Goal: Information Seeking & Learning: Learn about a topic

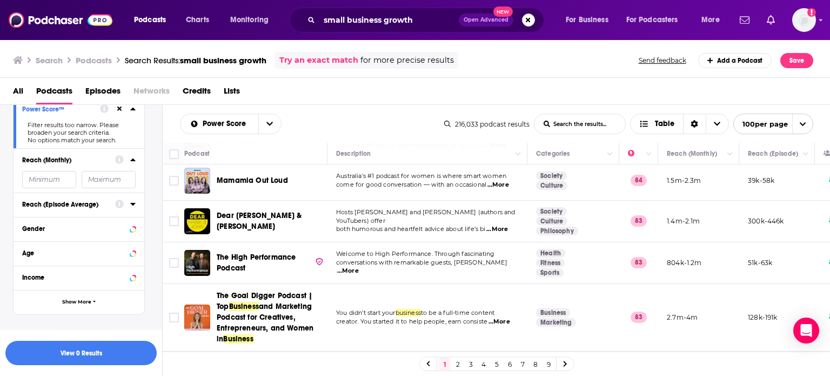
click at [268, 118] on button "open menu" at bounding box center [269, 123] width 23 height 19
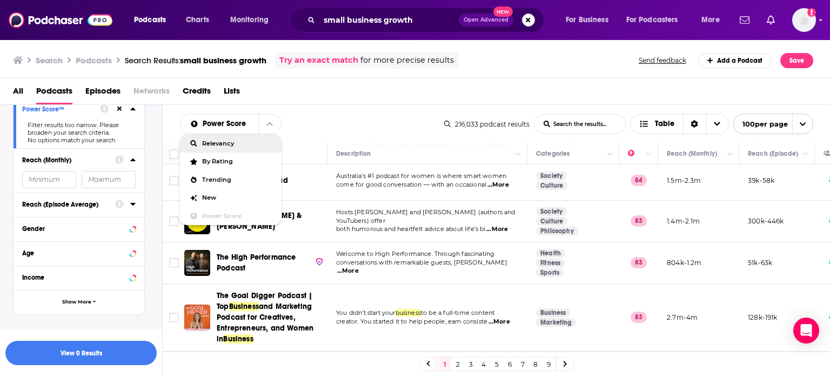
click at [253, 151] on div "Relevancy" at bounding box center [231, 143] width 102 height 18
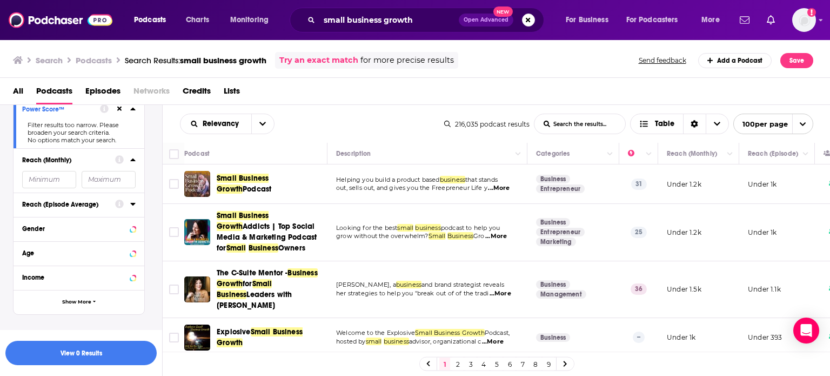
click at [294, 128] on div "Relevancy List Search Input Search the results... Table" at bounding box center [312, 123] width 264 height 21
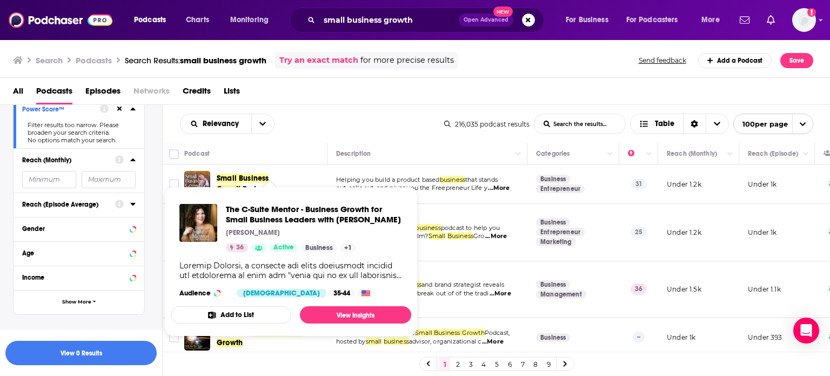
click at [326, 102] on div "All Podcasts Episodes Networks Credits Lists" at bounding box center [417, 93] width 809 height 22
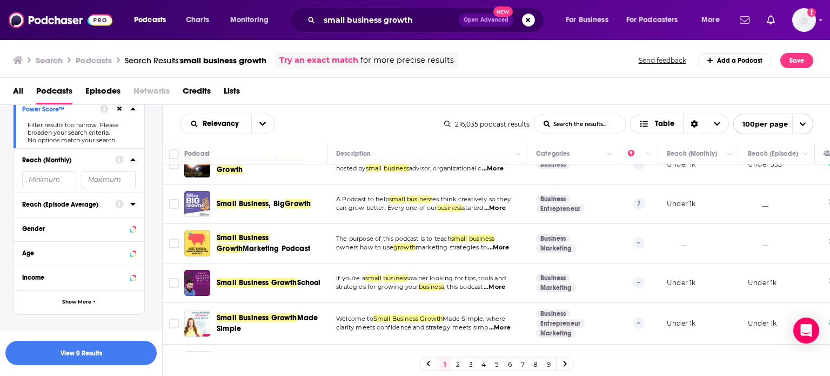
scroll to position [151, 0]
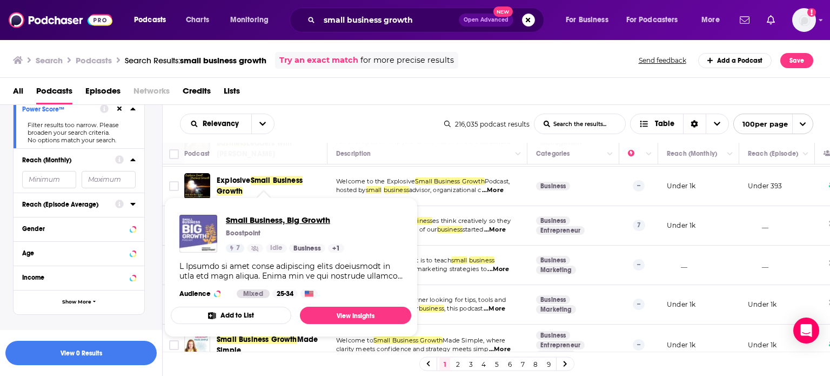
drag, startPoint x: 237, startPoint y: 211, endPoint x: 251, endPoint y: 221, distance: 17.1
click at [336, 96] on div "All Podcasts Episodes Networks Credits Lists" at bounding box center [417, 93] width 809 height 22
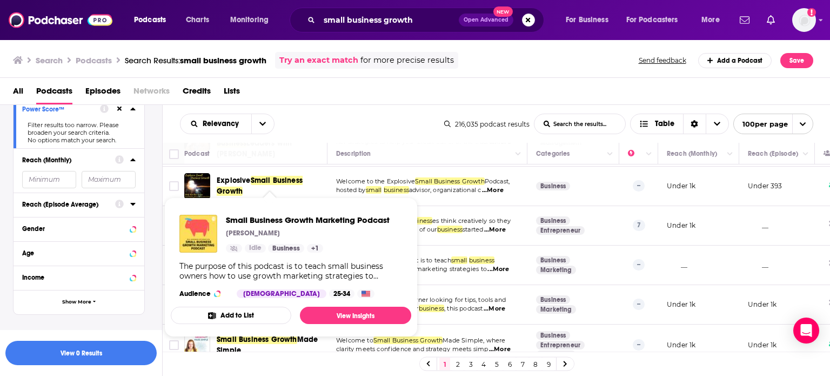
click at [338, 79] on div "All Podcasts Episodes Networks Credits Lists" at bounding box center [415, 91] width 831 height 27
click at [376, 113] on div "Relevancy List Search Input Search the results... Table" at bounding box center [312, 123] width 264 height 21
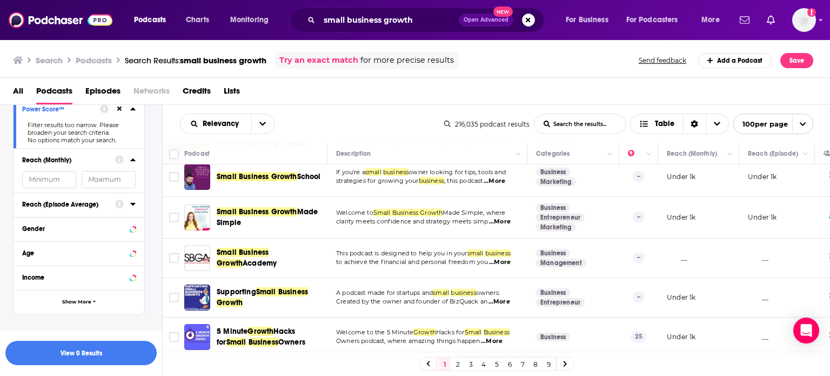
scroll to position [303, 0]
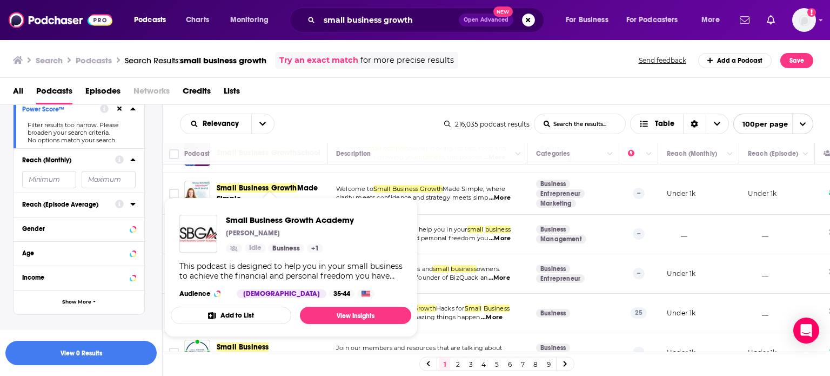
click at [294, 134] on div "Relevancy List Search Input Search the results... Table 216,035 podcast results…" at bounding box center [497, 124] width 668 height 38
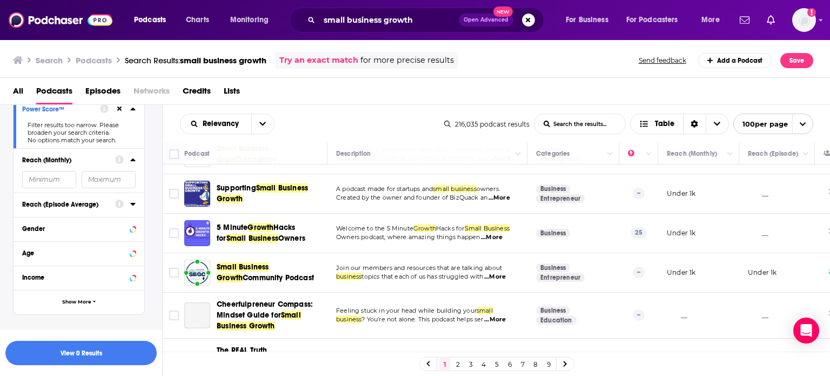
scroll to position [411, 0]
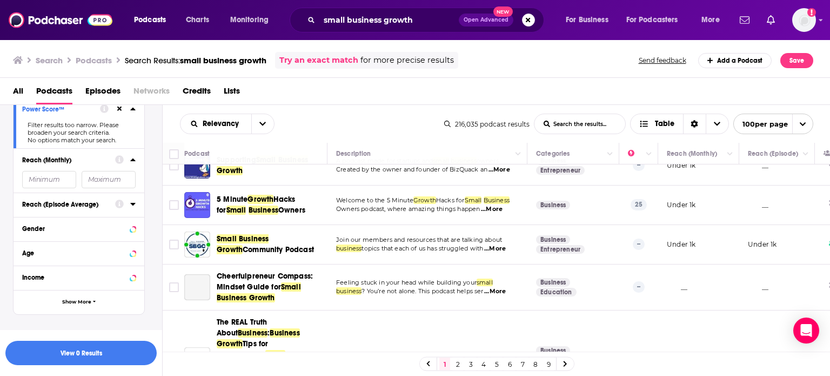
click at [825, 346] on div "Podcast Description Categories Reach (Monthly) Reach (Episode) Top Country Smal…" at bounding box center [497, 248] width 668 height 211
click at [824, 348] on div "Podcast Description Categories Reach (Monthly) Reach (Episode) Top Country Smal…" at bounding box center [497, 248] width 668 height 211
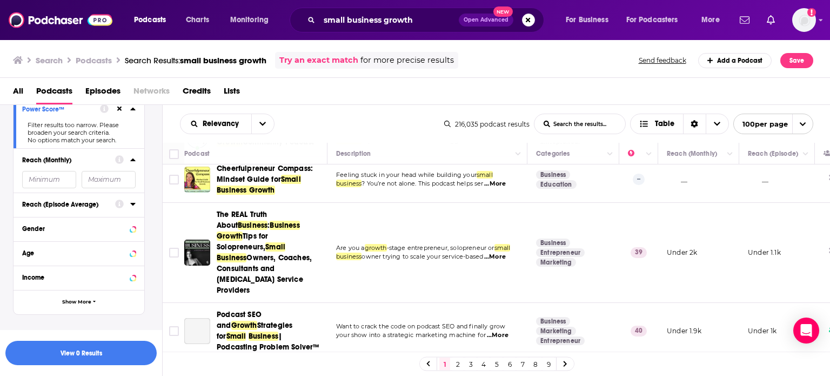
scroll to position [519, 0]
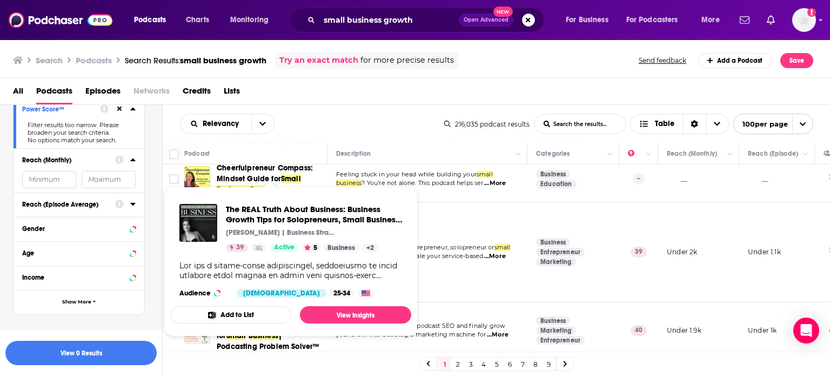
click at [345, 133] on div "Relevancy List Search Input Search the results... Table 216,035 podcast results…" at bounding box center [497, 124] width 668 height 38
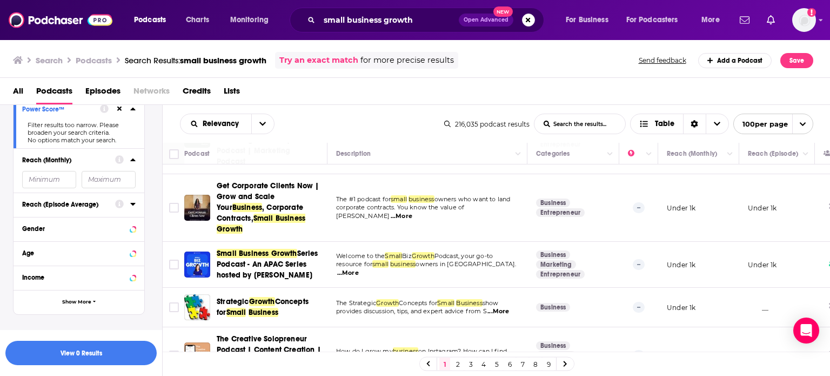
scroll to position [1059, 0]
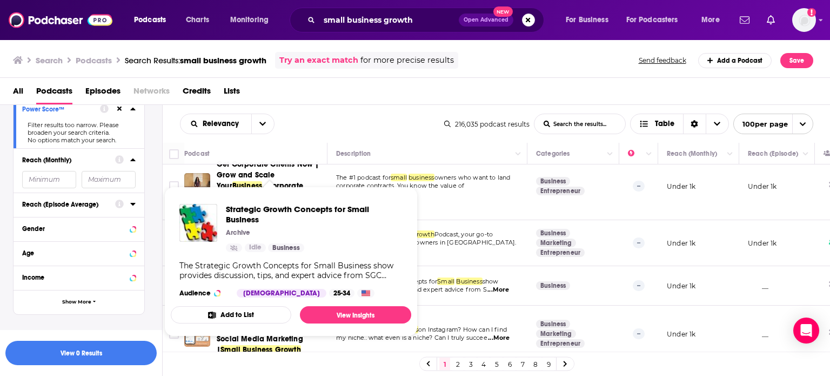
drag, startPoint x: 250, startPoint y: 234, endPoint x: 240, endPoint y: 202, distance: 34.0
drag, startPoint x: 240, startPoint y: 202, endPoint x: 238, endPoint y: 210, distance: 8.4
click at [332, 125] on div "Relevancy List Search Input Search the results... Table" at bounding box center [312, 123] width 264 height 21
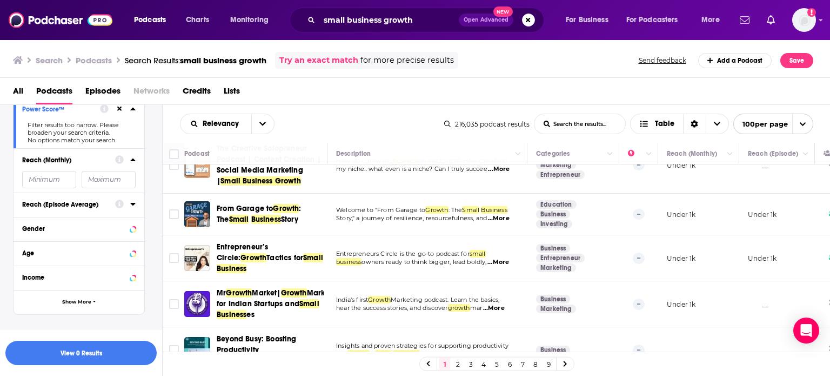
scroll to position [1232, 0]
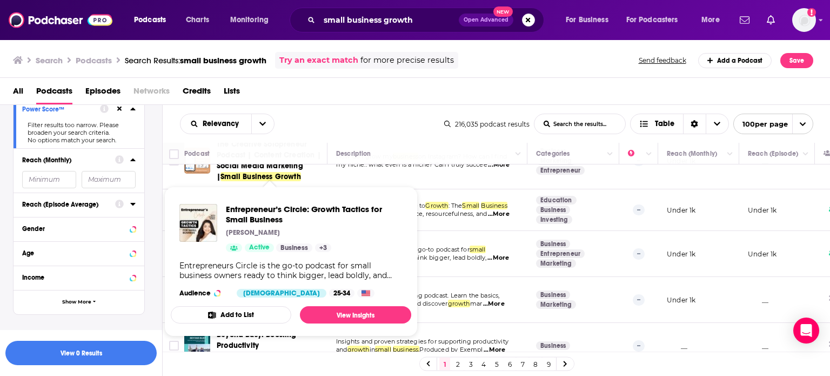
click at [365, 131] on div "Relevancy List Search Input Search the results... Table" at bounding box center [312, 123] width 264 height 21
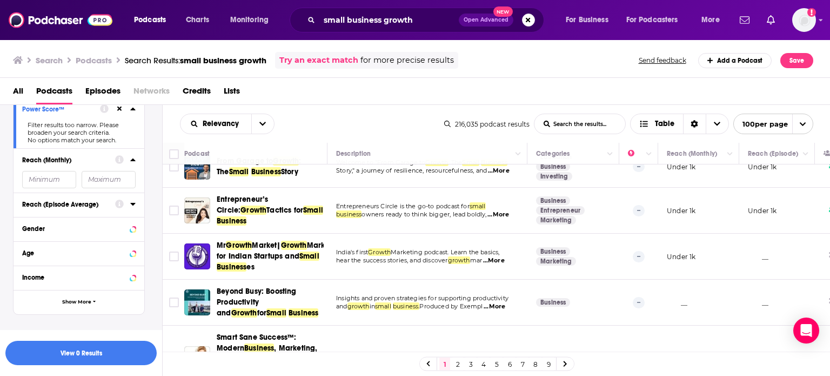
scroll to position [1297, 0]
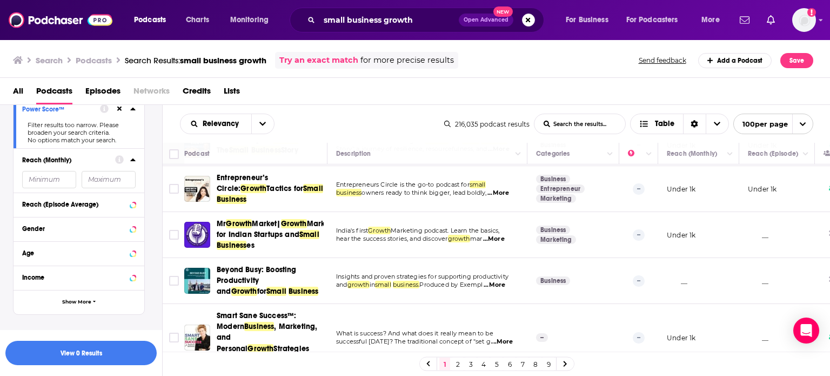
click at [125, 177] on input "number" at bounding box center [109, 179] width 54 height 17
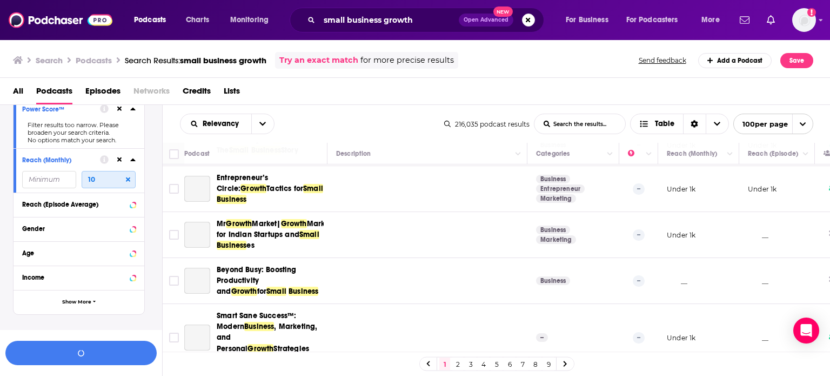
type input "10"
click at [126, 177] on icon at bounding box center [128, 179] width 4 height 6
click at [112, 179] on input "number" at bounding box center [109, 179] width 54 height 17
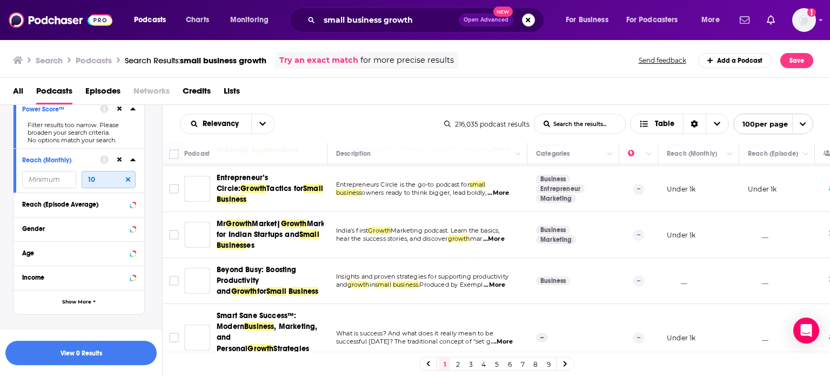
type input "10"
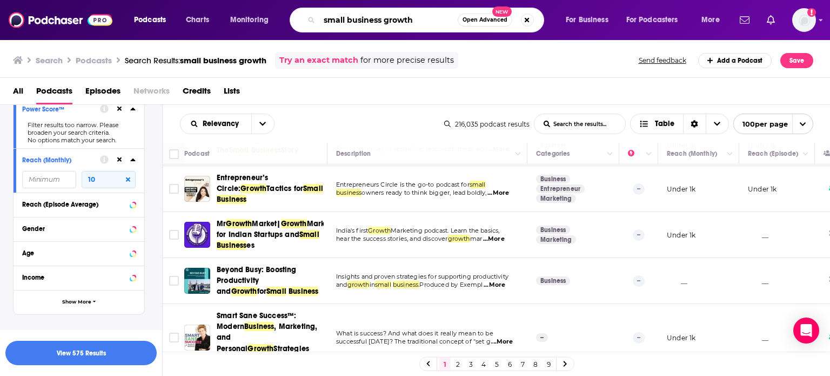
drag, startPoint x: 428, startPoint y: 21, endPoint x: 391, endPoint y: 23, distance: 36.8
click at [391, 23] on input "small business growth" at bounding box center [388, 19] width 138 height 17
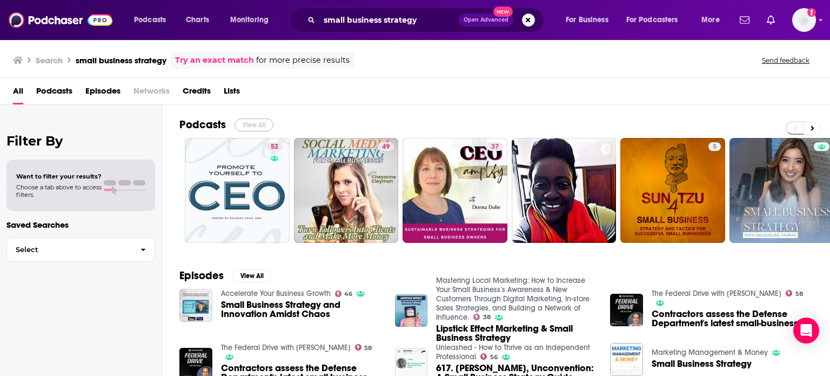
click at [257, 118] on button "View All" at bounding box center [254, 124] width 39 height 13
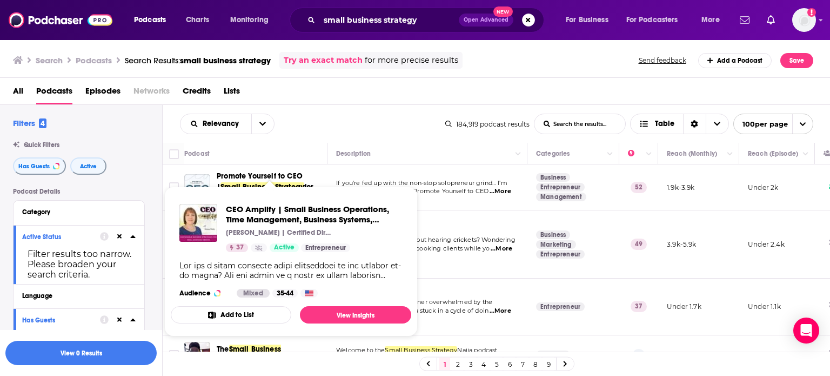
click at [417, 69] on div "Search Podcasts Search Results: small business strategy Try an exact match for …" at bounding box center [415, 58] width 831 height 39
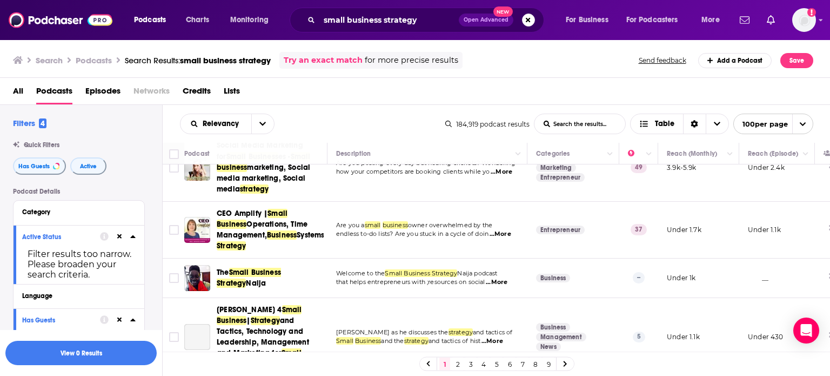
scroll to position [86, 0]
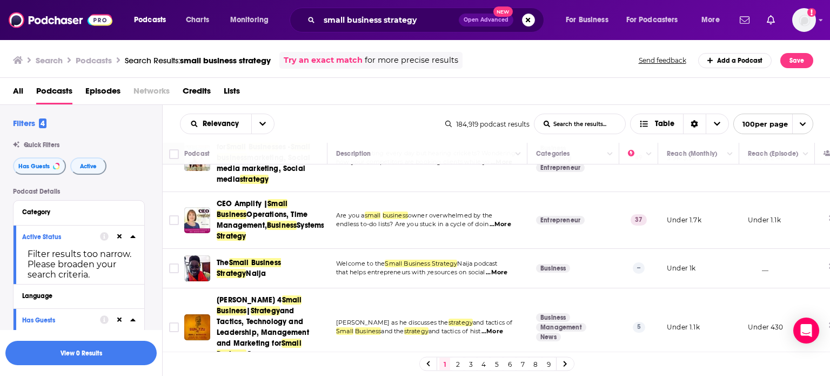
click at [255, 133] on div "Relevancy" at bounding box center [227, 123] width 95 height 21
click at [257, 121] on button "open menu" at bounding box center [262, 123] width 23 height 19
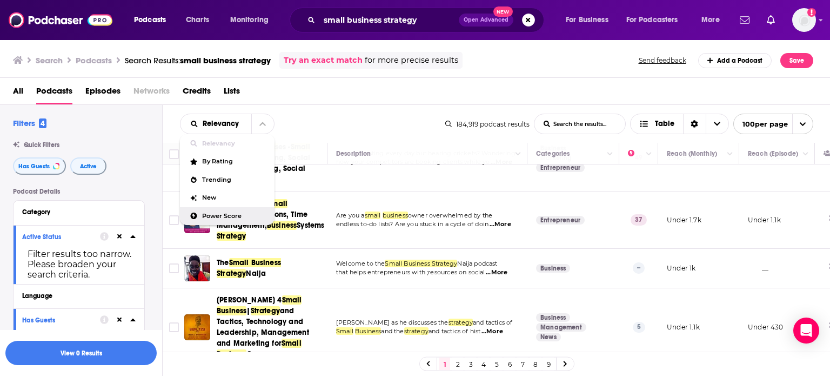
click at [213, 218] on span "Power Score" at bounding box center [234, 216] width 64 height 6
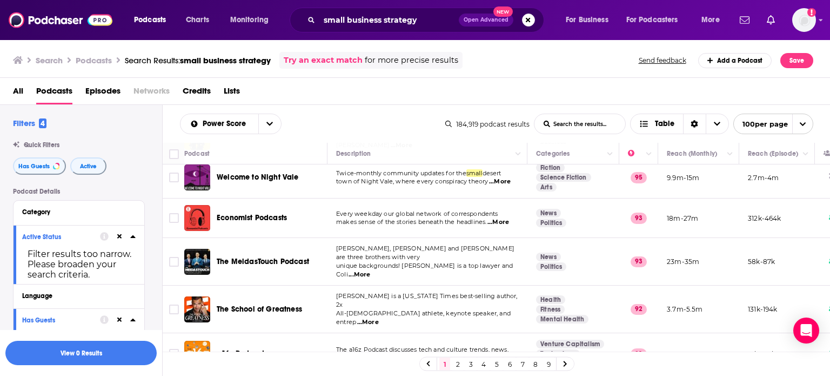
click at [266, 126] on icon "open menu" at bounding box center [269, 124] width 6 height 8
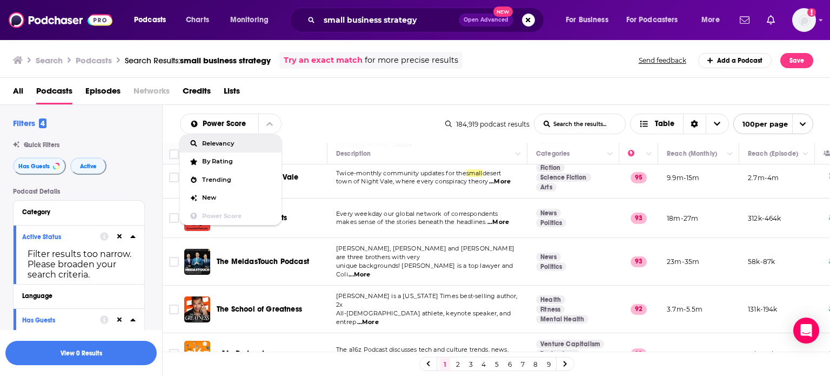
click at [246, 141] on span "Relevancy" at bounding box center [237, 144] width 71 height 6
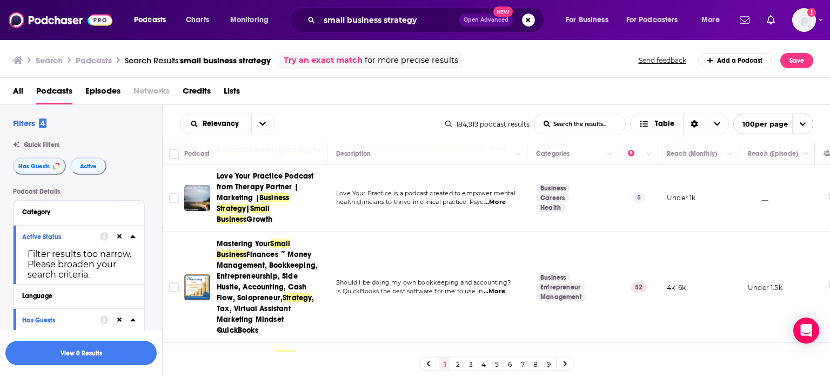
scroll to position [540, 0]
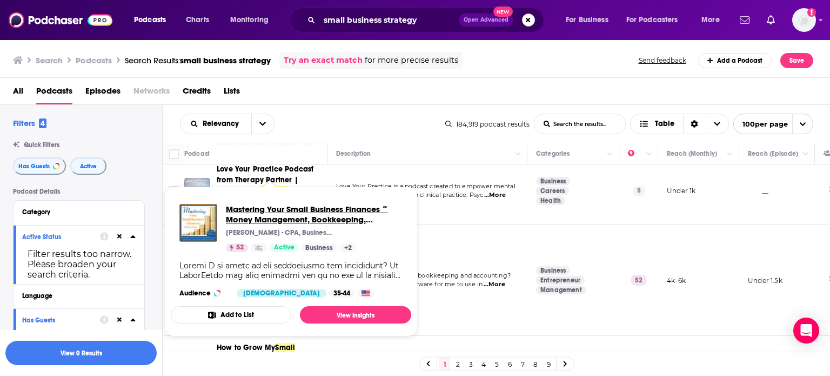
drag, startPoint x: 259, startPoint y: 241, endPoint x: 244, endPoint y: 214, distance: 30.5
drag, startPoint x: 244, startPoint y: 214, endPoint x: 400, endPoint y: 97, distance: 194.9
click at [400, 97] on div "All Podcasts Episodes Networks Credits Lists" at bounding box center [417, 93] width 809 height 22
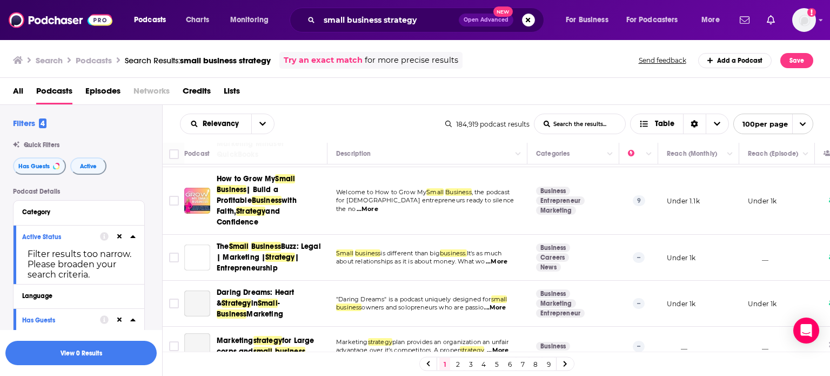
scroll to position [713, 0]
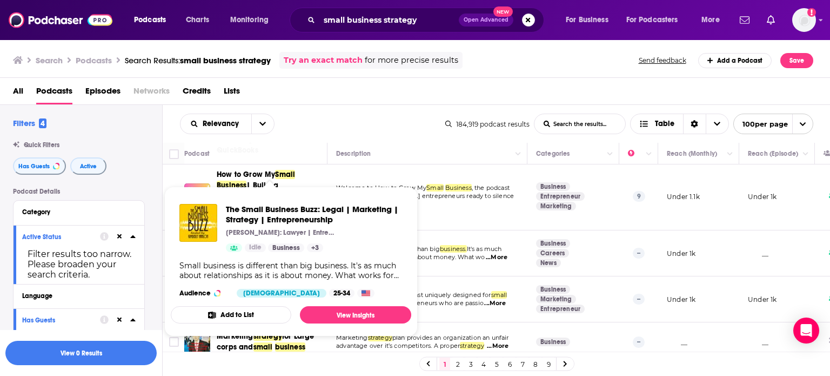
click at [389, 122] on div "Relevancy List Search Input Search the results... Table" at bounding box center [312, 123] width 265 height 21
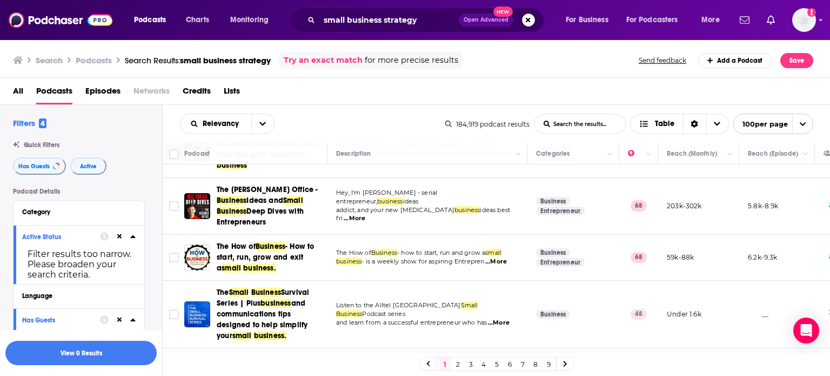
scroll to position [1276, 0]
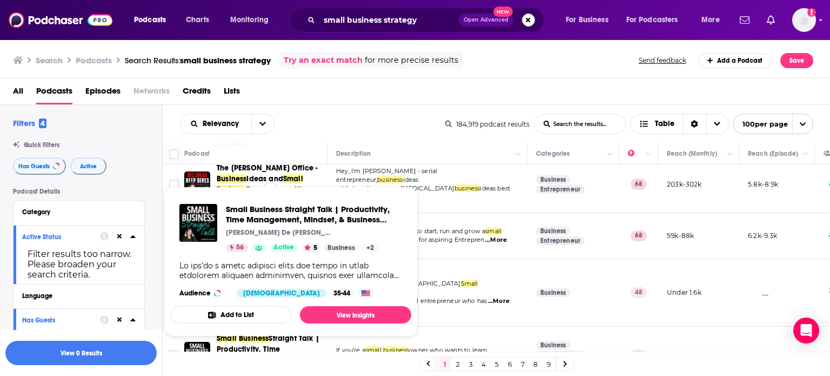
click at [376, 125] on div "Relevancy List Search Input Search the results... Table" at bounding box center [312, 123] width 265 height 21
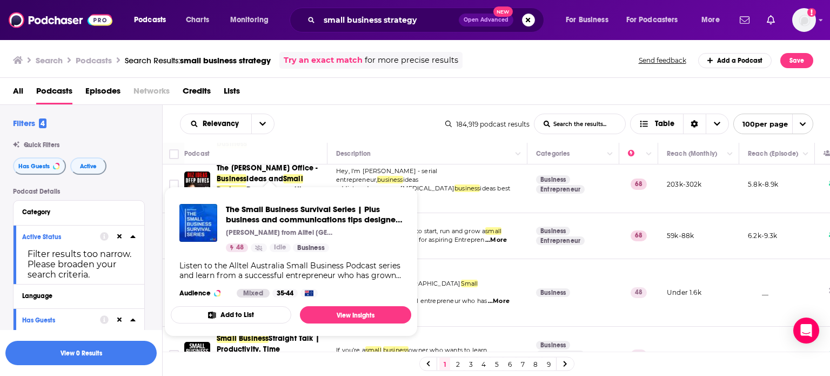
click at [378, 135] on div "Relevancy List Search Input Search the results... Table 184,919 podcast results…" at bounding box center [497, 124] width 668 height 38
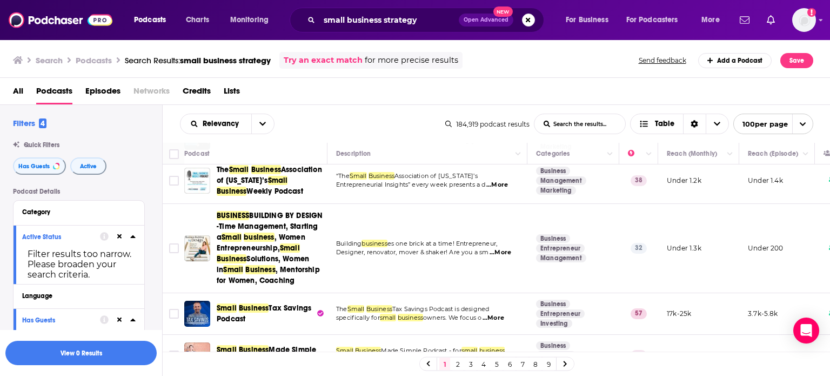
scroll to position [1578, 0]
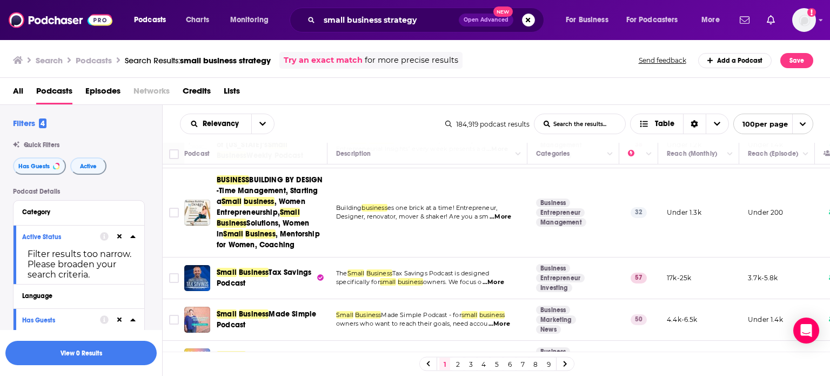
click at [392, 111] on div "Relevancy List Search Input Search the results... Table 184,919 podcast results…" at bounding box center [497, 124] width 668 height 38
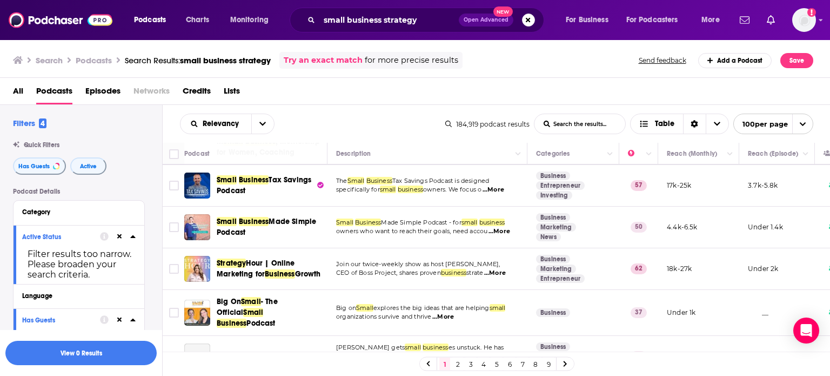
scroll to position [1686, 0]
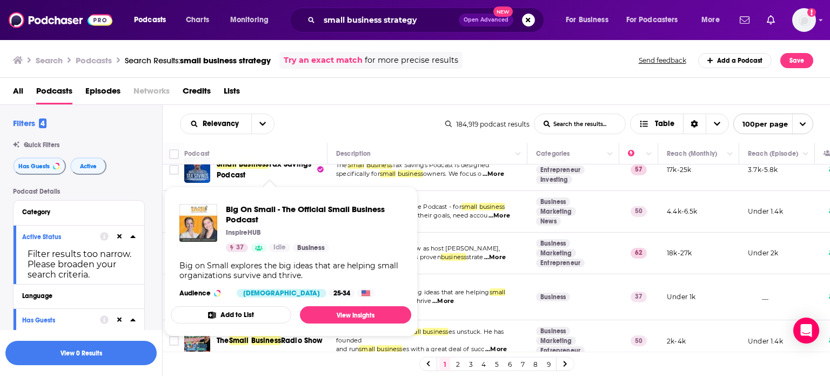
click at [313, 116] on div "Relevancy List Search Input Search the results... Table" at bounding box center [312, 123] width 265 height 21
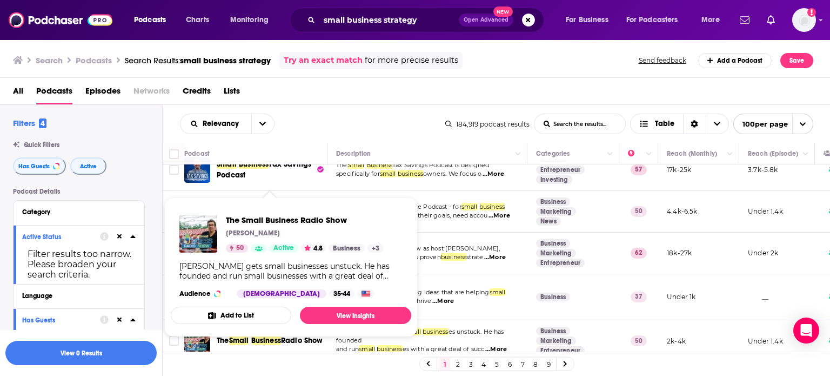
click at [419, 112] on div "Relevancy List Search Input Search the results... Table 184,919 podcast results…" at bounding box center [497, 124] width 668 height 38
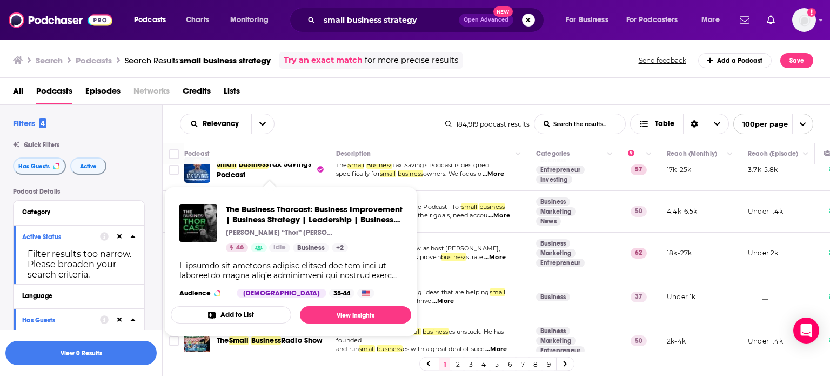
click at [376, 119] on div "Relevancy List Search Input Search the results... Table" at bounding box center [312, 123] width 265 height 21
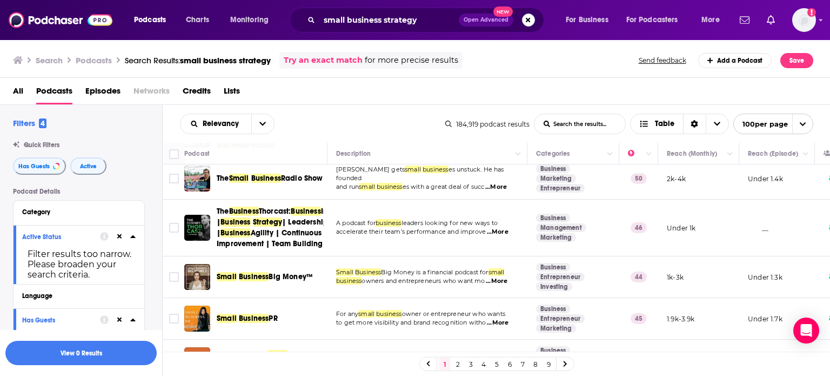
scroll to position [1859, 0]
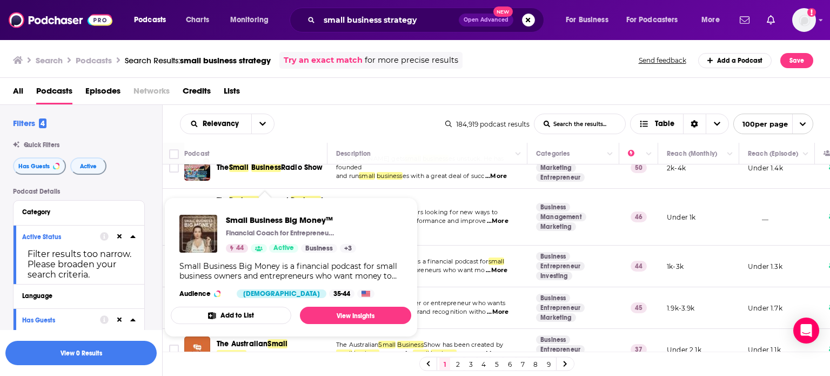
click at [350, 100] on div "All Podcasts Episodes Networks Credits Lists" at bounding box center [417, 93] width 809 height 22
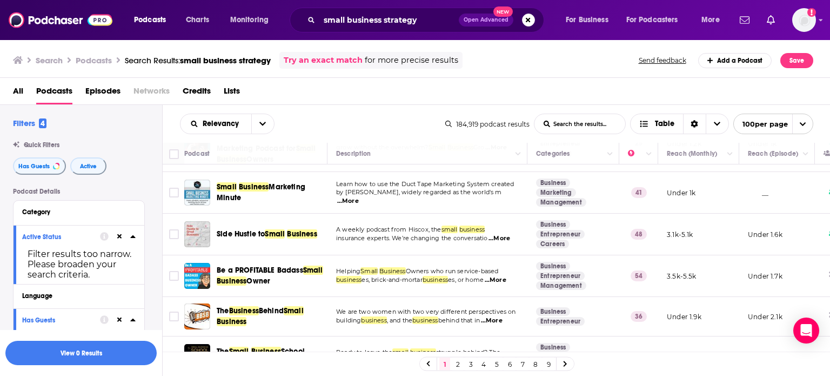
scroll to position [2119, 0]
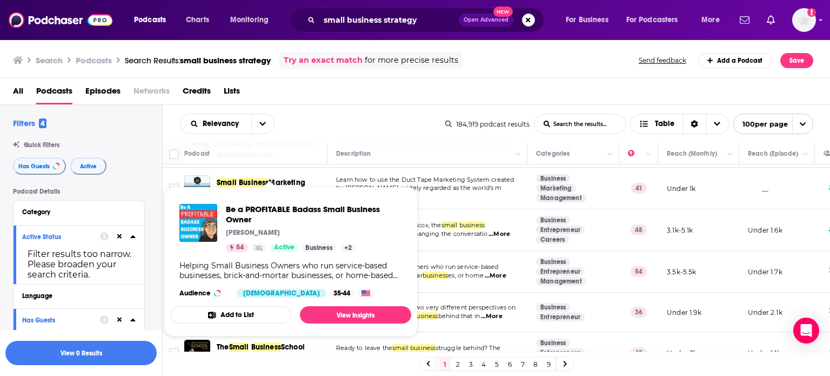
click at [352, 116] on div "Relevancy List Search Input Search the results... Table" at bounding box center [312, 123] width 265 height 21
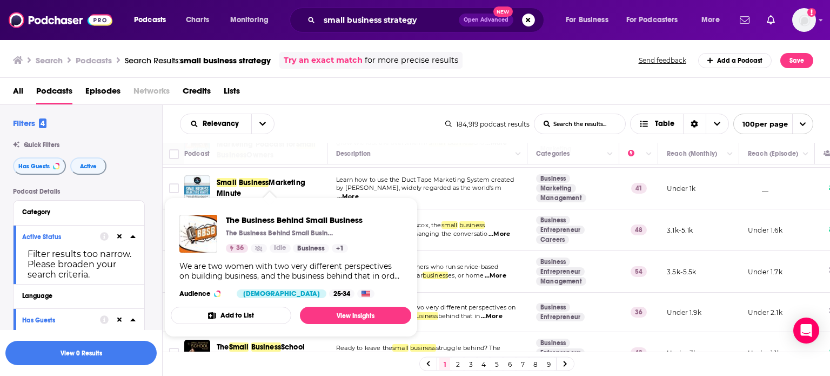
click at [350, 106] on div "Relevancy List Search Input Search the results... Table 184,919 podcast results…" at bounding box center [497, 124] width 668 height 38
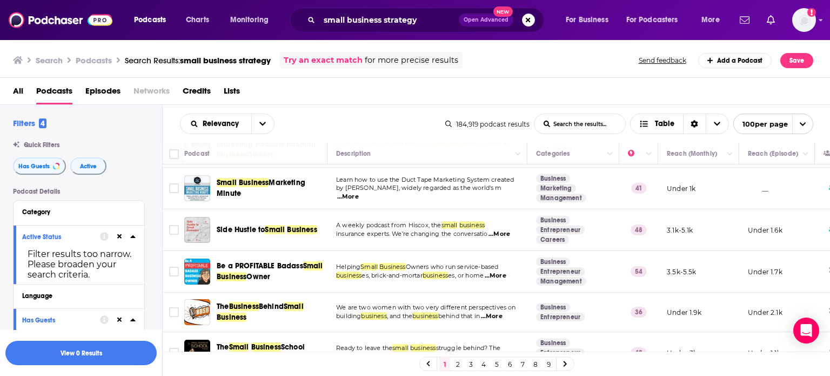
click at [387, 114] on div "Relevancy List Search Input Search the results... Table" at bounding box center [312, 123] width 265 height 21
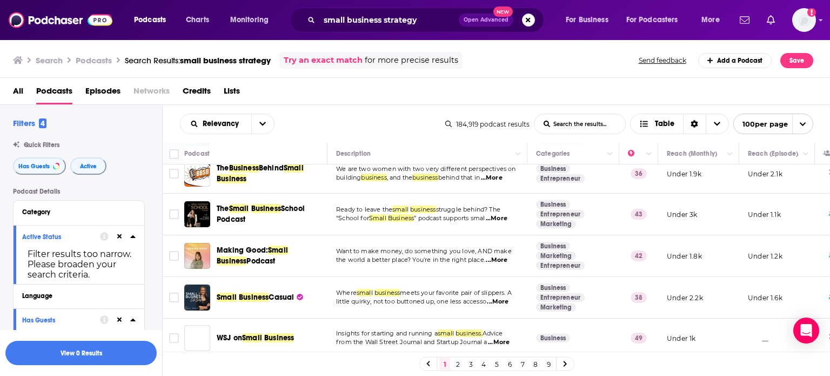
scroll to position [2270, 0]
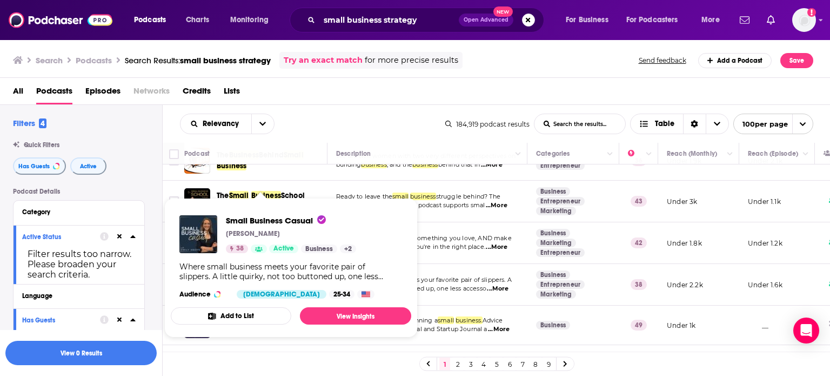
drag, startPoint x: 326, startPoint y: 226, endPoint x: 436, endPoint y: 14, distance: 238.6
click at [342, 113] on div "Relevancy List Search Input Search the results... Table 184,919 podcast results…" at bounding box center [497, 124] width 668 height 38
click at [339, 125] on div "Relevancy List Search Input Search the results... Table" at bounding box center [312, 123] width 265 height 21
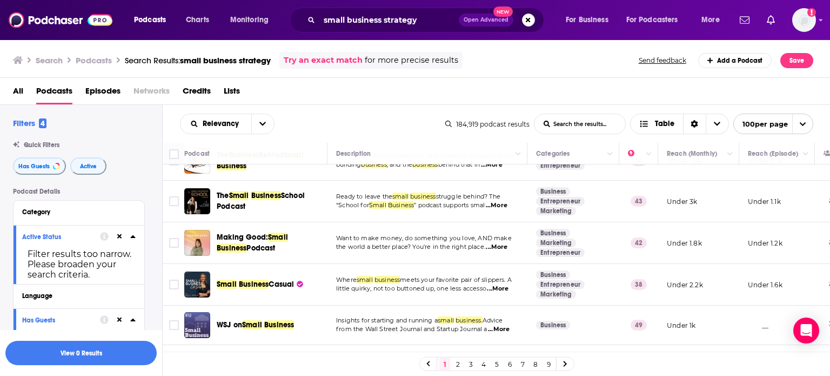
click at [298, 151] on div "Podcast" at bounding box center [251, 153] width 134 height 13
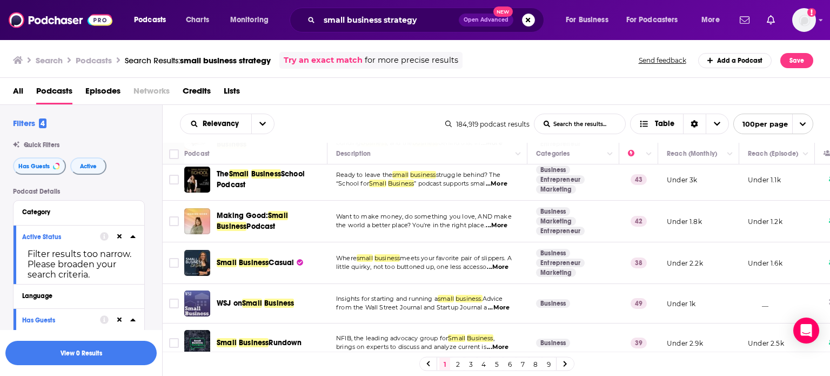
scroll to position [2313, 0]
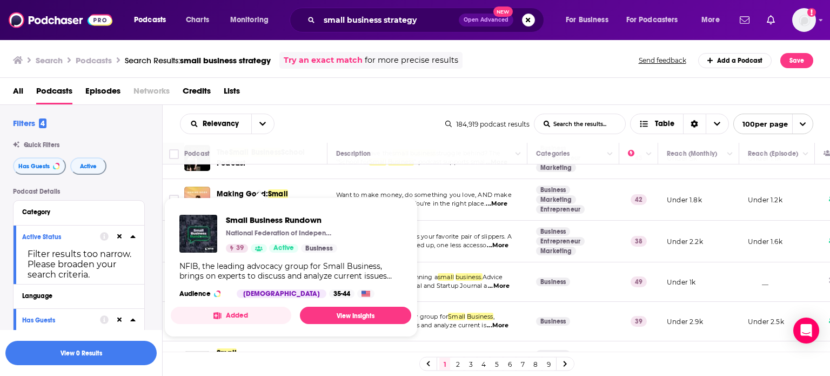
click at [291, 153] on div "Podcast" at bounding box center [251, 153] width 134 height 13
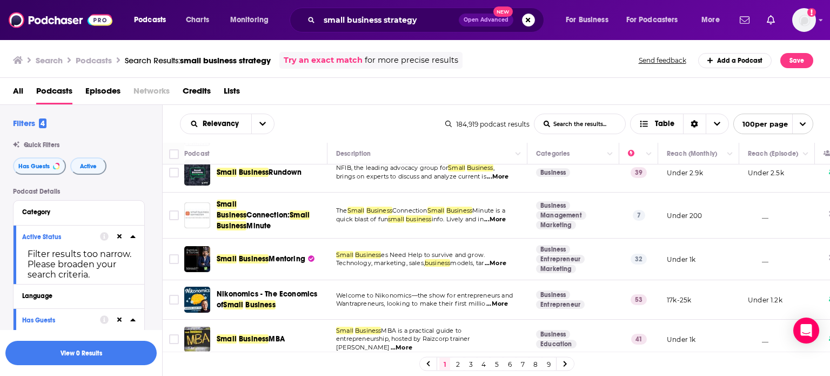
scroll to position [2486, 0]
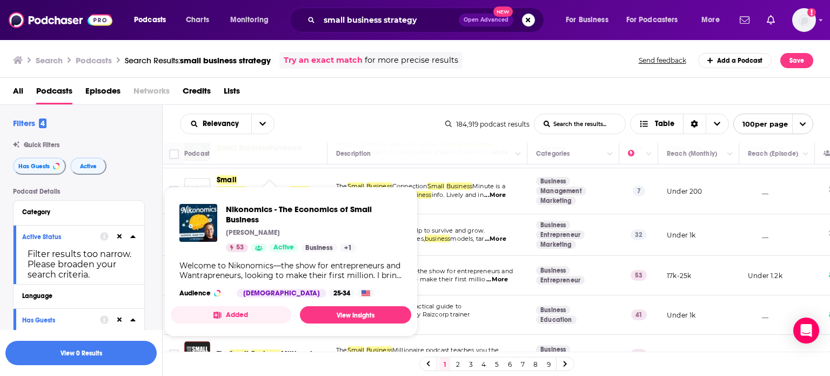
click at [316, 121] on div "Relevancy List Search Input Search the results... Table" at bounding box center [312, 123] width 265 height 21
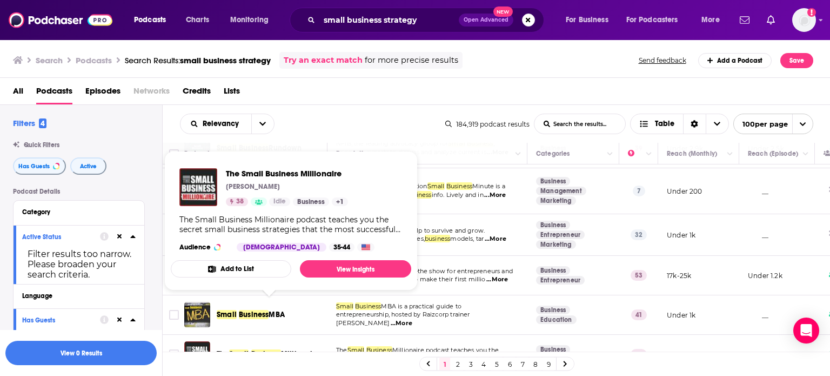
click at [342, 123] on div "Relevancy List Search Input Search the results... Table" at bounding box center [312, 123] width 265 height 21
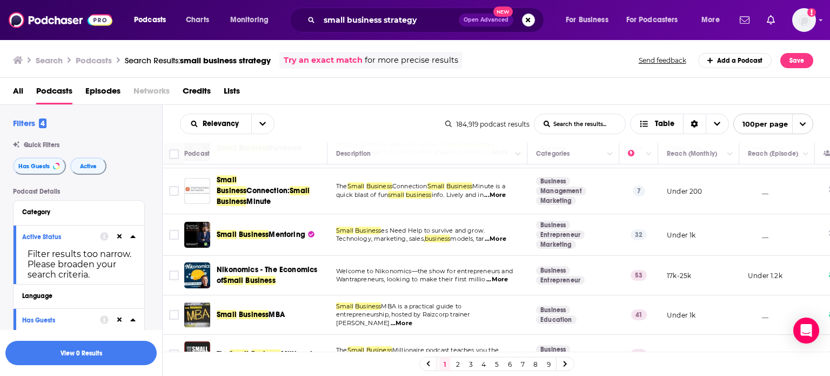
click at [285, 164] on th "Podcast" at bounding box center [255, 154] width 143 height 22
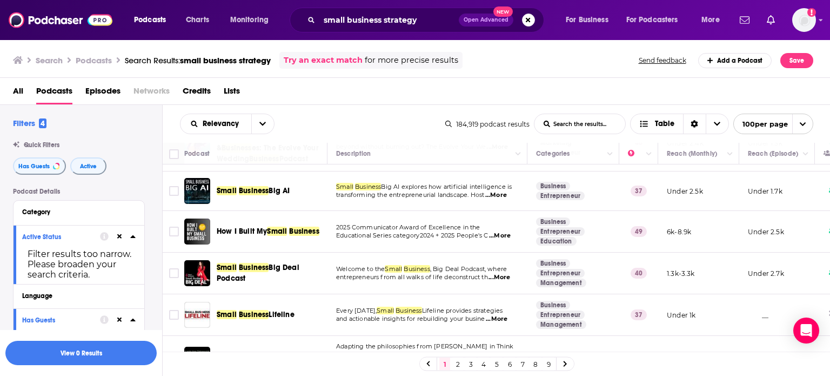
scroll to position [2767, 0]
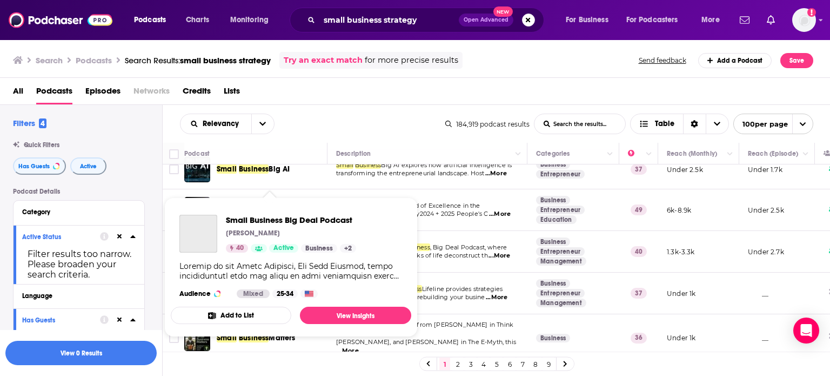
click at [227, 197] on div "Podcasts Charts Monitoring small business strategy Open Advanced New For Busine…" at bounding box center [415, 188] width 830 height 376
click at [301, 148] on div "Podcast" at bounding box center [251, 153] width 134 height 13
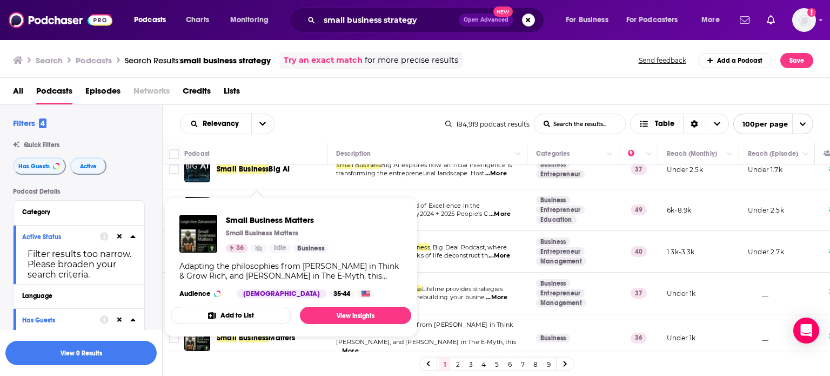
click at [292, 157] on div "Podcast" at bounding box center [251, 153] width 134 height 13
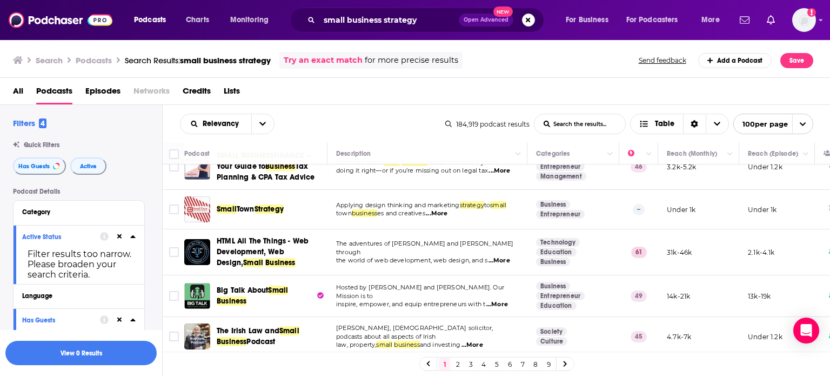
scroll to position [3048, 0]
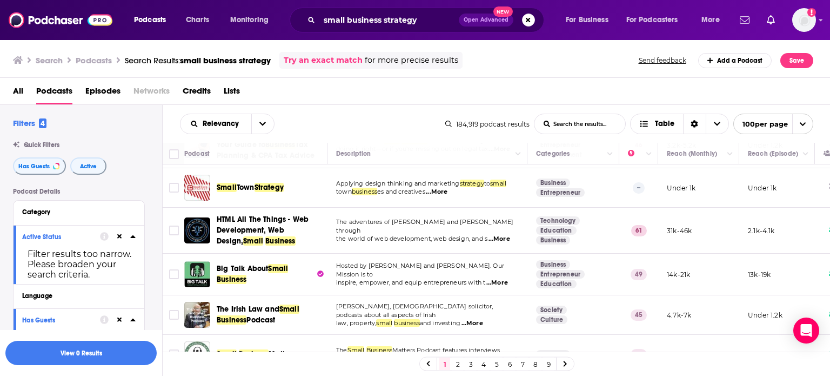
click at [310, 144] on th "Podcast" at bounding box center [255, 154] width 143 height 22
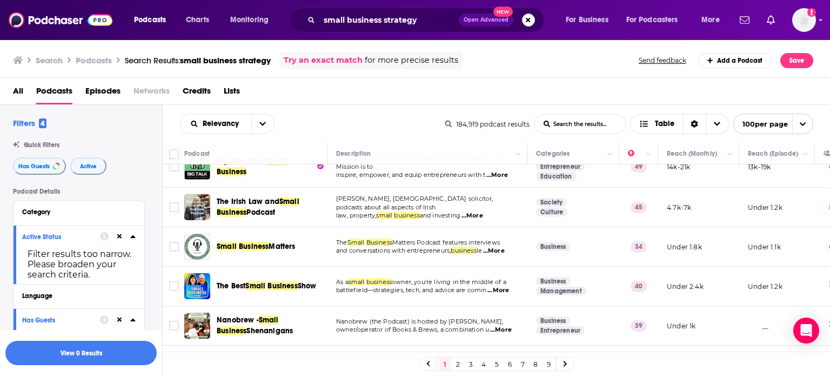
scroll to position [3178, 0]
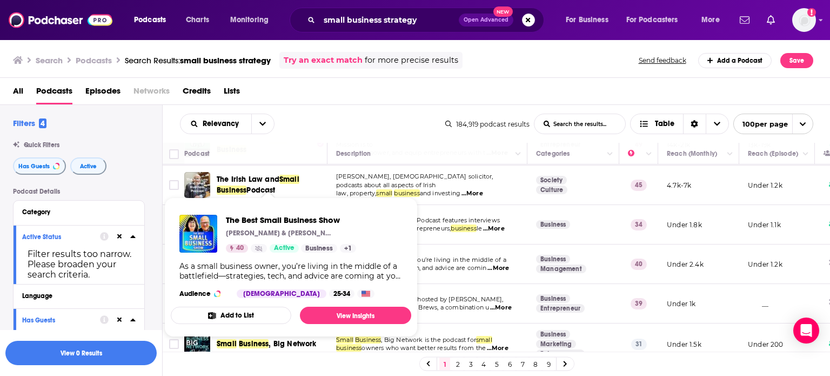
click at [305, 153] on div "Podcast" at bounding box center [251, 153] width 134 height 13
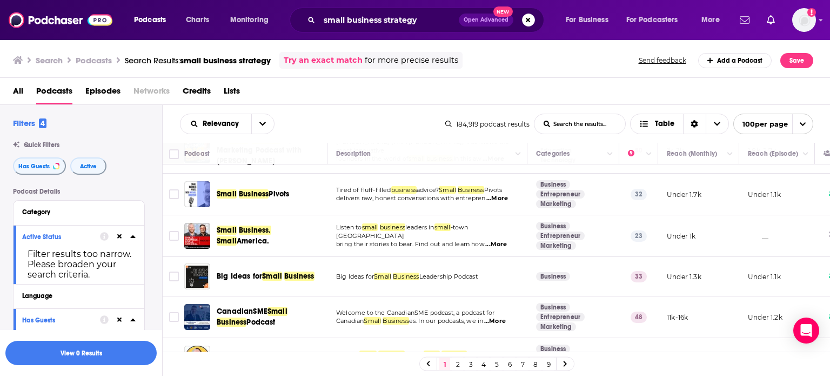
scroll to position [3416, 0]
click at [304, 153] on div "Podcast" at bounding box center [251, 153] width 134 height 13
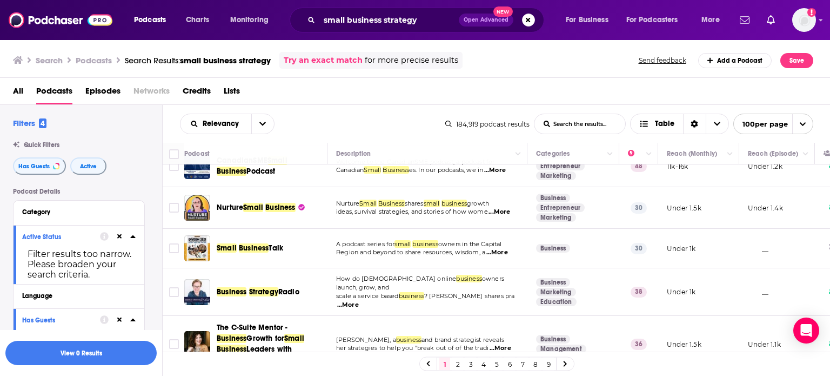
scroll to position [3567, 0]
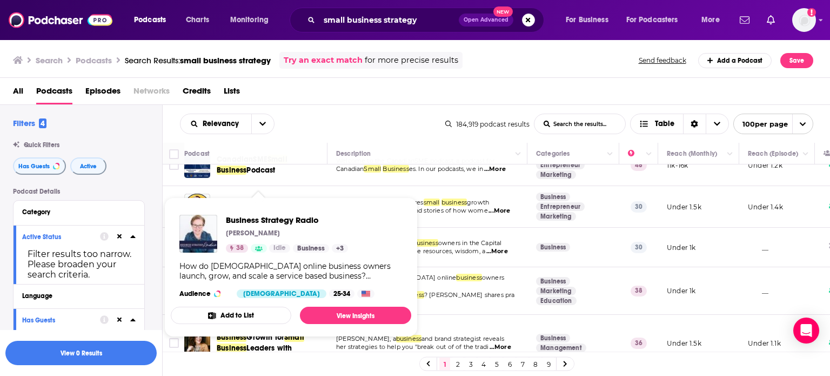
click at [283, 153] on div "Podcast" at bounding box center [251, 153] width 134 height 13
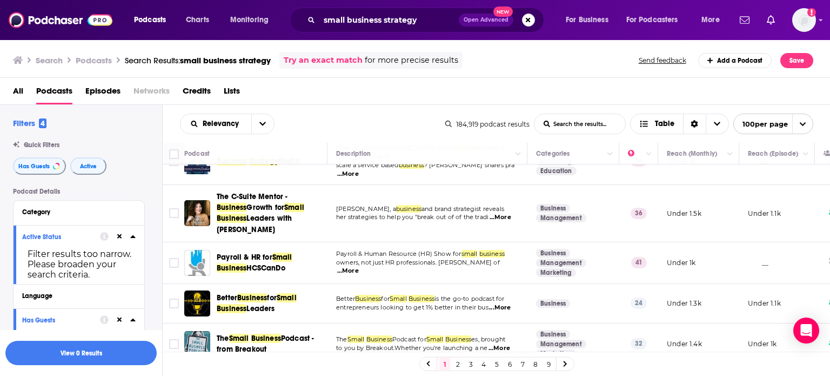
scroll to position [3718, 0]
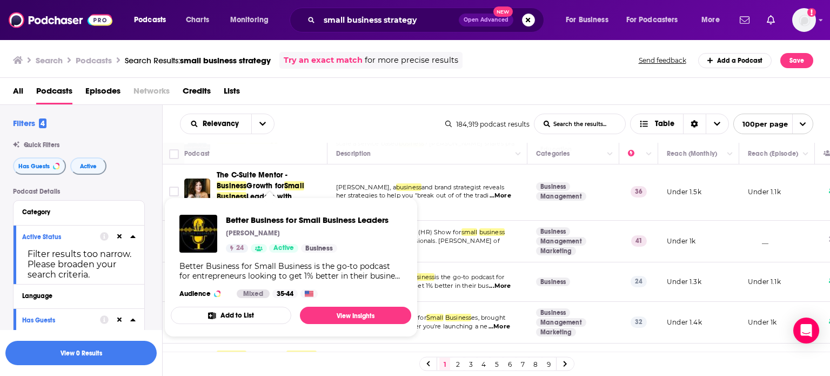
click at [279, 151] on div "Podcast" at bounding box center [251, 153] width 134 height 13
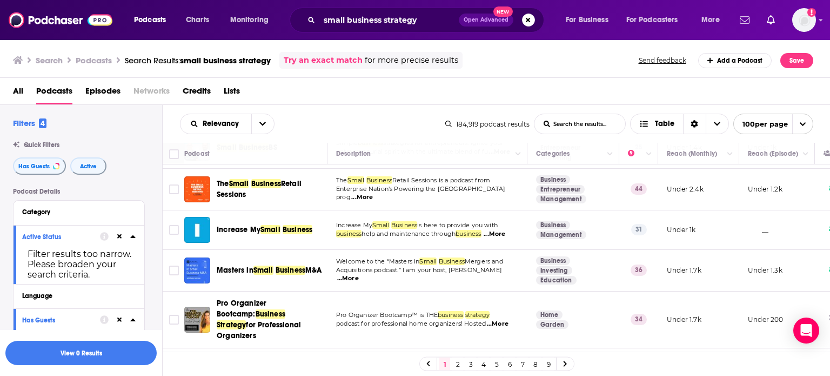
scroll to position [4129, 0]
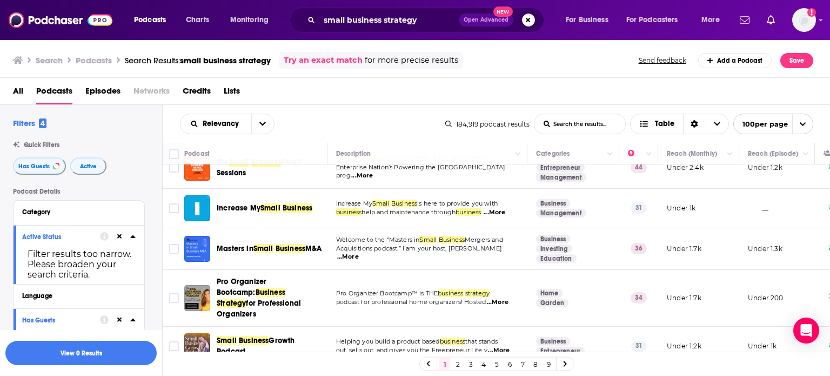
click at [272, 148] on div "Podcast" at bounding box center [251, 153] width 134 height 13
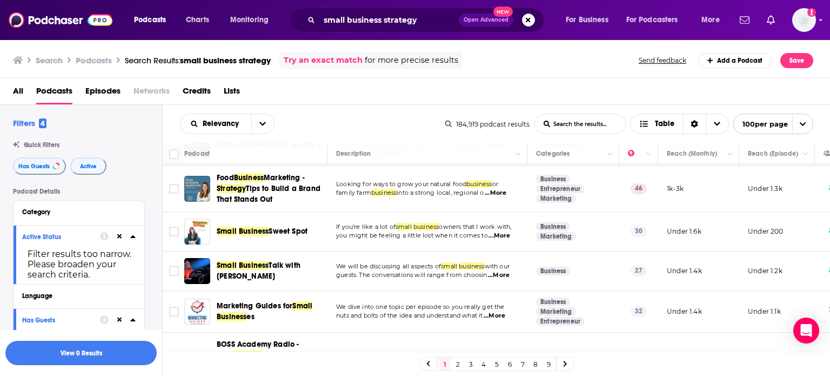
scroll to position [4413, 0]
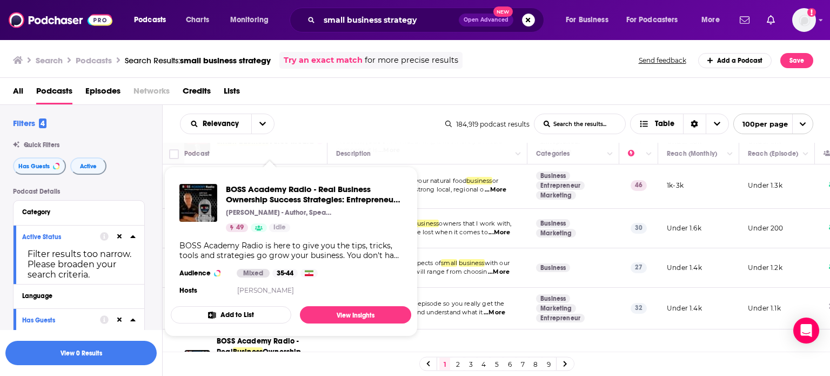
click at [308, 145] on th "Podcast" at bounding box center [255, 154] width 143 height 22
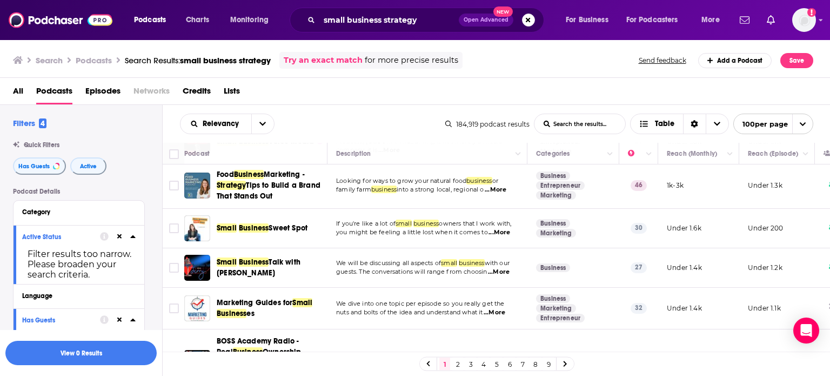
click at [458, 364] on link "2" at bounding box center [457, 363] width 11 height 13
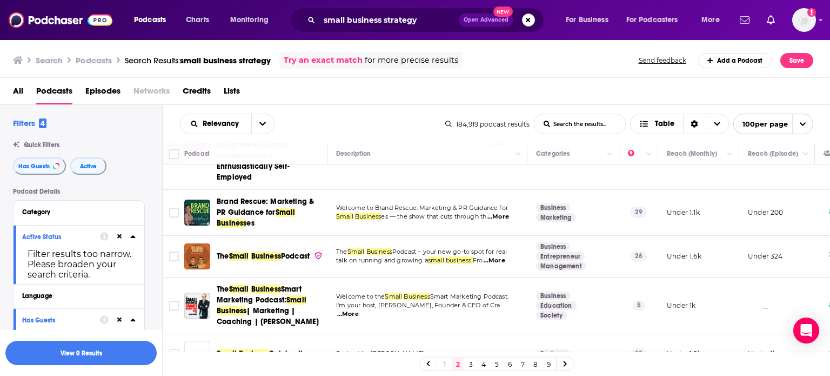
scroll to position [303, 0]
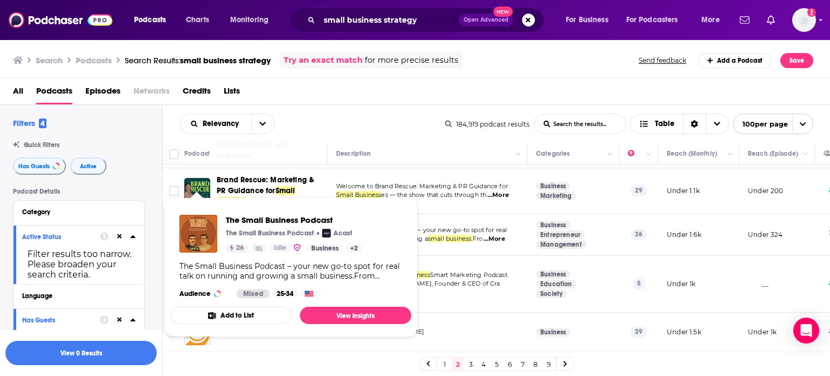
click at [311, 153] on div "Podcast" at bounding box center [251, 153] width 134 height 13
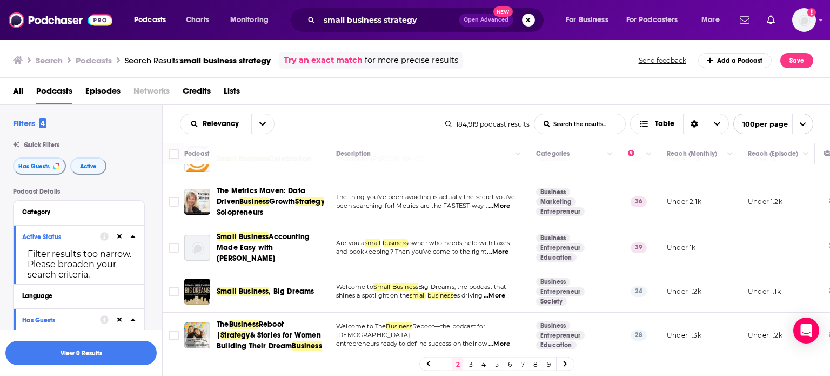
scroll to position [497, 0]
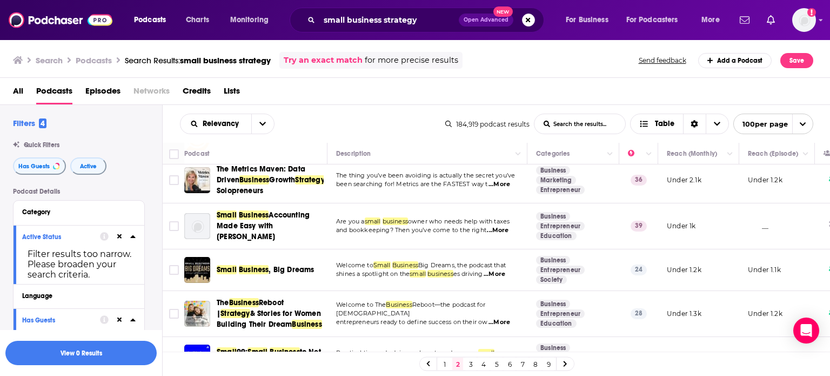
click at [311, 153] on div "Podcast" at bounding box center [251, 153] width 134 height 13
click at [297, 147] on div "Podcast" at bounding box center [251, 153] width 134 height 13
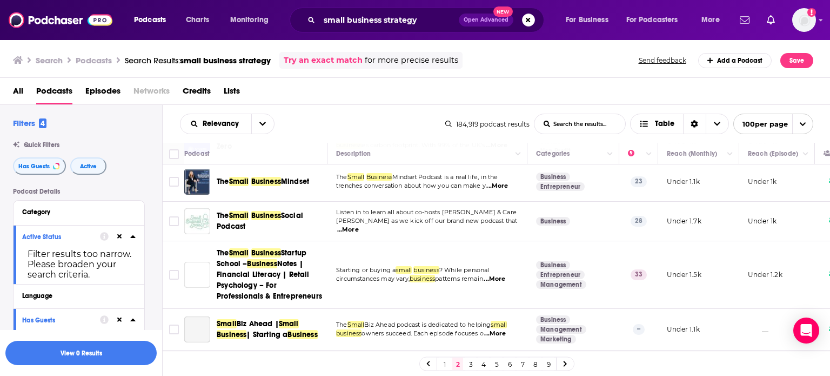
scroll to position [735, 0]
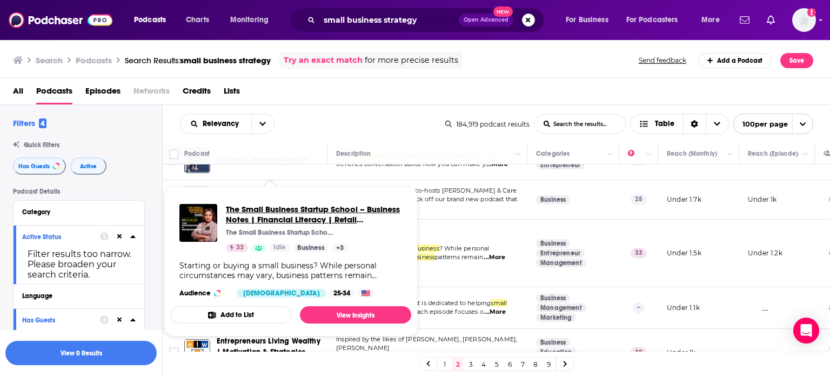
drag, startPoint x: 266, startPoint y: 246, endPoint x: 255, endPoint y: 213, distance: 34.4
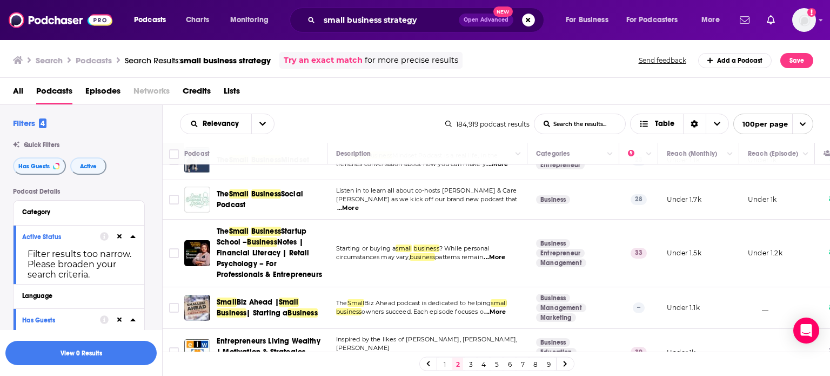
click at [291, 151] on div "Podcast" at bounding box center [251, 153] width 134 height 13
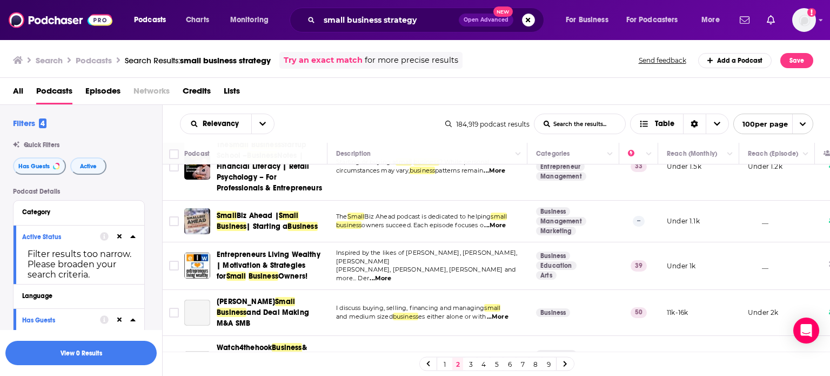
scroll to position [843, 0]
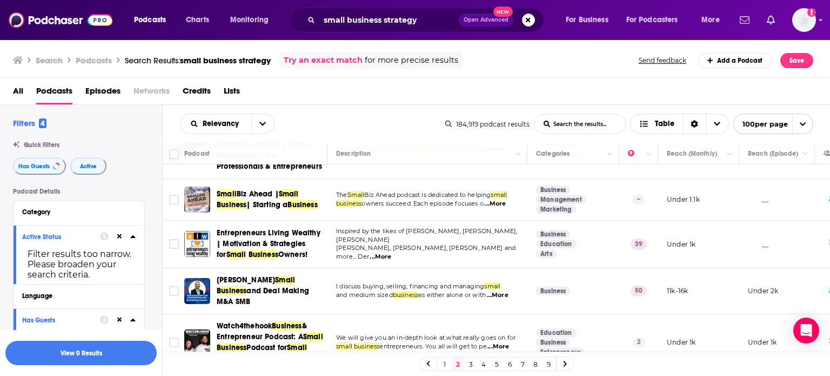
click at [309, 145] on th "Podcast" at bounding box center [255, 154] width 143 height 22
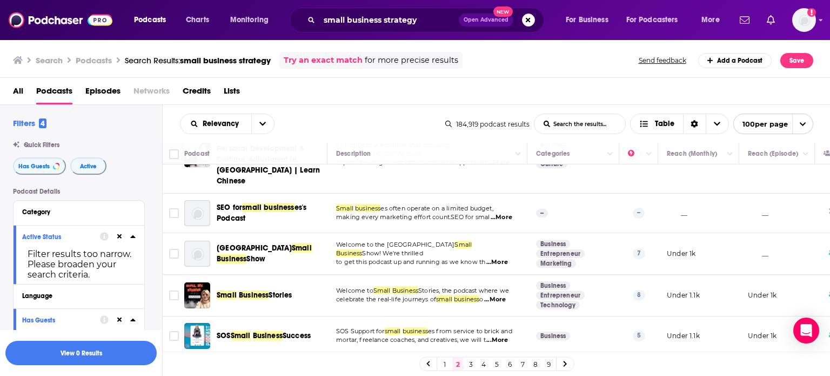
scroll to position [3848, 0]
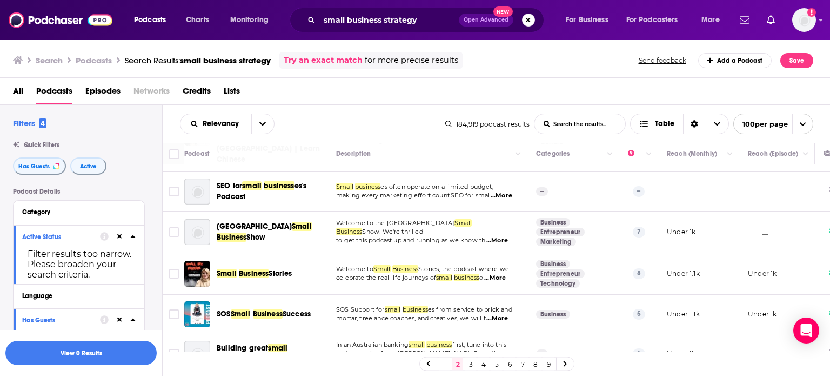
click at [467, 363] on link "3" at bounding box center [470, 363] width 11 height 13
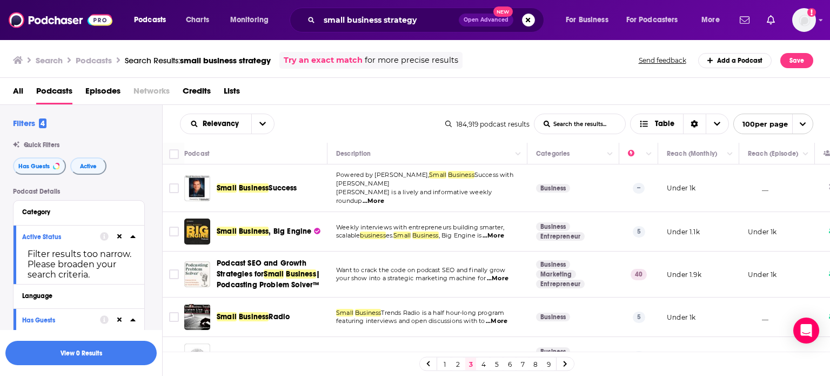
click at [300, 152] on div "Podcast" at bounding box center [251, 153] width 134 height 13
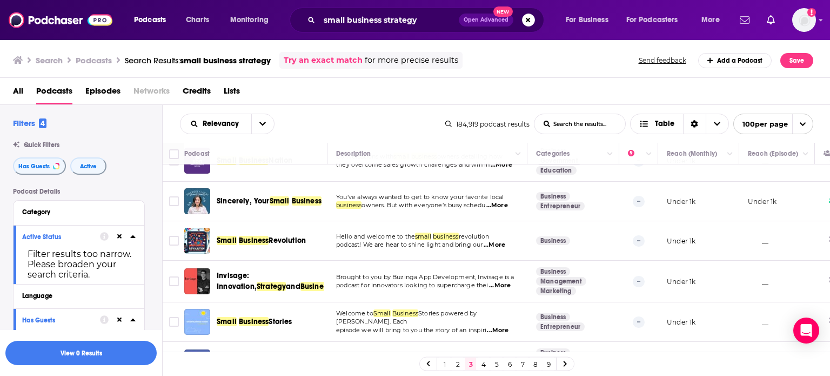
scroll to position [3091, 0]
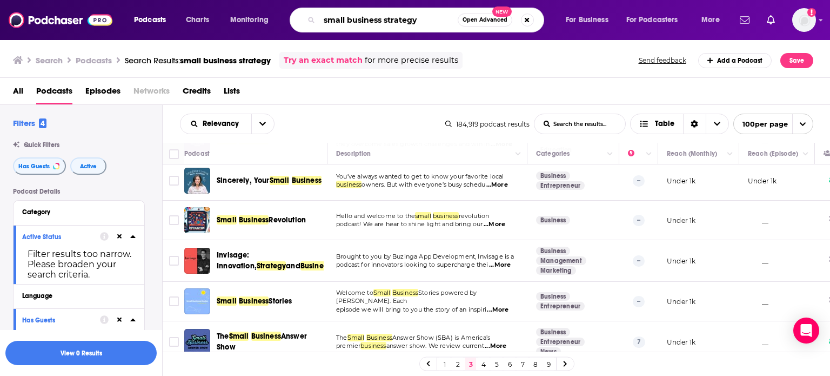
drag, startPoint x: 428, startPoint y: 17, endPoint x: 383, endPoint y: 17, distance: 44.9
click at [383, 17] on input "small business strategy" at bounding box center [388, 19] width 138 height 17
type input "small business entrepreneurship"
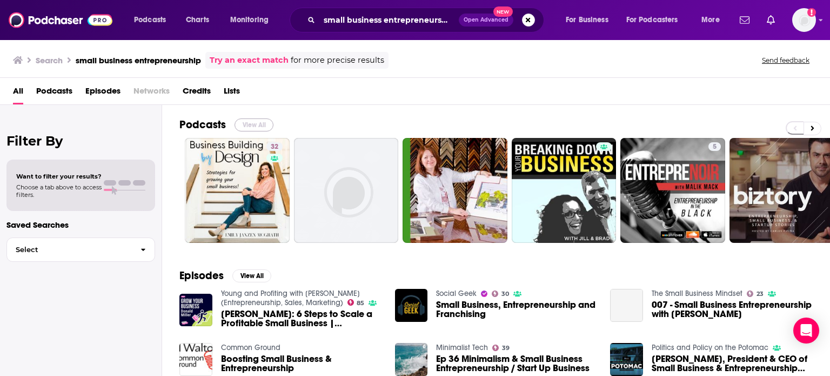
click at [245, 123] on button "View All" at bounding box center [254, 124] width 39 height 13
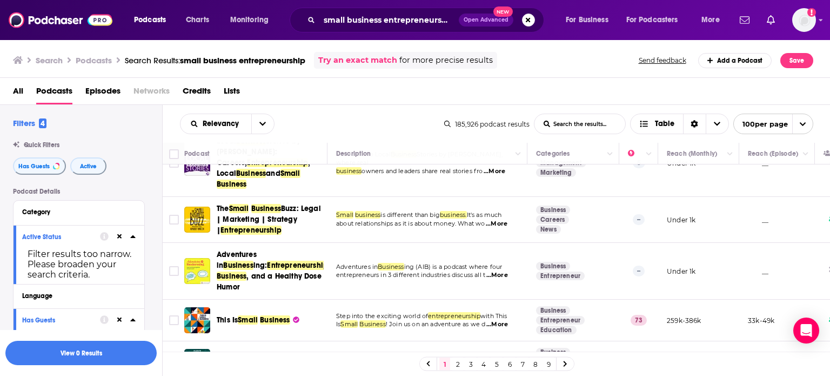
scroll to position [965, 0]
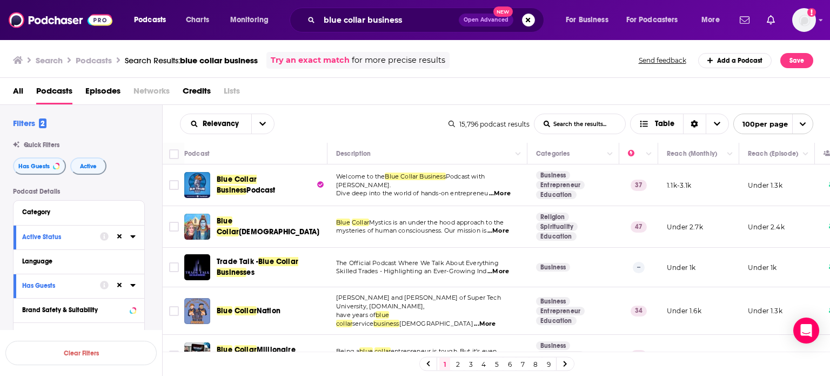
click at [158, 205] on div "Podcast Details Category Active Status Language Has Guests Brand Safety & Suita…" at bounding box center [87, 380] width 149 height 384
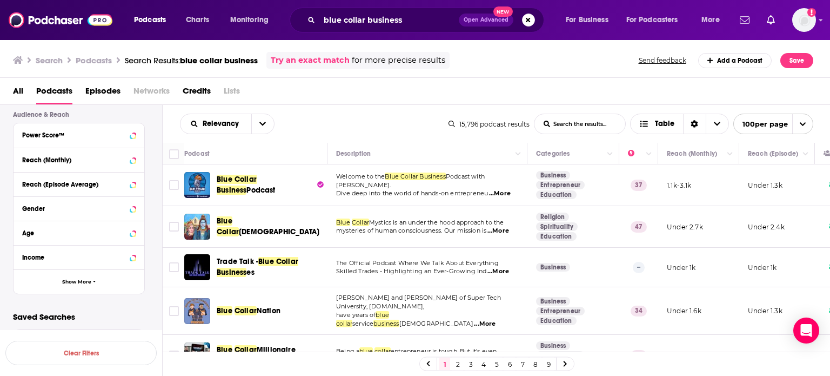
scroll to position [279, 0]
click at [134, 133] on icon at bounding box center [132, 134] width 5 height 3
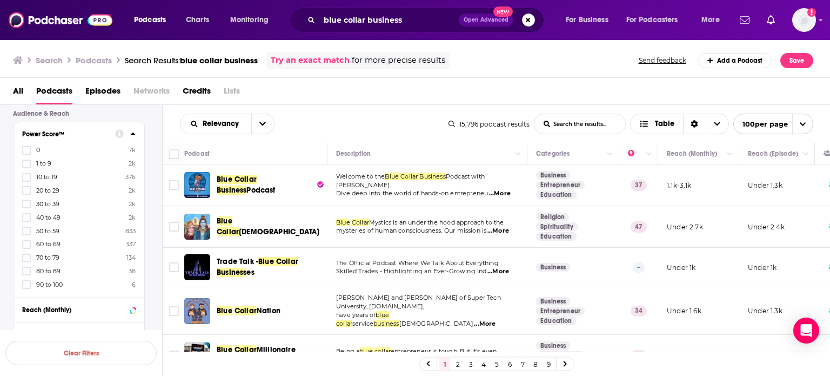
click at [24, 284] on icon at bounding box center [26, 284] width 6 height 5
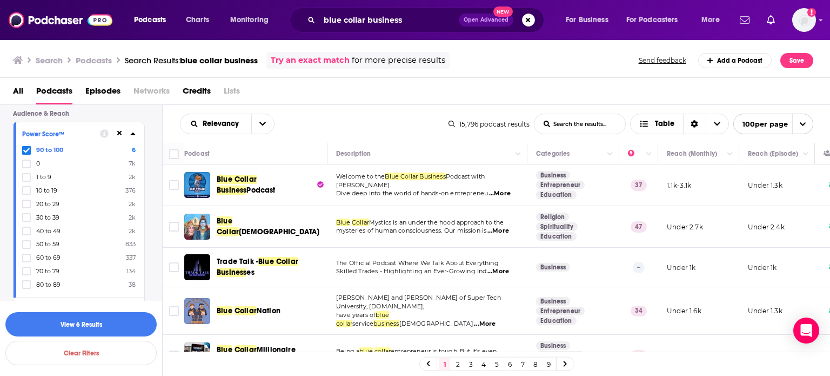
click at [26, 288] on label at bounding box center [26, 284] width 9 height 9
click at [26, 284] on icon at bounding box center [26, 284] width 6 height 6
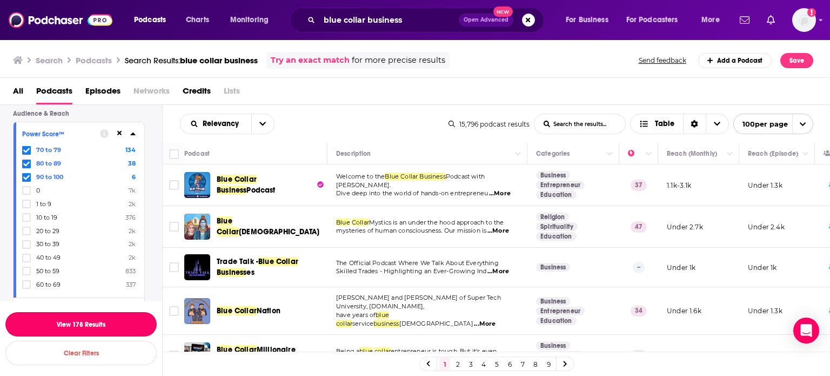
click at [92, 323] on button "View 178 Results" at bounding box center [80, 324] width 151 height 24
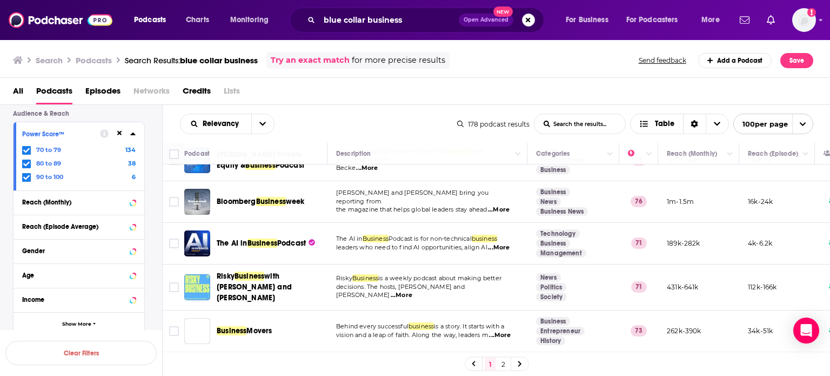
scroll to position [402, 0]
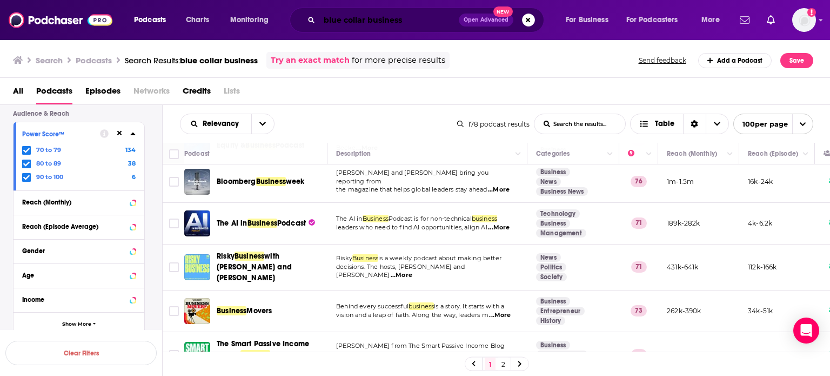
click at [410, 22] on input "blue collar business" at bounding box center [388, 19] width 139 height 17
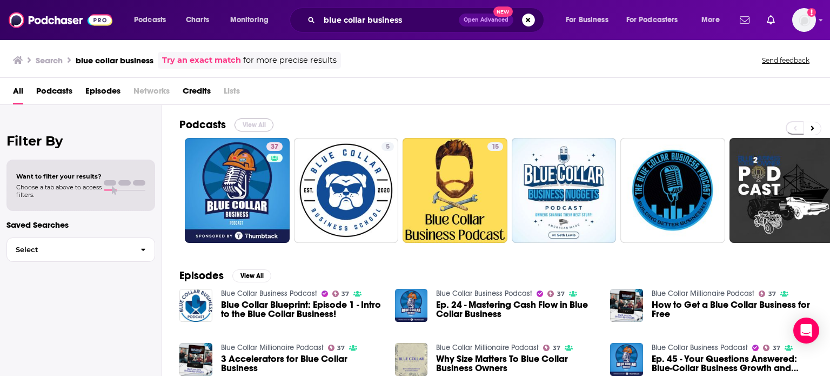
drag, startPoint x: 249, startPoint y: 123, endPoint x: 435, endPoint y: 6, distance: 219.2
click at [249, 123] on button "View All" at bounding box center [254, 124] width 39 height 13
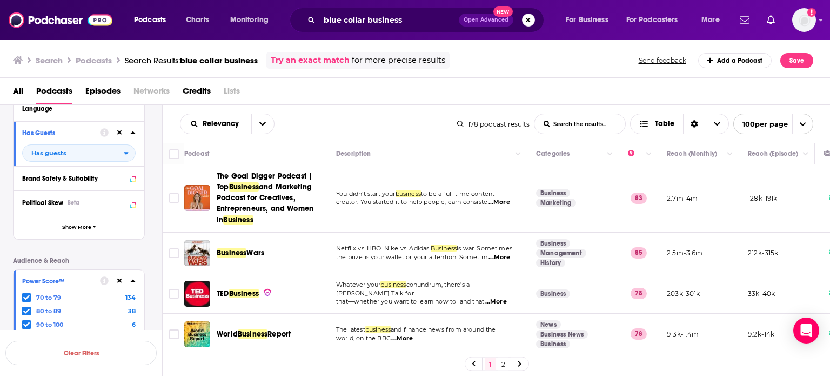
scroll to position [195, 0]
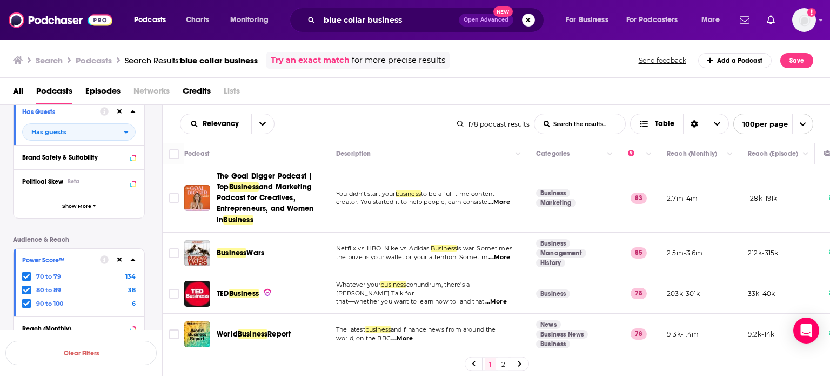
click at [122, 261] on icon at bounding box center [119, 259] width 5 height 5
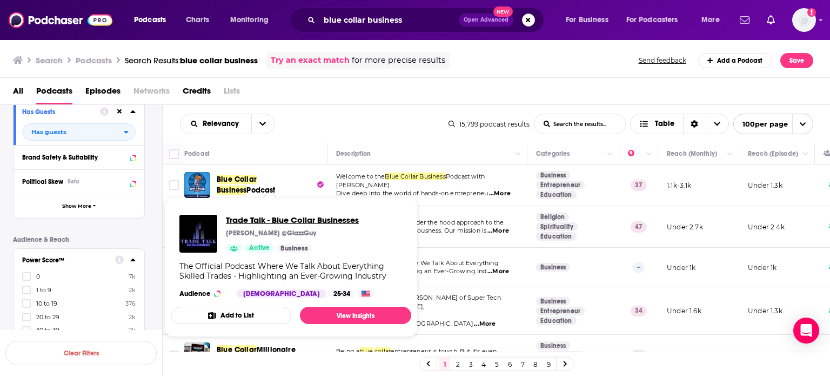
drag, startPoint x: 238, startPoint y: 261, endPoint x: 233, endPoint y: 222, distance: 39.2
click at [311, 121] on div "Relevancy List Search Input Search the results... Table" at bounding box center [314, 123] width 269 height 21
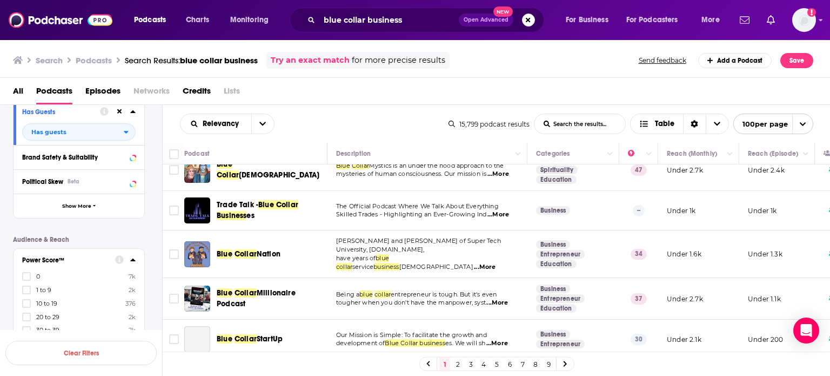
scroll to position [65, 0]
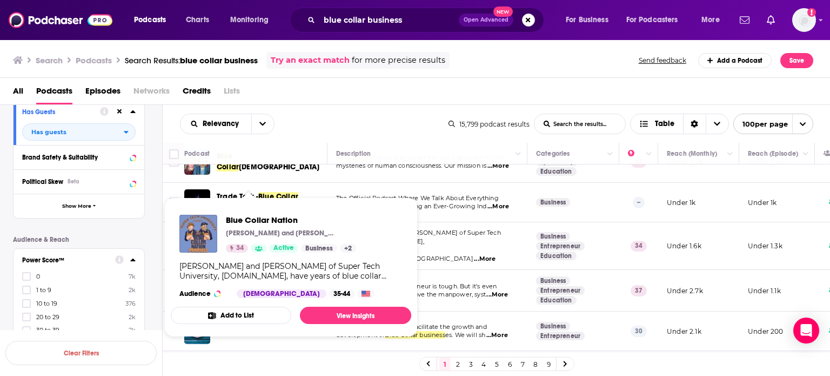
click at [299, 136] on div "Relevancy List Search Input Search the results... Table 15,799 podcast results …" at bounding box center [497, 124] width 668 height 38
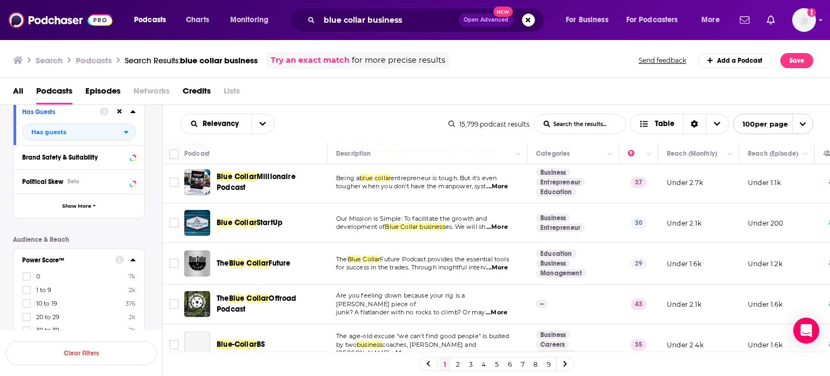
scroll to position [195, 0]
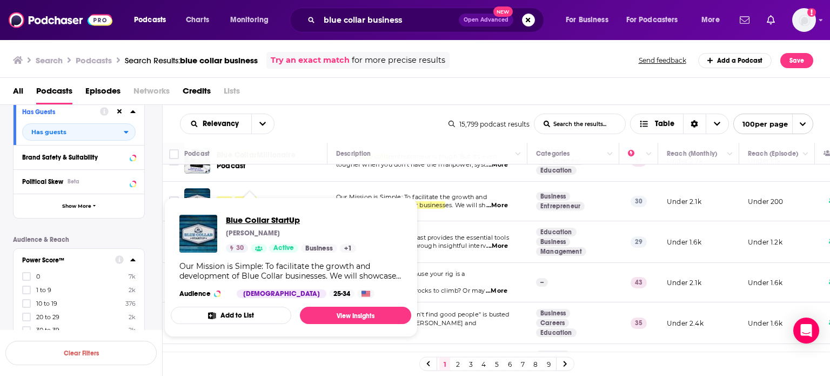
drag, startPoint x: 257, startPoint y: 196, endPoint x: 271, endPoint y: 220, distance: 27.4
click at [335, 109] on div "Relevancy List Search Input Search the results... Table 15,799 podcast results …" at bounding box center [497, 124] width 668 height 38
click at [317, 95] on div "All Podcasts Episodes Networks Credits Lists" at bounding box center [417, 93] width 809 height 22
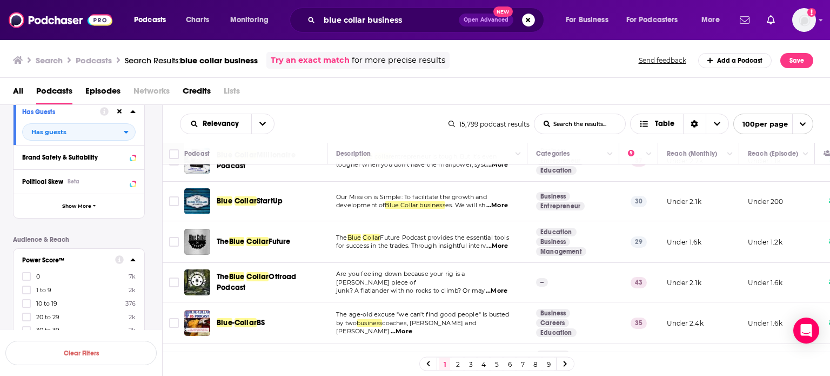
click at [288, 152] on div "Podcast" at bounding box center [251, 153] width 134 height 13
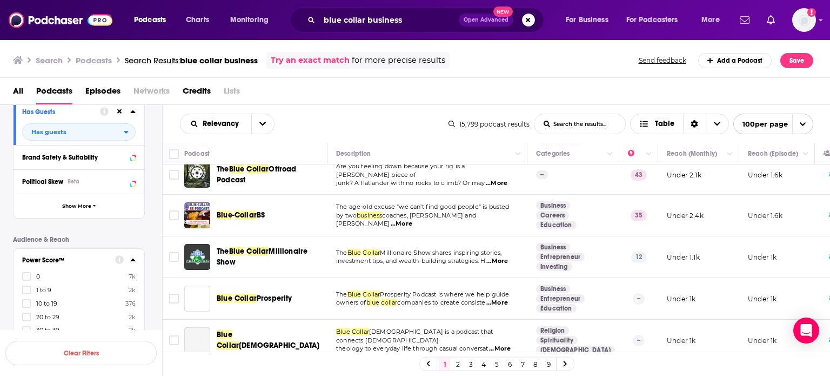
scroll to position [324, 0]
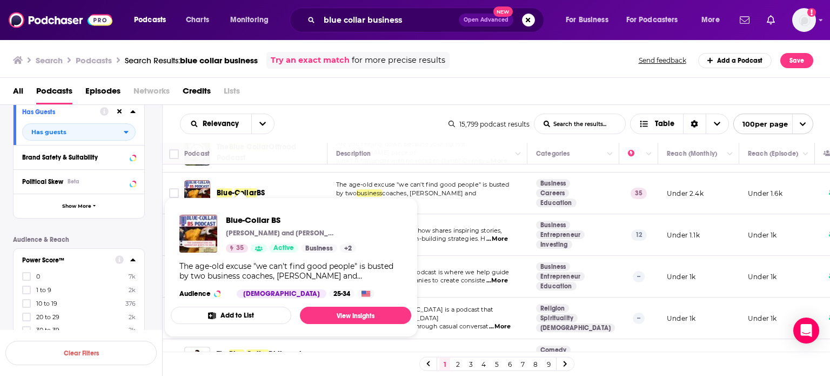
click at [330, 101] on div "All Podcasts Episodes Networks Credits Lists" at bounding box center [417, 93] width 809 height 22
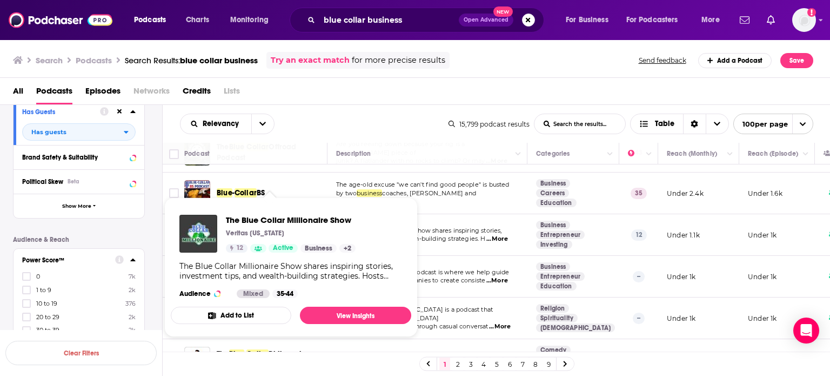
click at [322, 103] on div "All Podcasts Episodes Networks Credits Lists" at bounding box center [417, 93] width 809 height 22
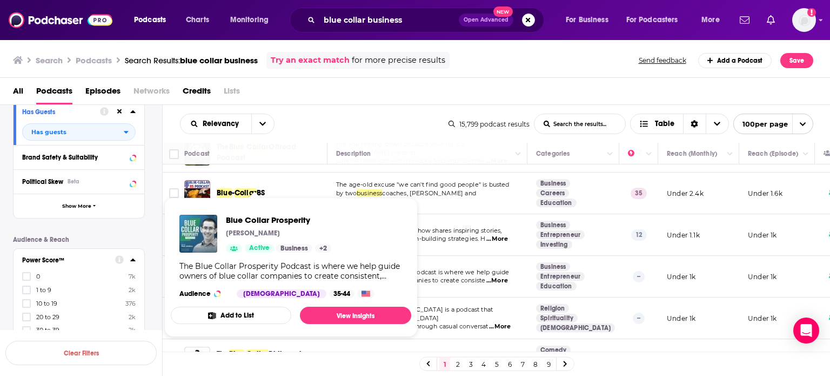
click at [301, 131] on div "Relevancy List Search Input Search the results... Table" at bounding box center [314, 123] width 269 height 21
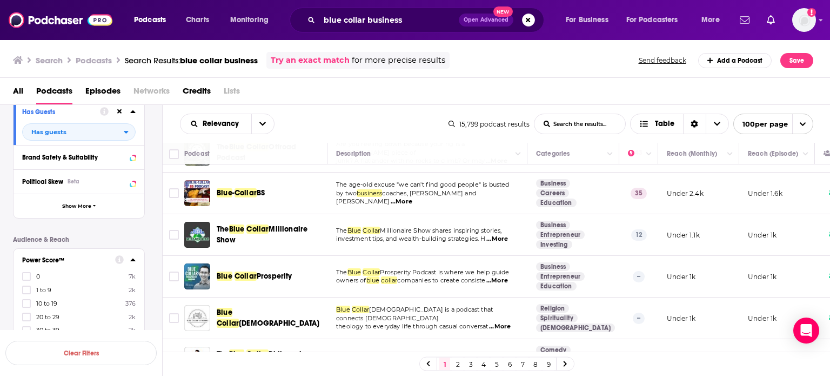
click at [298, 143] on th "Podcast" at bounding box center [255, 154] width 143 height 22
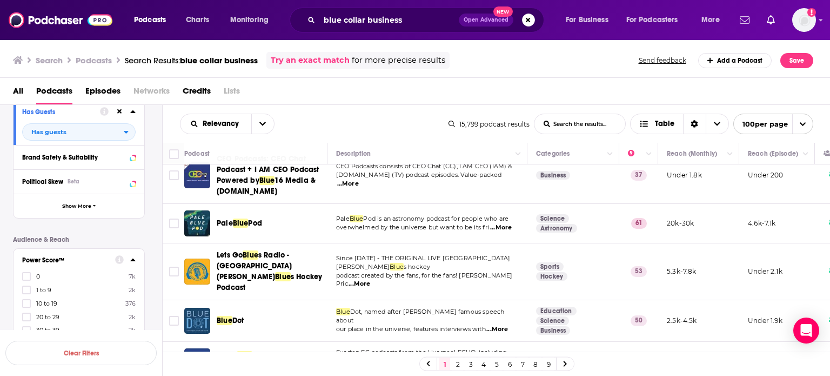
scroll to position [1492, 0]
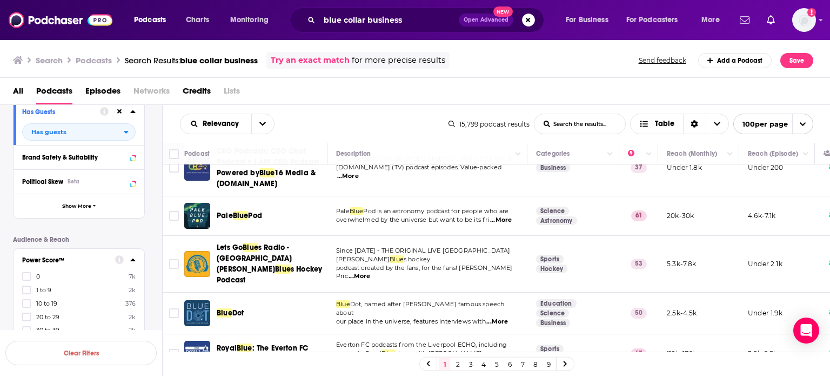
click at [823, 347] on div "Podcast Description Categories Reach (Monthly) Reach (Episode) Top Country Blue…" at bounding box center [497, 248] width 668 height 211
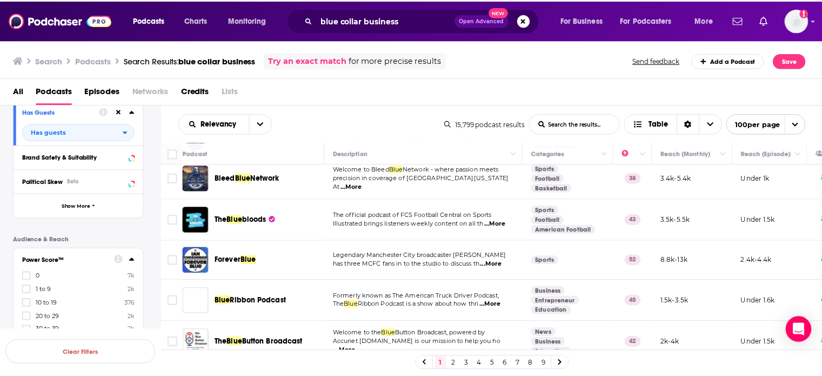
scroll to position [0, 0]
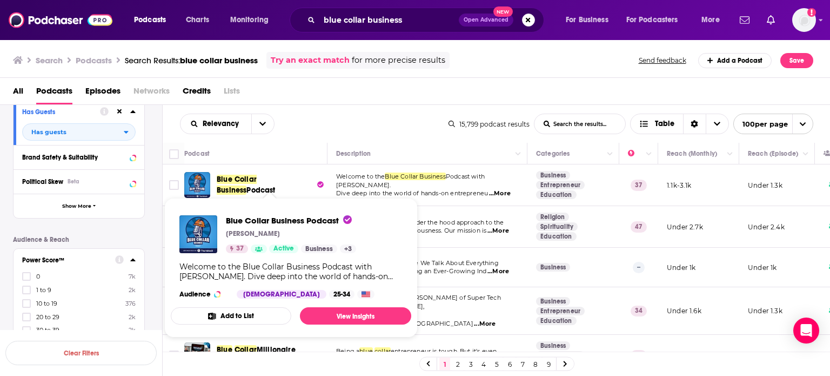
click at [257, 181] on span "Blue Collar Business" at bounding box center [237, 185] width 40 height 20
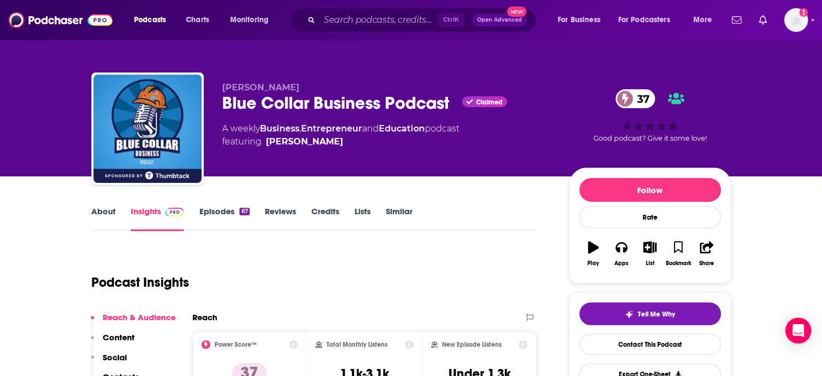
click at [408, 211] on link "Similar" at bounding box center [399, 218] width 26 height 25
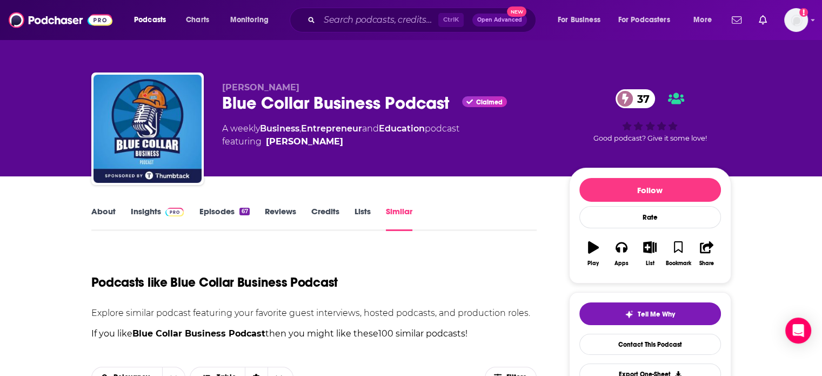
scroll to position [311, 0]
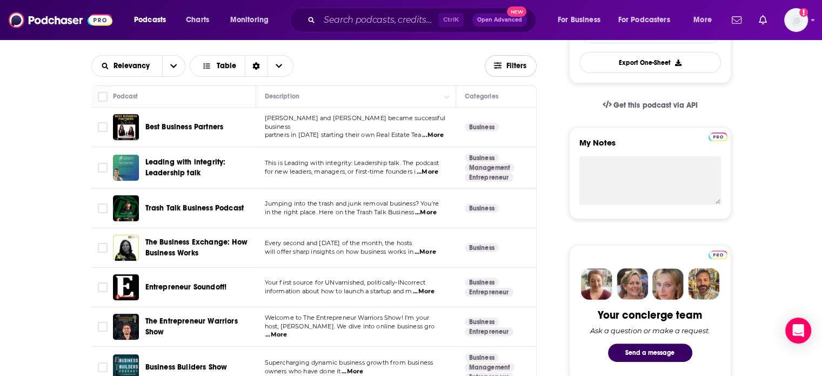
click at [512, 68] on span "Filters" at bounding box center [517, 66] width 22 height 8
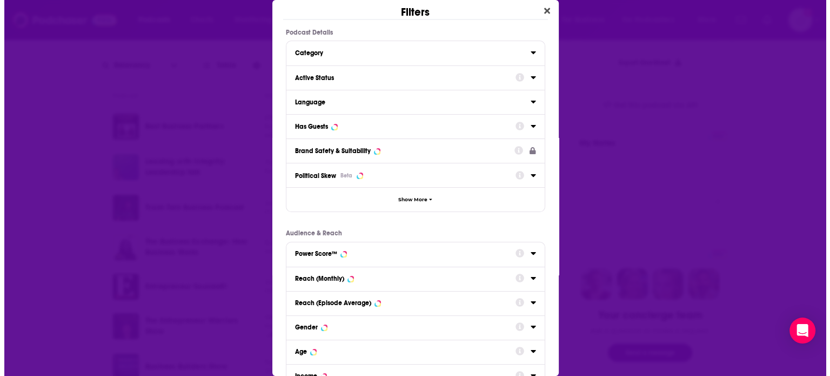
scroll to position [0, 0]
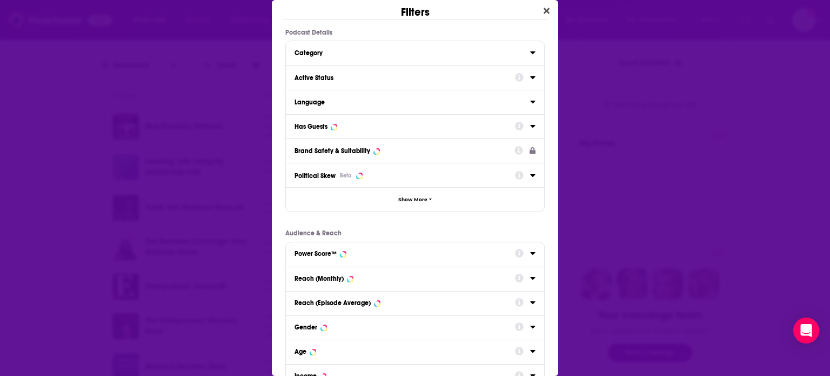
click at [520, 78] on div "Dialog" at bounding box center [525, 77] width 21 height 14
drag, startPoint x: 523, startPoint y: 77, endPoint x: 387, endPoint y: 84, distance: 135.8
click at [530, 77] on icon "Dialog" at bounding box center [532, 77] width 5 height 9
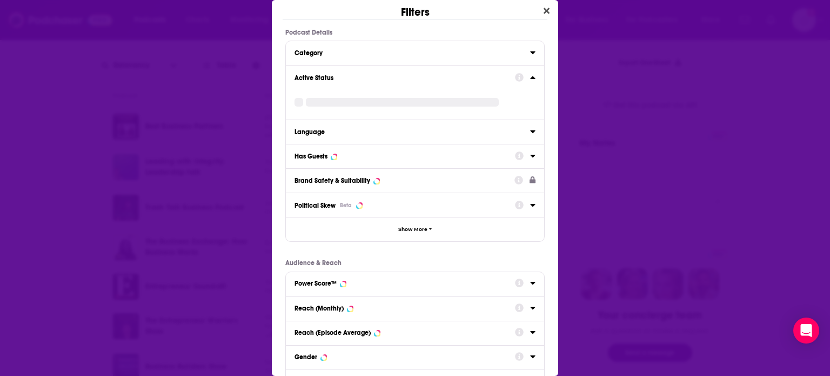
click at [388, 82] on button "Active Status" at bounding box center [405, 77] width 221 height 14
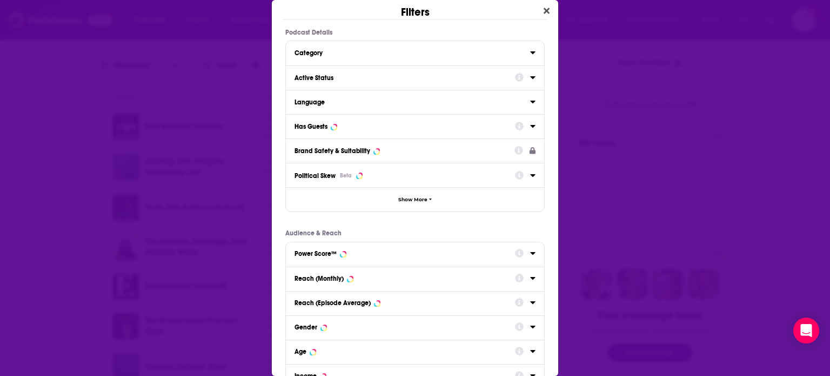
click at [530, 75] on icon "Dialog" at bounding box center [532, 77] width 5 height 9
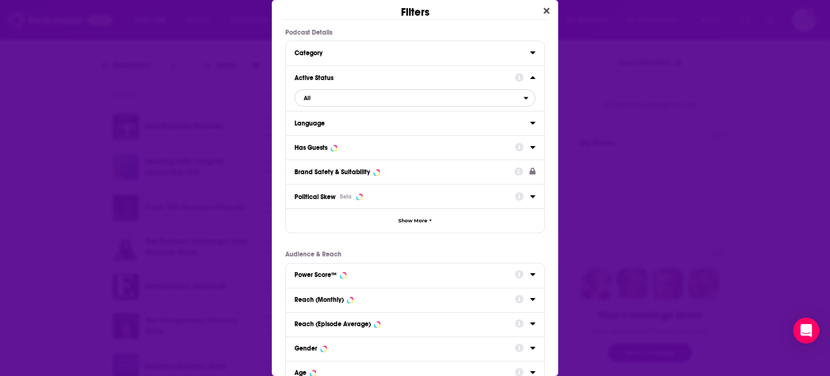
click at [402, 99] on span "All" at bounding box center [409, 98] width 229 height 14
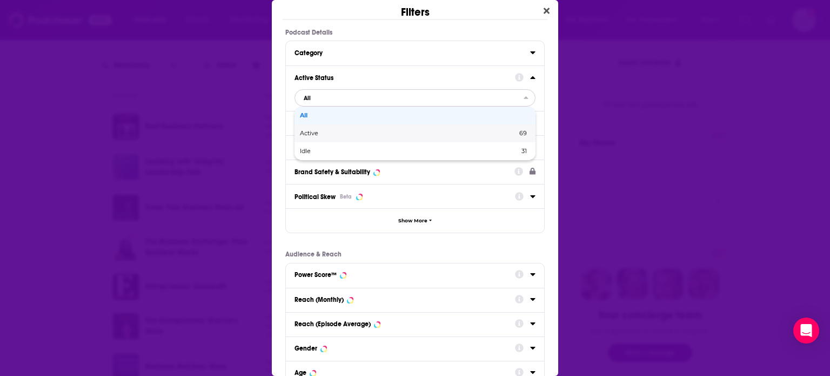
click at [339, 137] on div "Active 69" at bounding box center [415, 133] width 241 height 18
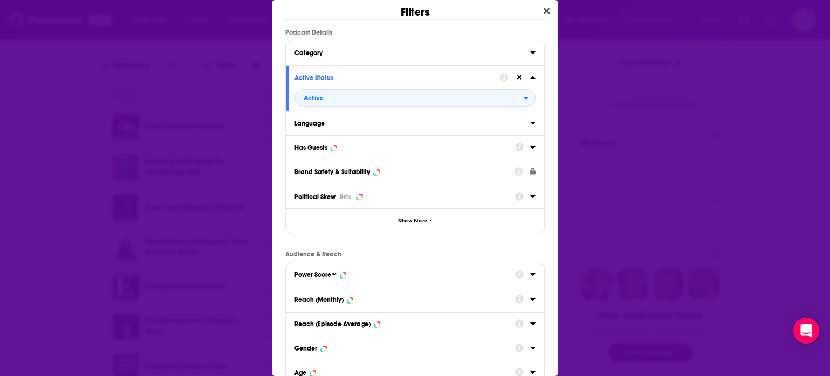
click at [530, 146] on icon "Dialog" at bounding box center [532, 147] width 5 height 3
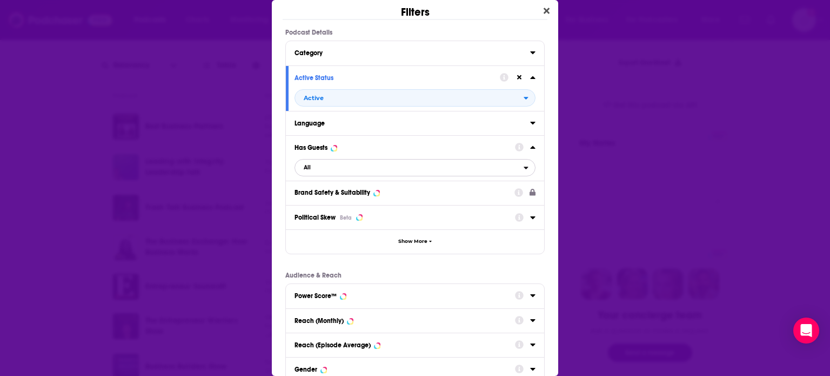
click at [347, 172] on span "All" at bounding box center [409, 168] width 229 height 14
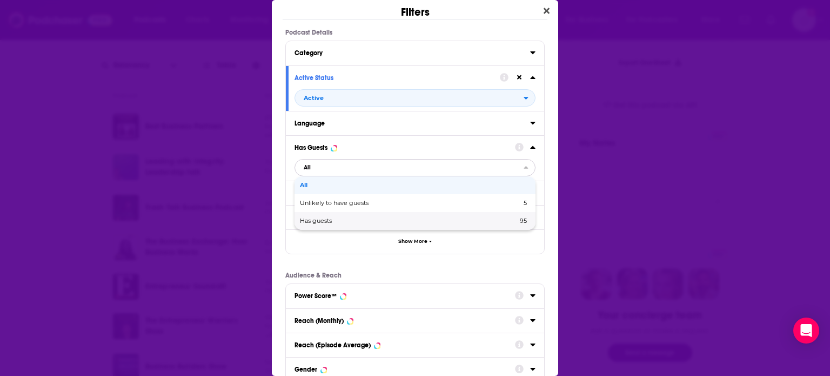
click at [326, 221] on span "Has guests" at bounding box center [362, 221] width 125 height 6
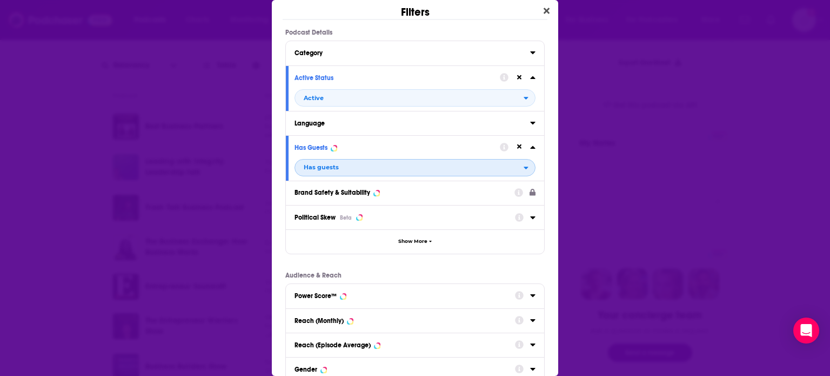
scroll to position [142, 0]
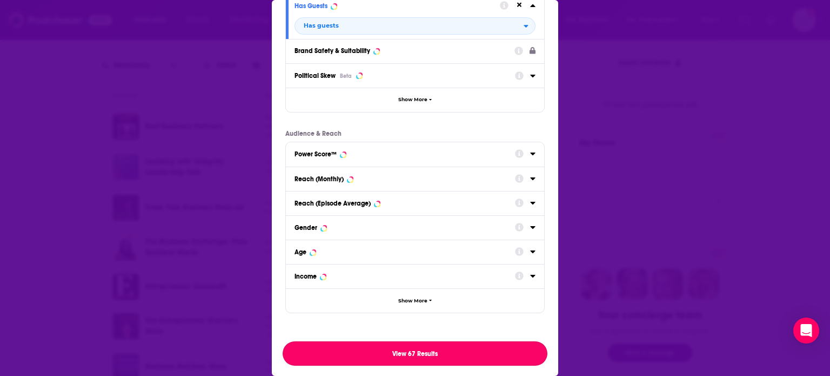
click at [416, 352] on button "View 67 Results" at bounding box center [415, 353] width 265 height 24
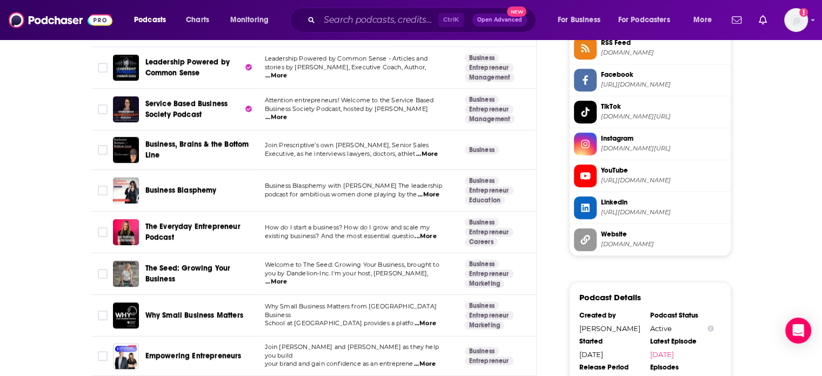
scroll to position [311, 0]
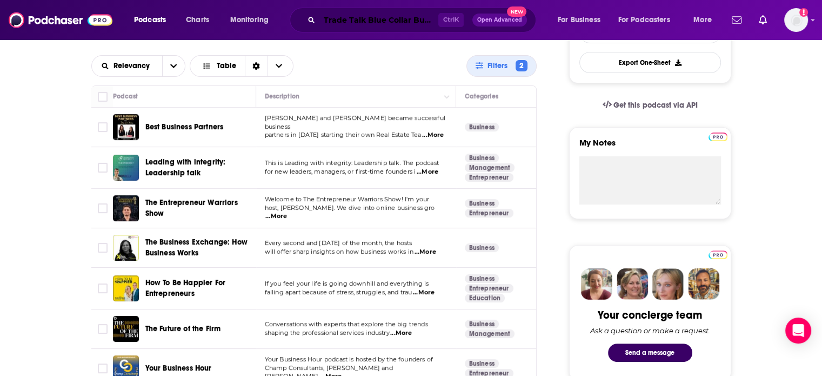
click at [364, 21] on input "Trade Talk Blue Collar Businesses" at bounding box center [378, 19] width 119 height 17
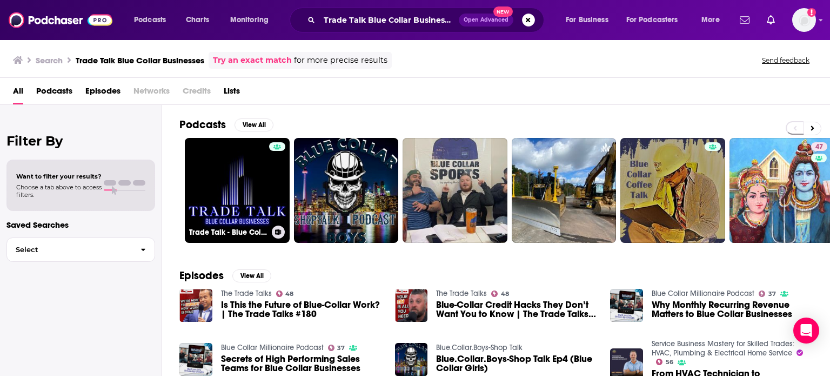
click at [240, 192] on link "Trade Talk - Blue Collar Businesses" at bounding box center [237, 190] width 105 height 105
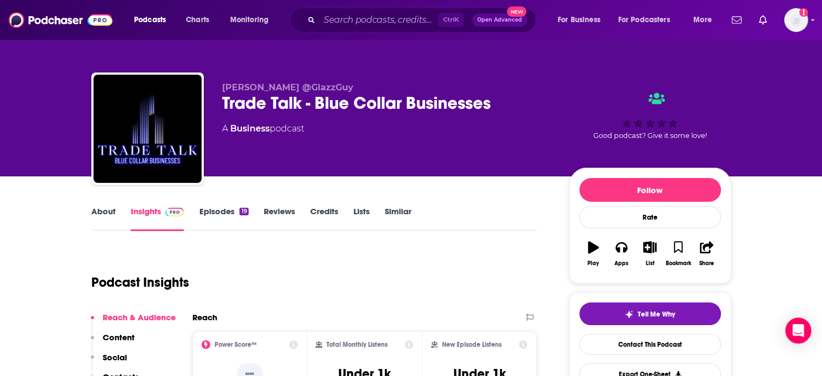
click at [397, 217] on link "Similar" at bounding box center [398, 218] width 26 height 25
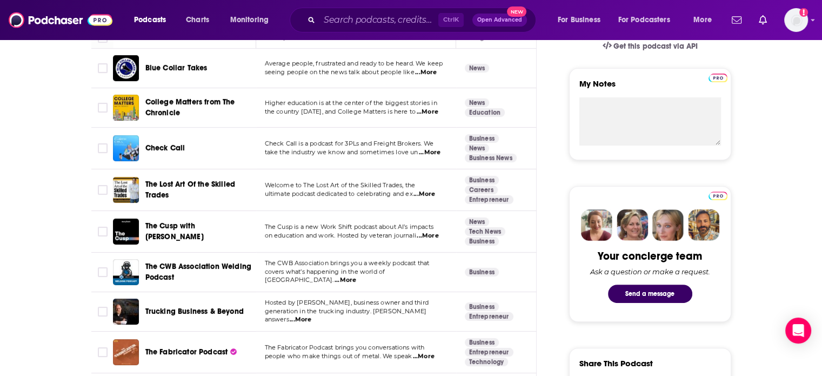
scroll to position [246, 0]
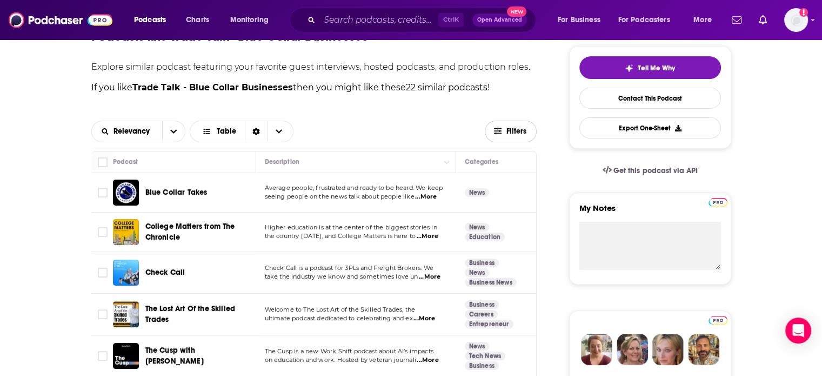
click at [510, 130] on span "Filters" at bounding box center [517, 132] width 22 height 8
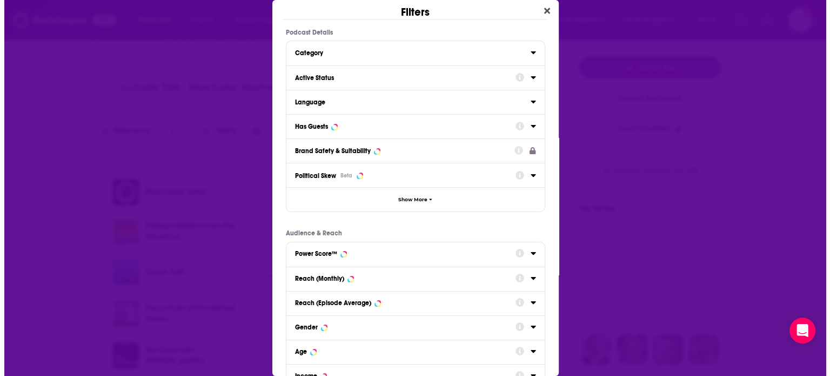
scroll to position [0, 0]
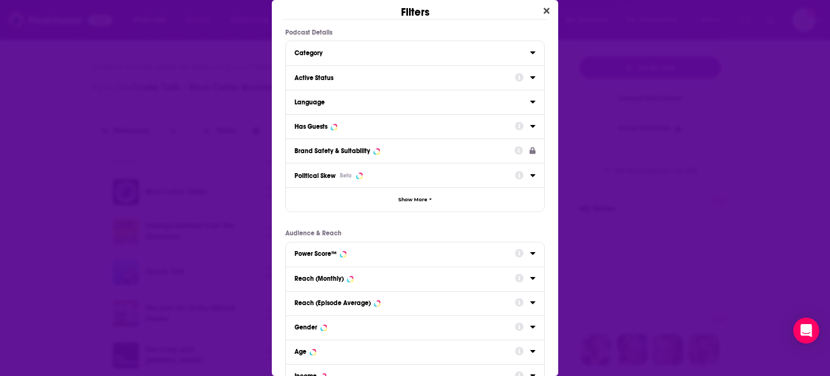
click at [411, 80] on div "Active Status" at bounding box center [401, 78] width 213 height 8
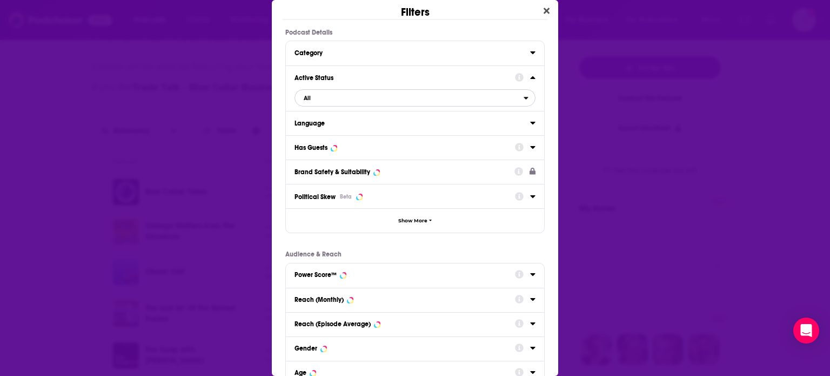
click at [412, 102] on span "All" at bounding box center [409, 98] width 229 height 14
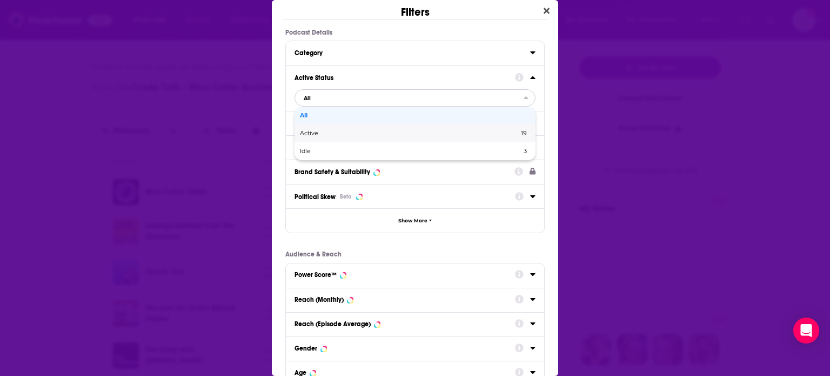
click at [347, 140] on div "Active 19" at bounding box center [415, 133] width 241 height 18
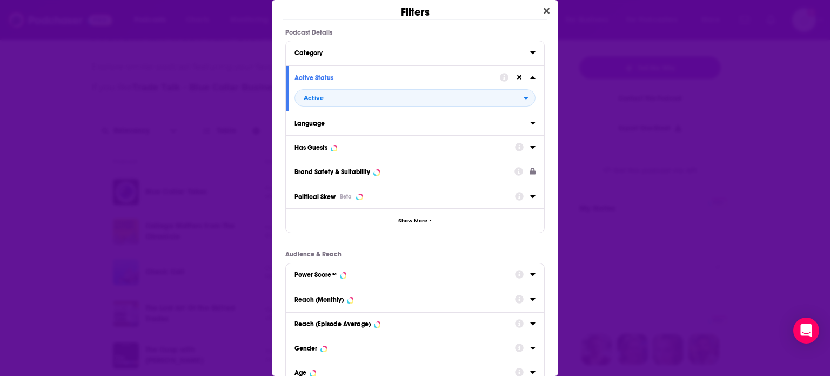
click at [402, 146] on div "Has Guests" at bounding box center [401, 148] width 213 height 8
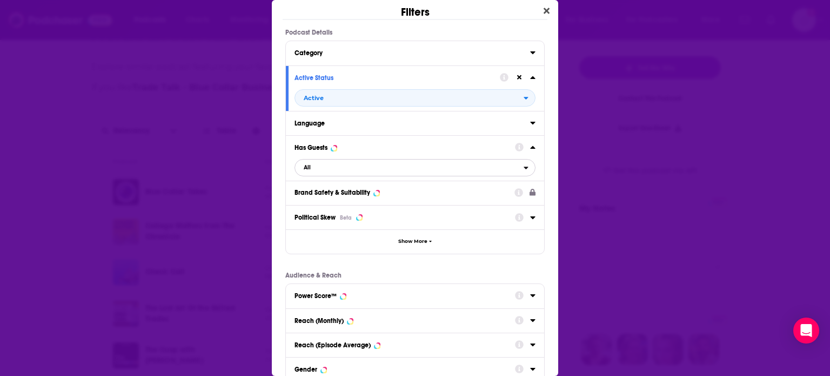
click at [353, 172] on span "All" at bounding box center [409, 168] width 229 height 14
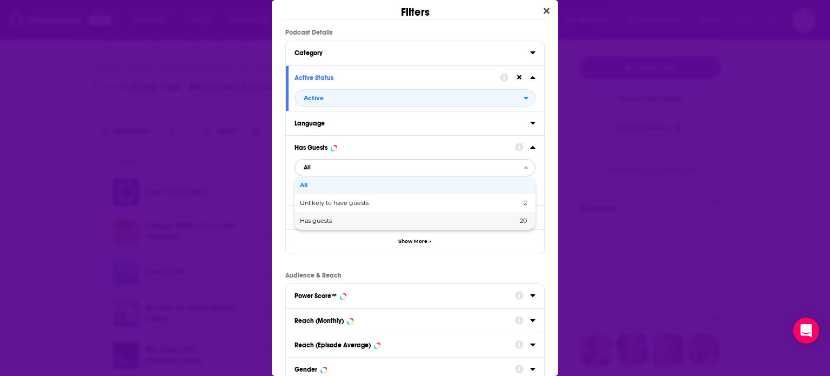
click at [333, 216] on div "Has guests 20" at bounding box center [415, 221] width 241 height 18
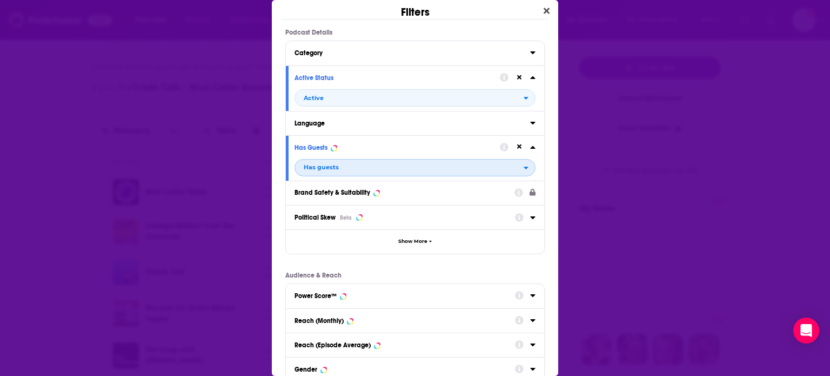
scroll to position [142, 0]
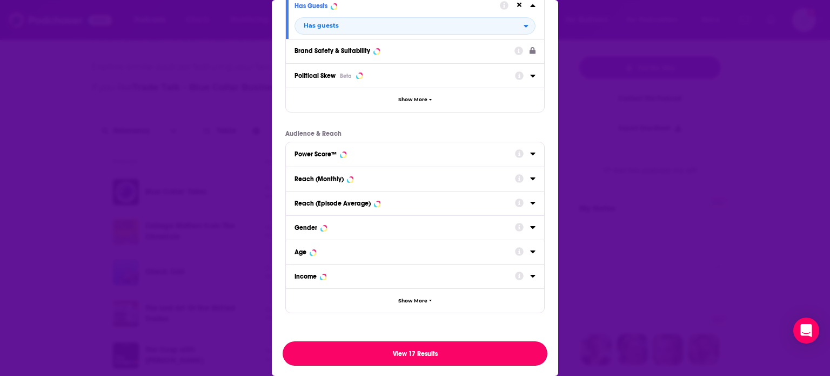
click at [458, 345] on button "View 17 Results" at bounding box center [415, 353] width 265 height 24
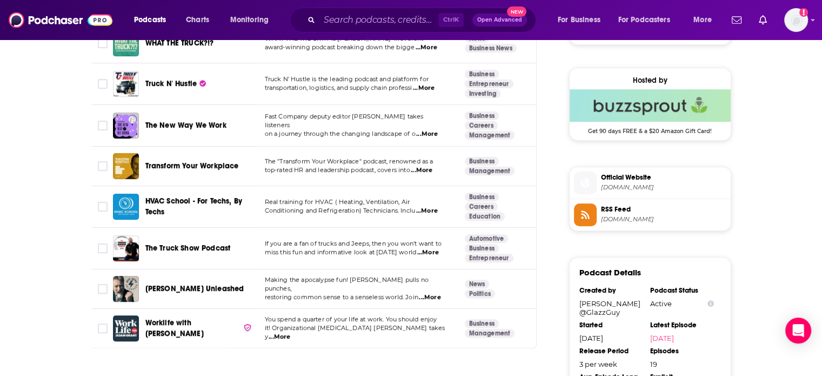
scroll to position [246, 0]
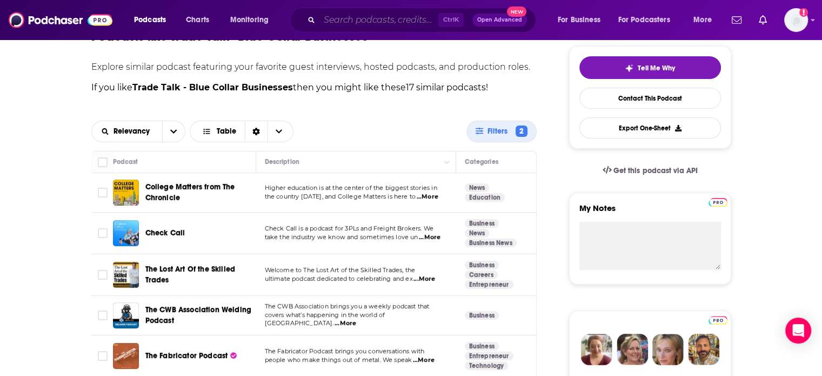
click at [339, 19] on input "Search podcasts, credits, & more..." at bounding box center [378, 19] width 119 height 17
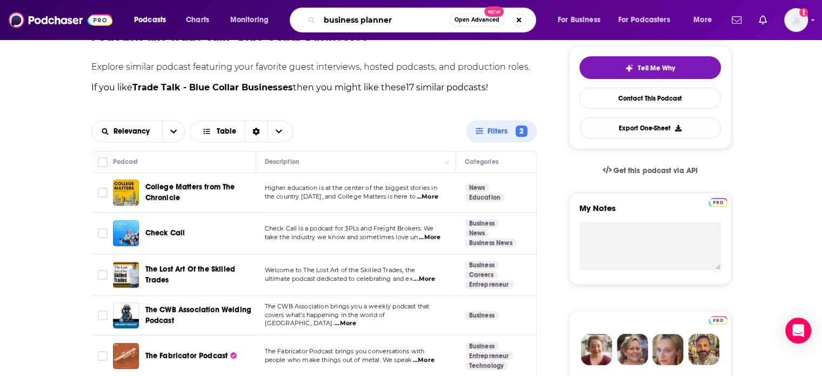
type input "business planners"
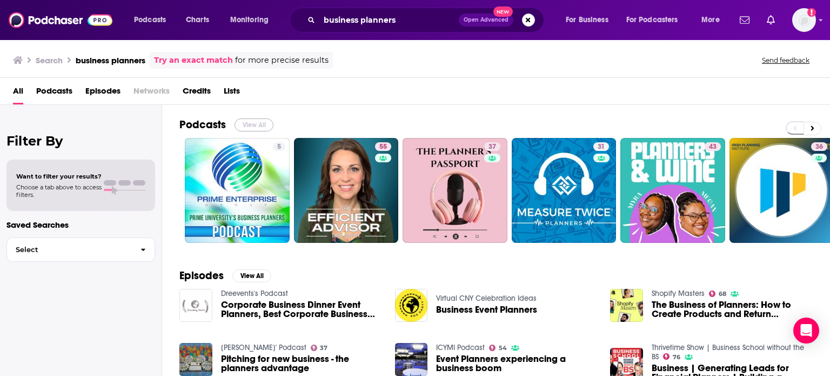
click at [257, 118] on button "View All" at bounding box center [254, 124] width 39 height 13
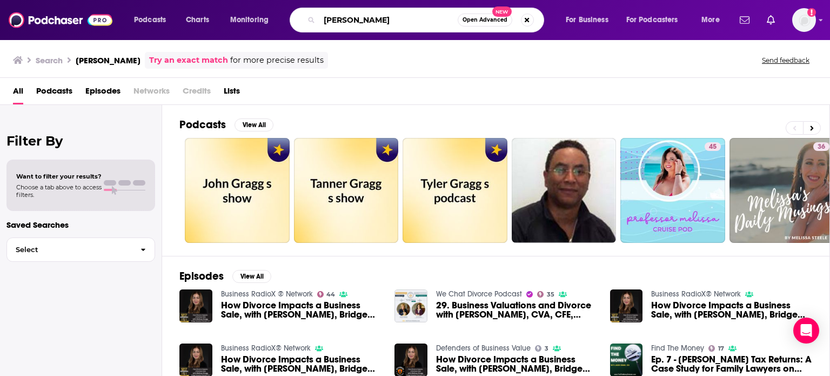
drag, startPoint x: 405, startPoint y: 25, endPoint x: 306, endPoint y: 24, distance: 99.5
click at [306, 24] on div "melissa gragg Open Advanced New" at bounding box center [417, 20] width 255 height 25
type input "valuationpodcast.com"
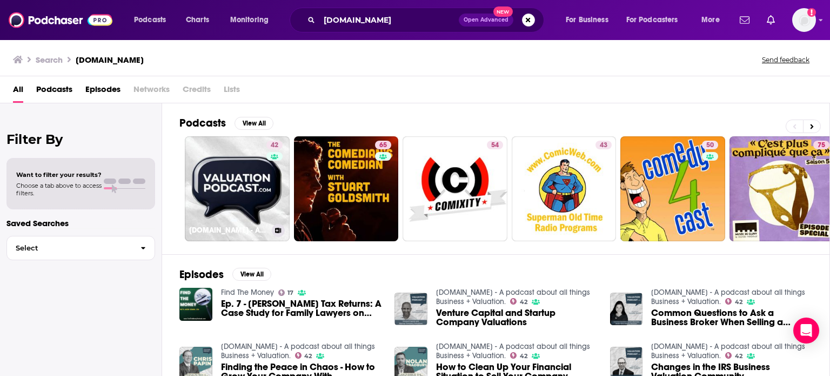
click at [268, 155] on link at bounding box center [274, 156] width 16 height 9
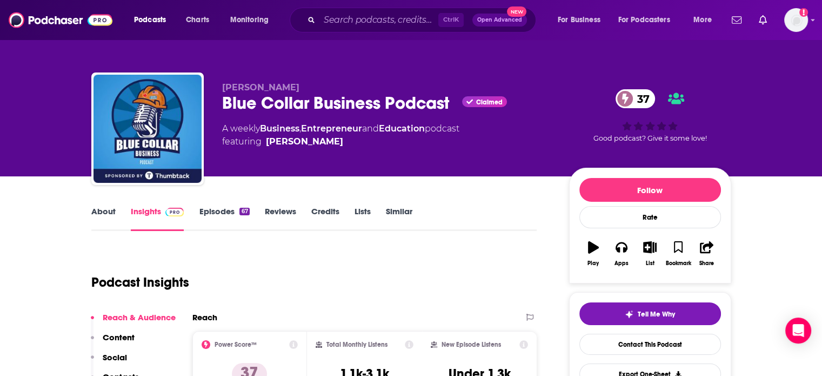
click at [95, 211] on link "About" at bounding box center [103, 218] width 24 height 25
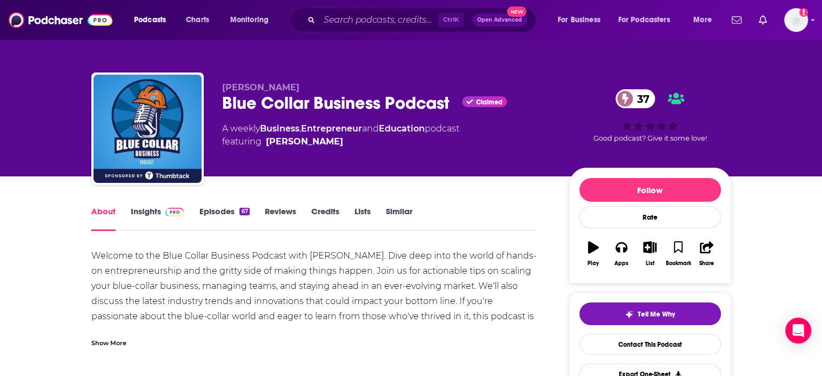
drag, startPoint x: 143, startPoint y: 212, endPoint x: 825, endPoint y: 46, distance: 702.1
click at [143, 212] on link "Insights" at bounding box center [158, 218] width 54 height 25
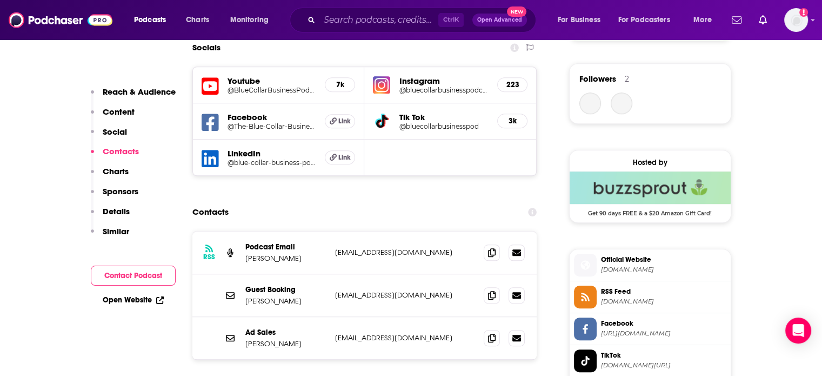
scroll to position [783, 0]
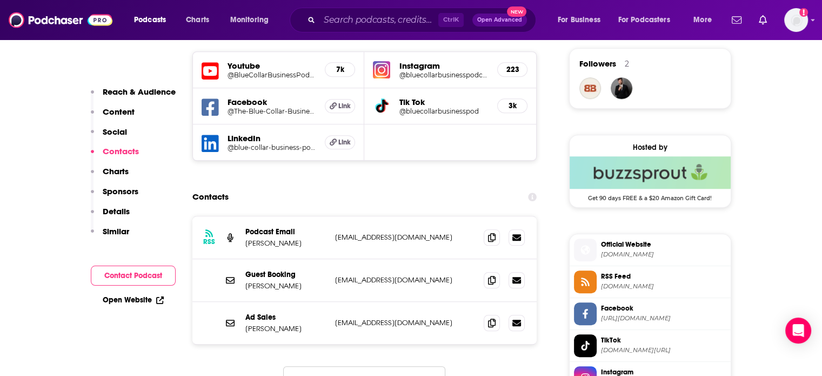
click at [134, 303] on link "Open Website" at bounding box center [133, 299] width 61 height 9
click at [493, 282] on icon at bounding box center [492, 280] width 8 height 9
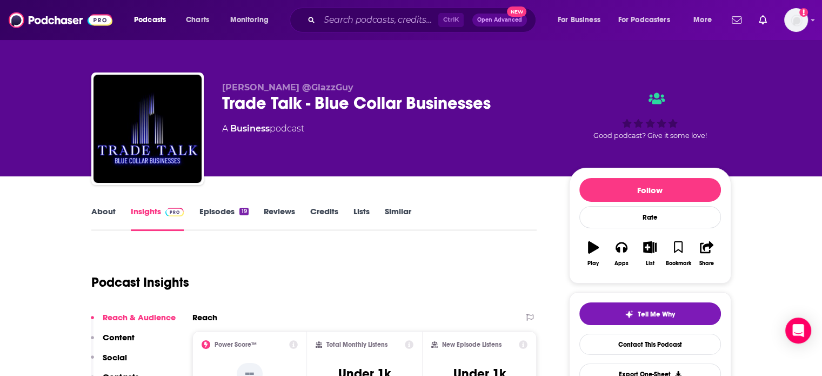
click at [99, 222] on link "About" at bounding box center [103, 218] width 24 height 25
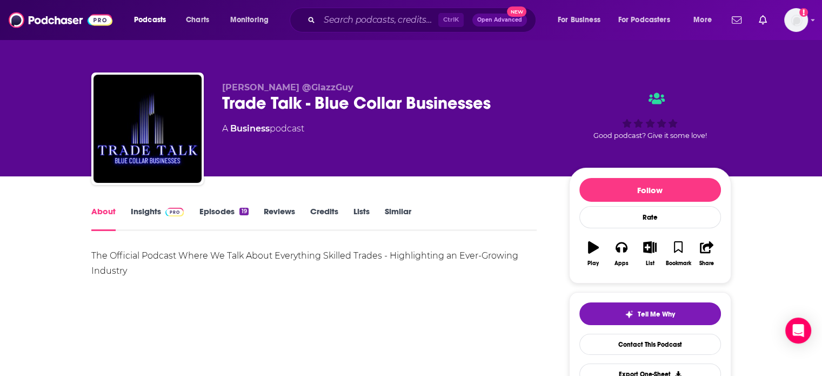
drag, startPoint x: 138, startPoint y: 221, endPoint x: 830, endPoint y: 30, distance: 717.1
click at [138, 221] on link "Insights" at bounding box center [158, 218] width 54 height 25
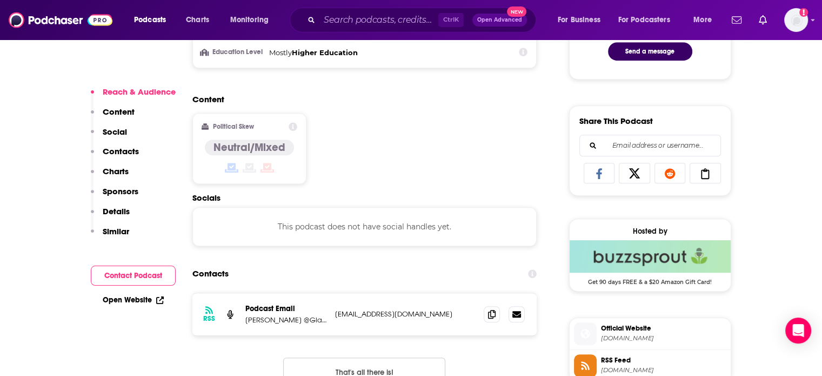
scroll to position [638, 0]
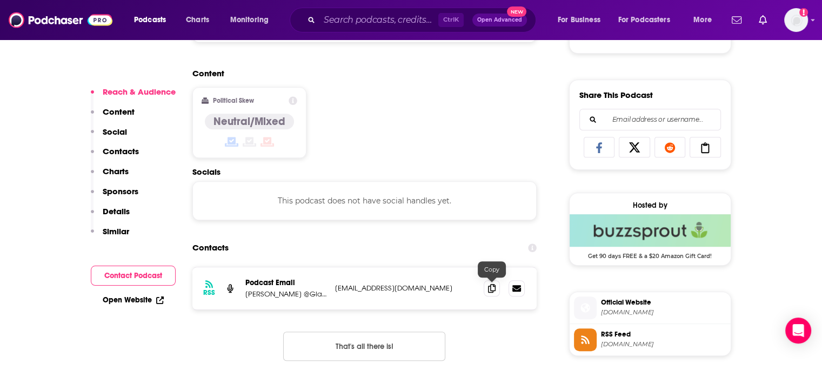
click at [494, 285] on icon at bounding box center [492, 288] width 8 height 9
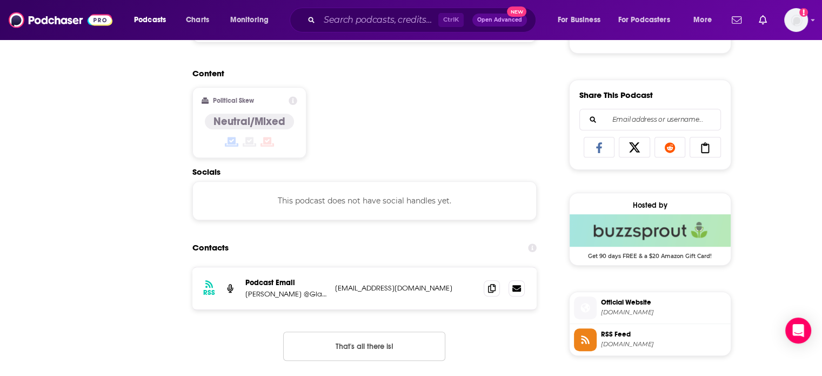
scroll to position [0, 0]
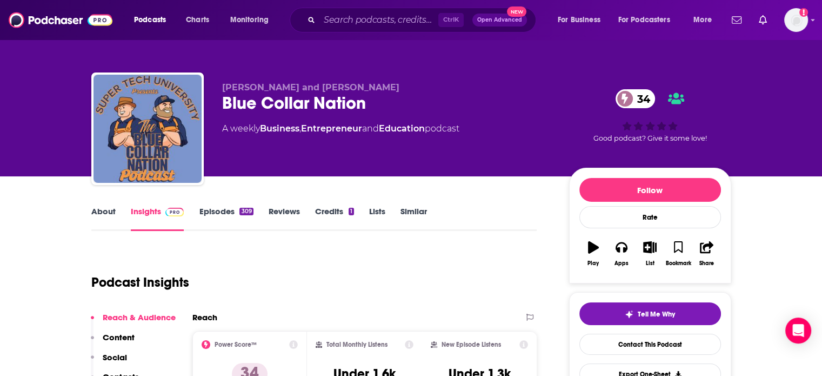
click at [106, 215] on link "About" at bounding box center [103, 218] width 24 height 25
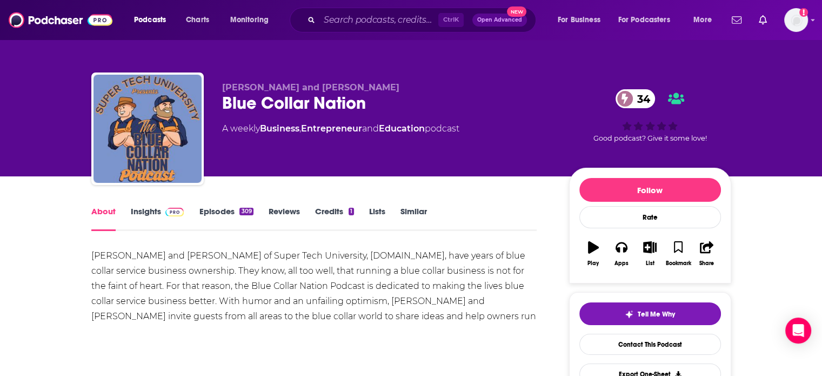
drag, startPoint x: 138, startPoint y: 211, endPoint x: 227, endPoint y: 10, distance: 219.7
click at [138, 211] on link "Insights" at bounding box center [158, 218] width 54 height 25
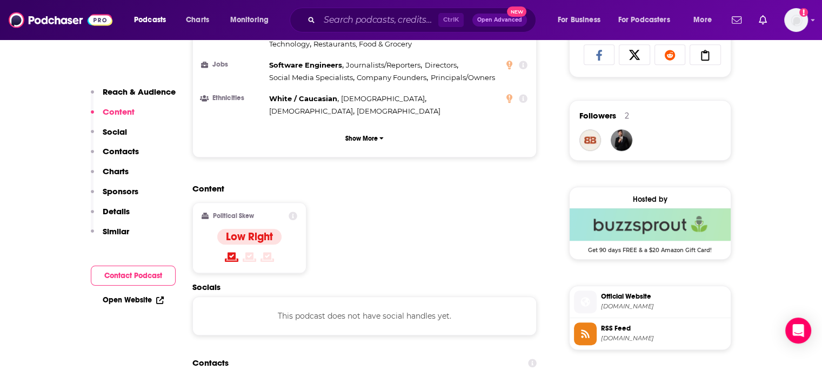
scroll to position [858, 0]
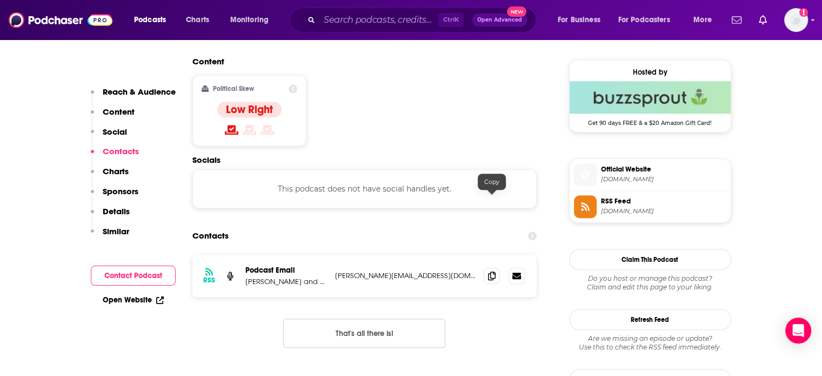
click at [489, 271] on icon at bounding box center [492, 275] width 8 height 9
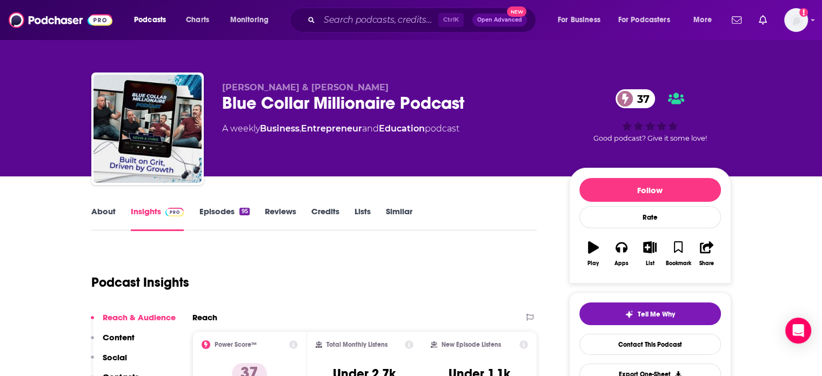
click at [99, 210] on link "About" at bounding box center [103, 218] width 24 height 25
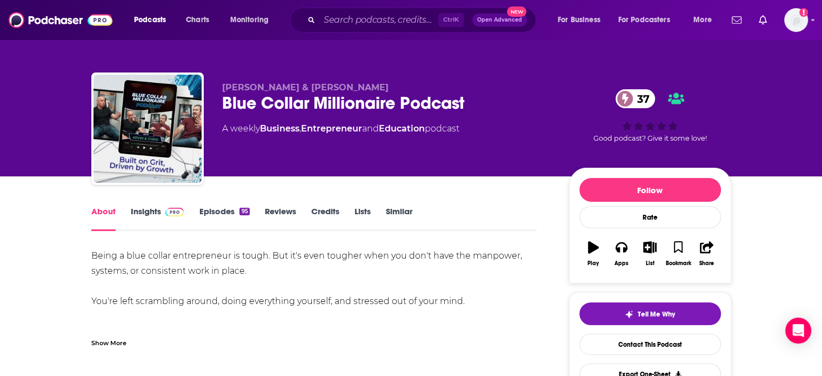
click at [151, 209] on link "Insights" at bounding box center [158, 218] width 54 height 25
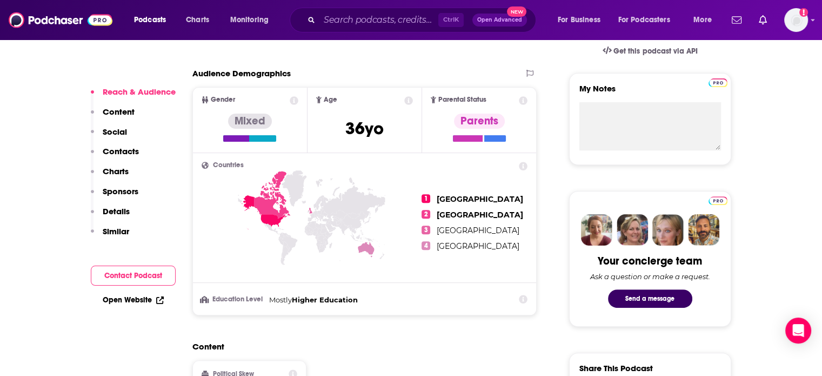
scroll to position [709, 0]
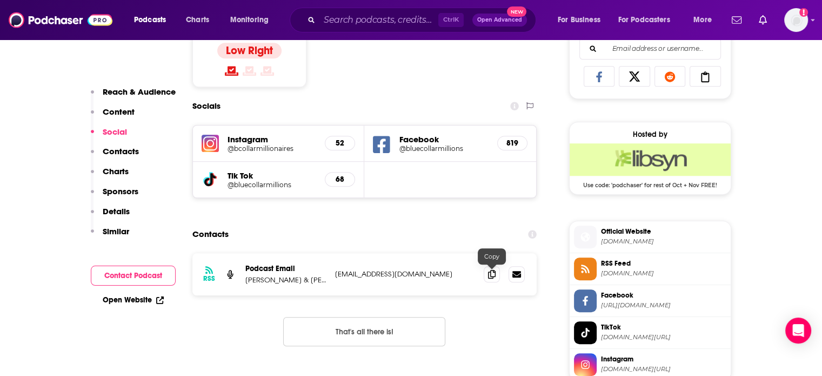
click at [494, 270] on icon at bounding box center [492, 274] width 8 height 9
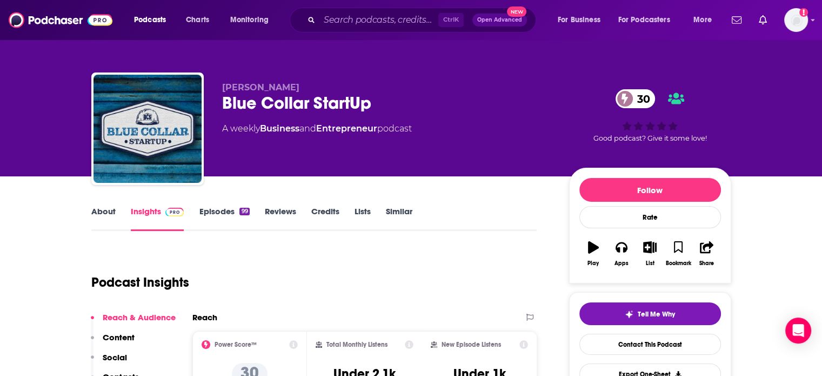
click at [115, 223] on link "About" at bounding box center [103, 218] width 24 height 25
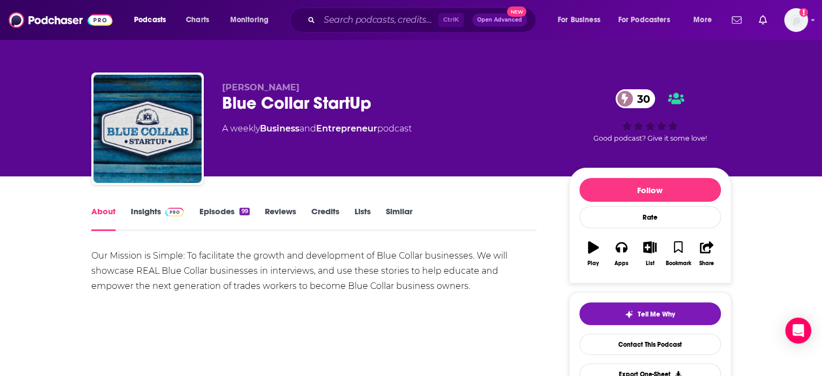
click at [132, 219] on link "Insights" at bounding box center [158, 218] width 54 height 25
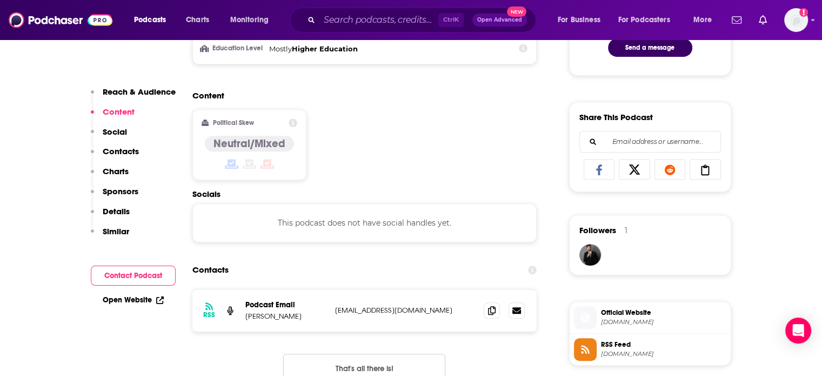
scroll to position [642, 0]
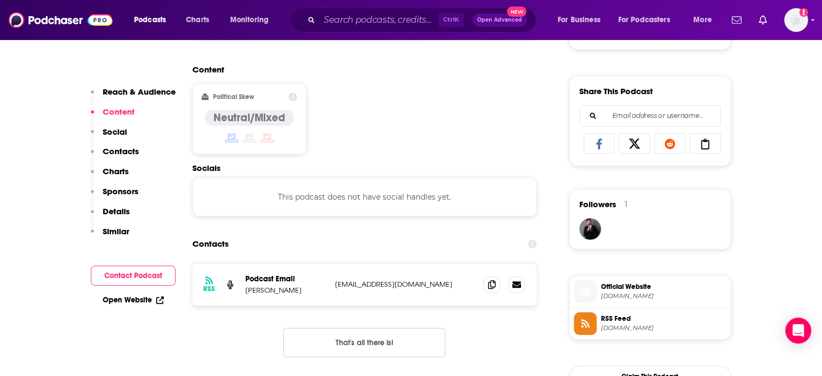
click at [136, 299] on link "Open Website" at bounding box center [133, 299] width 61 height 9
click at [491, 288] on icon at bounding box center [492, 284] width 8 height 9
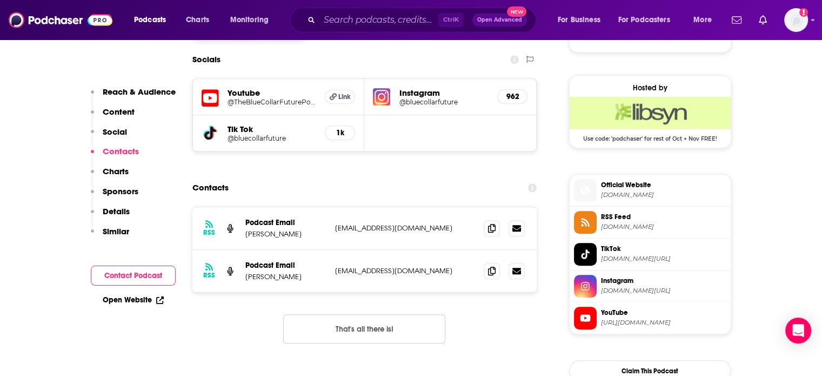
scroll to position [776, 0]
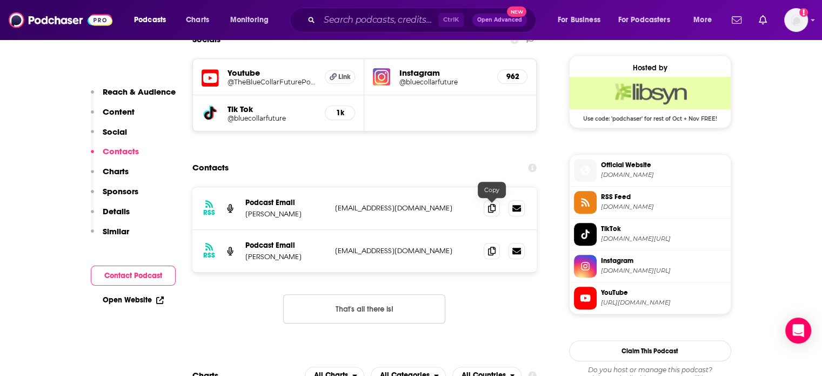
click at [491, 211] on icon at bounding box center [492, 208] width 8 height 9
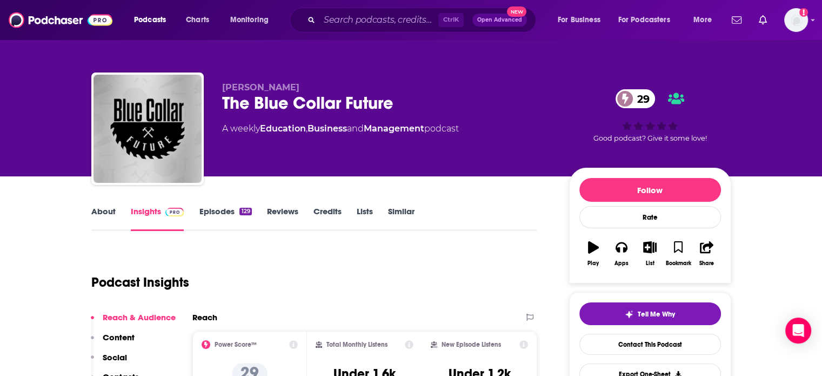
click at [108, 211] on link "About" at bounding box center [103, 218] width 24 height 25
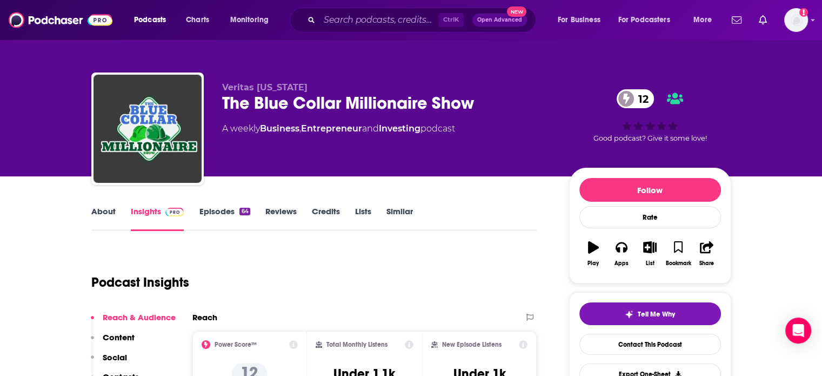
click at [99, 217] on link "About" at bounding box center [103, 218] width 24 height 25
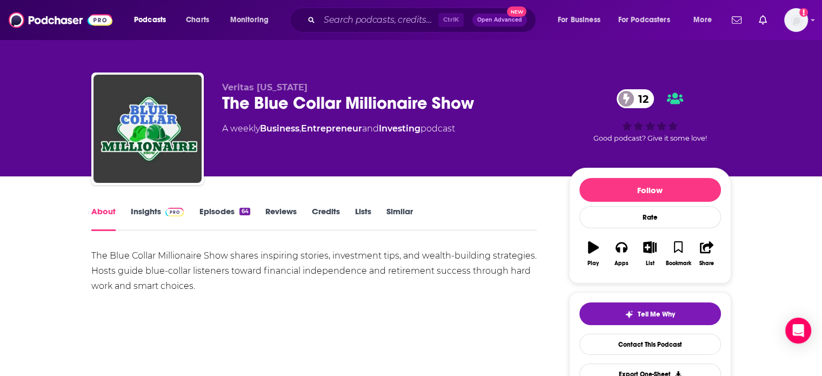
click at [149, 215] on link "Insights" at bounding box center [158, 218] width 54 height 25
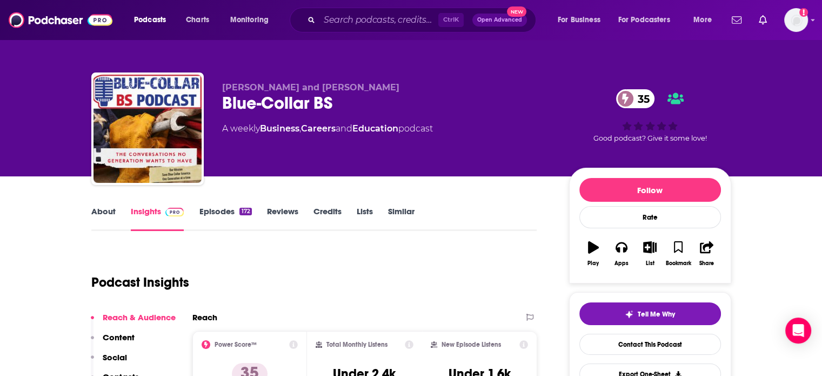
click at [104, 218] on link "About" at bounding box center [103, 218] width 24 height 25
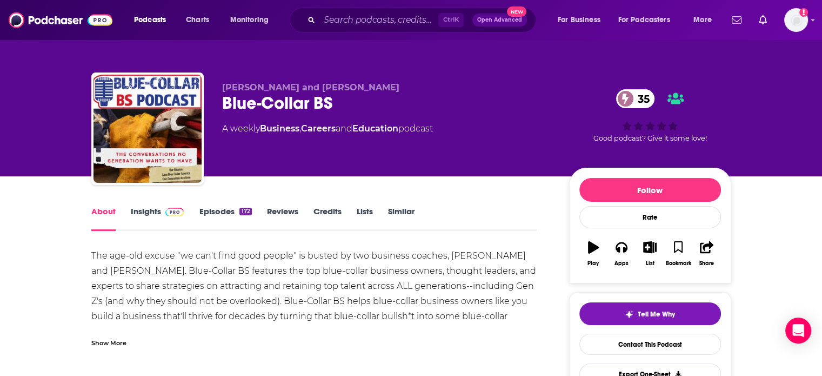
click at [117, 346] on div "Show More" at bounding box center [108, 342] width 35 height 10
click at [123, 343] on div "The age-old excuse "we can't find good people" is busted by two business coache…" at bounding box center [314, 331] width 446 height 166
click at [187, 221] on div "Insights" at bounding box center [165, 218] width 69 height 25
click at [161, 211] on span at bounding box center [172, 211] width 23 height 10
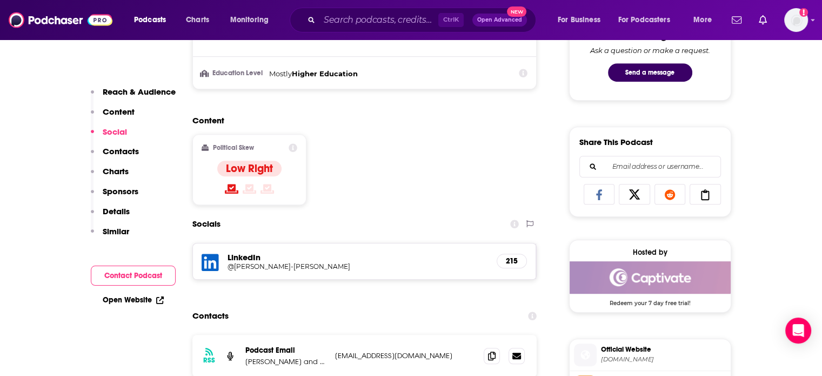
scroll to position [650, 0]
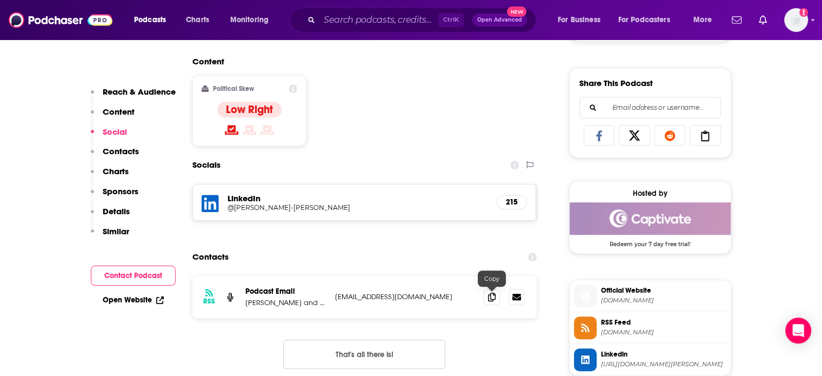
click at [493, 291] on span at bounding box center [492, 297] width 16 height 16
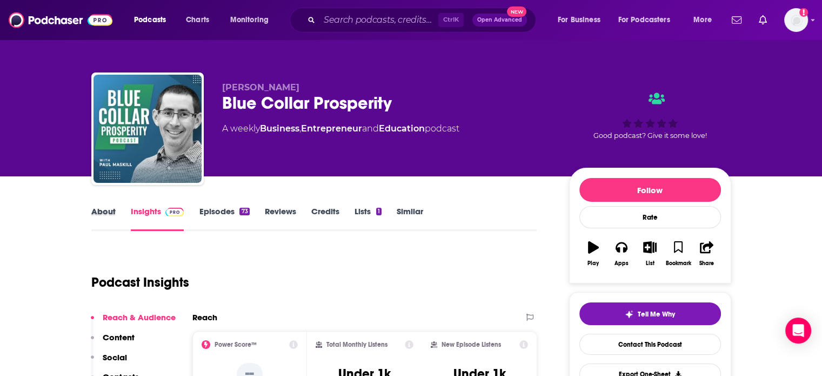
click at [115, 211] on div "About" at bounding box center [110, 218] width 39 height 25
click at [114, 207] on link "About" at bounding box center [103, 218] width 24 height 25
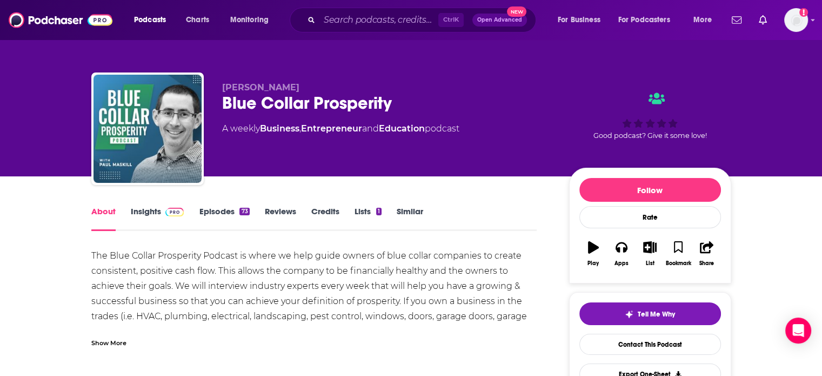
click at [158, 211] on link "Insights" at bounding box center [158, 218] width 54 height 25
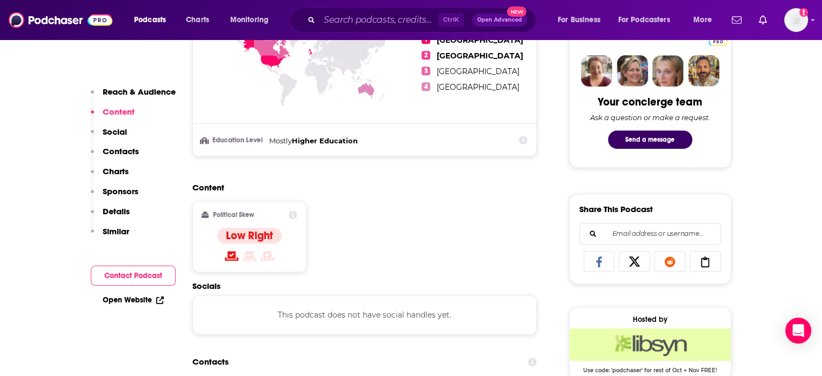
scroll to position [635, 0]
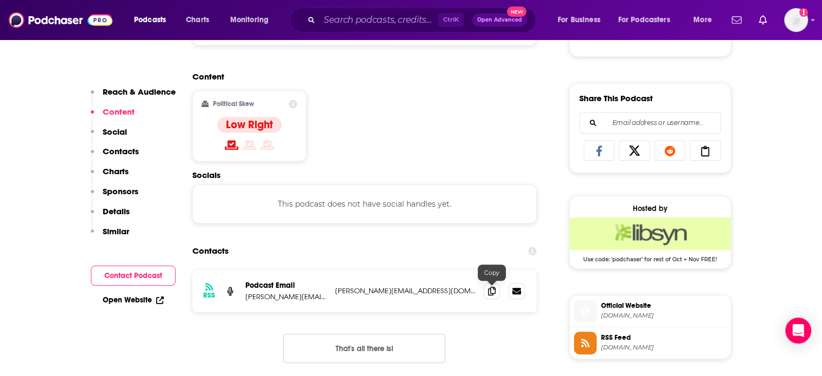
click at [490, 291] on icon at bounding box center [492, 290] width 8 height 9
click at [398, 18] on input "Search podcasts, credits, & more..." at bounding box center [378, 19] width 119 height 17
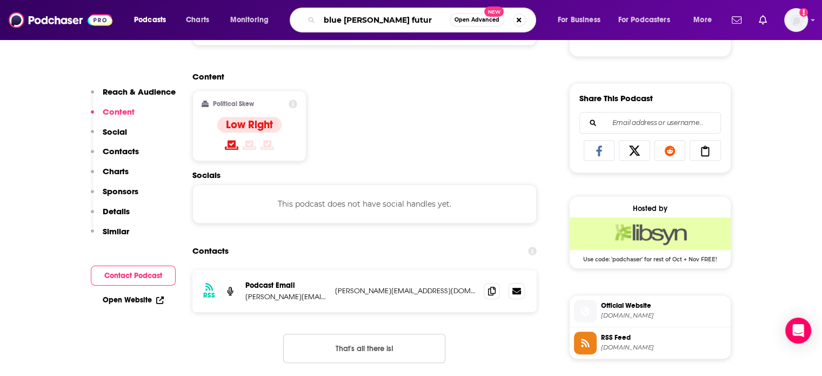
type input "blue collard future"
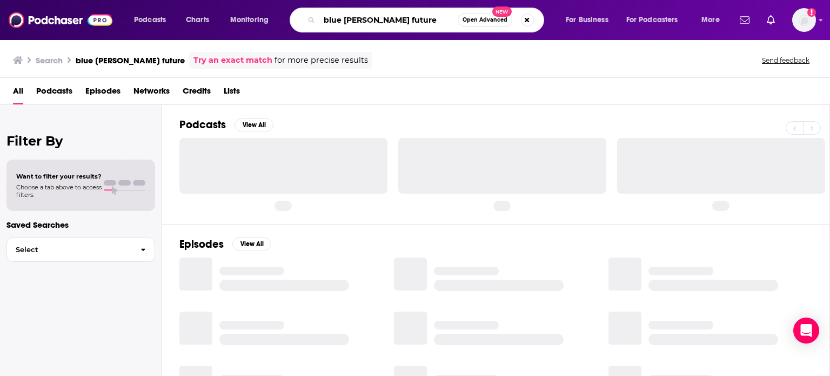
click at [370, 23] on input "blue collard future" at bounding box center [388, 19] width 138 height 17
type input "blue collar future"
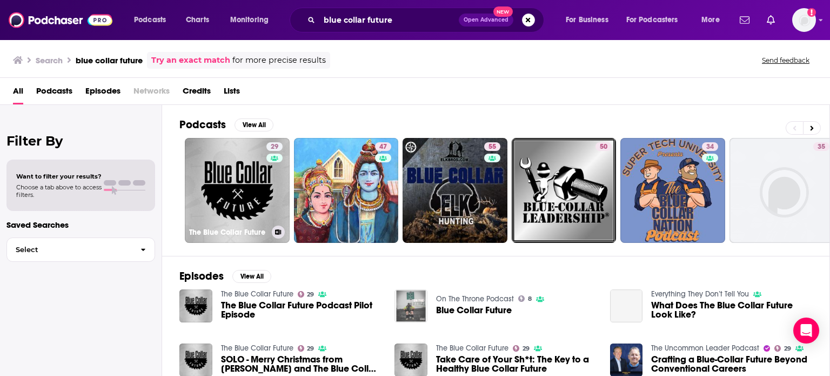
click at [252, 163] on link "29 The Blue Collar Future" at bounding box center [237, 190] width 105 height 105
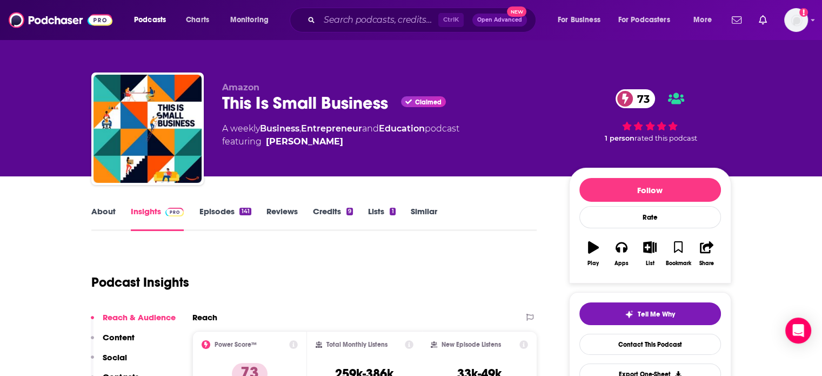
click at [99, 219] on link "About" at bounding box center [103, 218] width 24 height 25
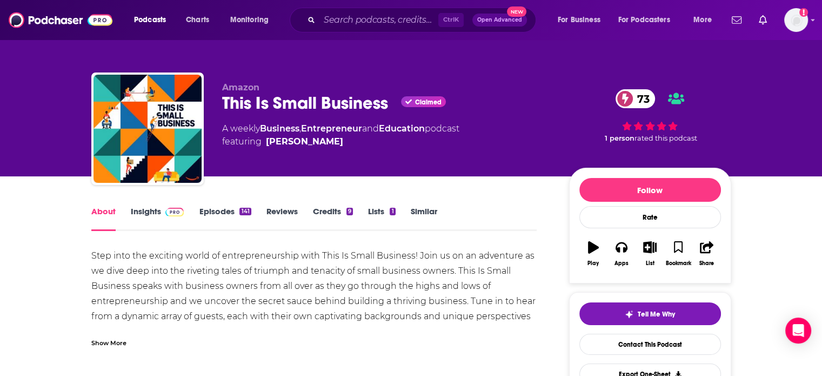
drag, startPoint x: 99, startPoint y: 219, endPoint x: 159, endPoint y: 212, distance: 60.4
click at [159, 212] on link "Insights" at bounding box center [158, 218] width 54 height 25
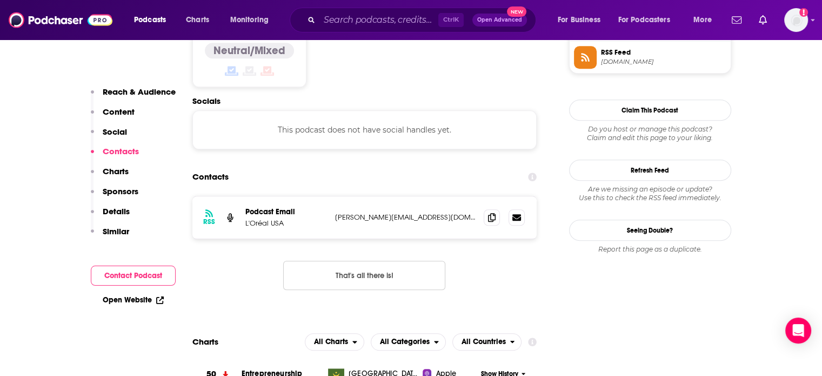
scroll to position [915, 0]
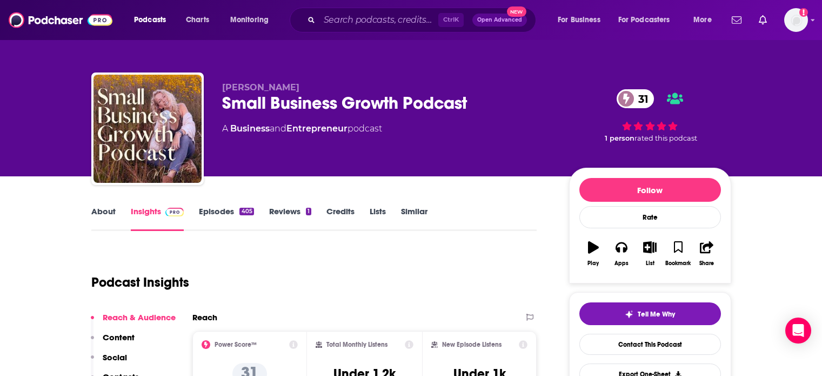
click at [103, 210] on link "About" at bounding box center [103, 218] width 24 height 25
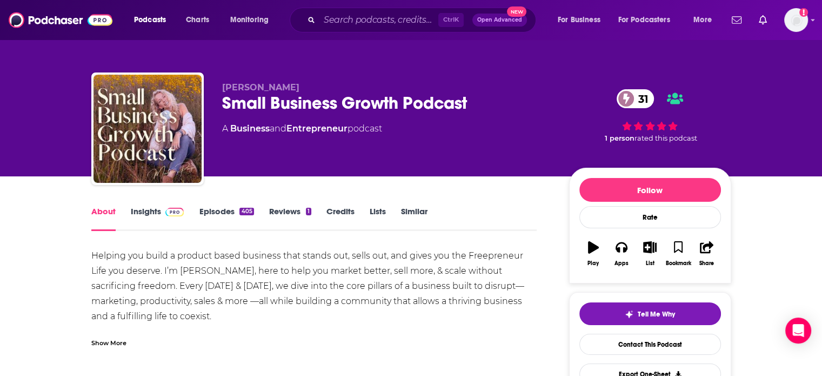
click at [160, 218] on link "Insights" at bounding box center [158, 218] width 54 height 25
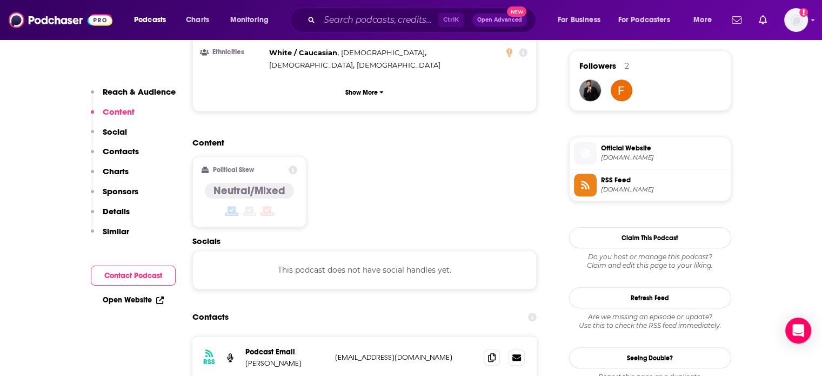
scroll to position [787, 0]
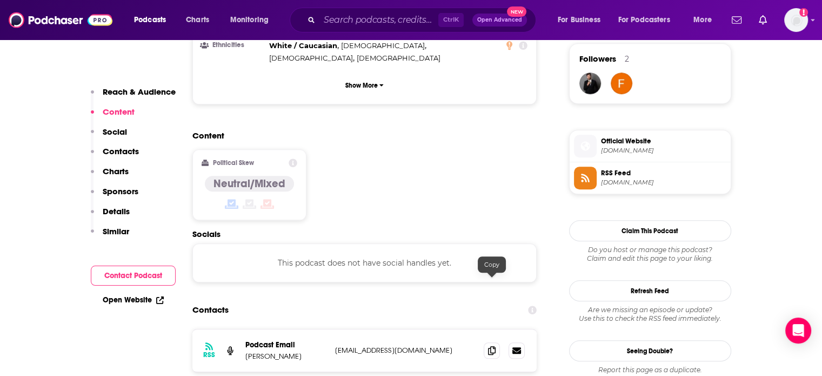
click at [493, 346] on icon at bounding box center [492, 350] width 8 height 9
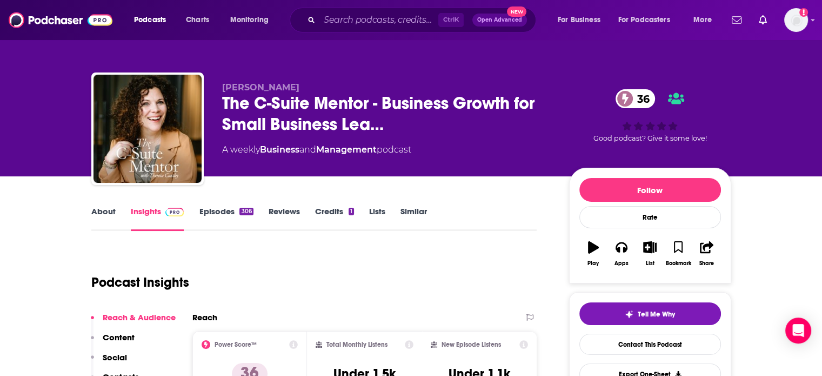
click at [104, 217] on link "About" at bounding box center [103, 218] width 24 height 25
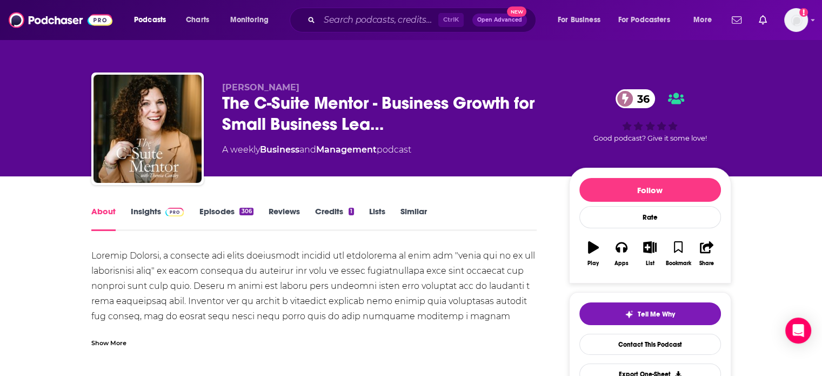
drag, startPoint x: 104, startPoint y: 217, endPoint x: 217, endPoint y: 19, distance: 227.5
click at [149, 216] on link "Insights" at bounding box center [158, 218] width 54 height 25
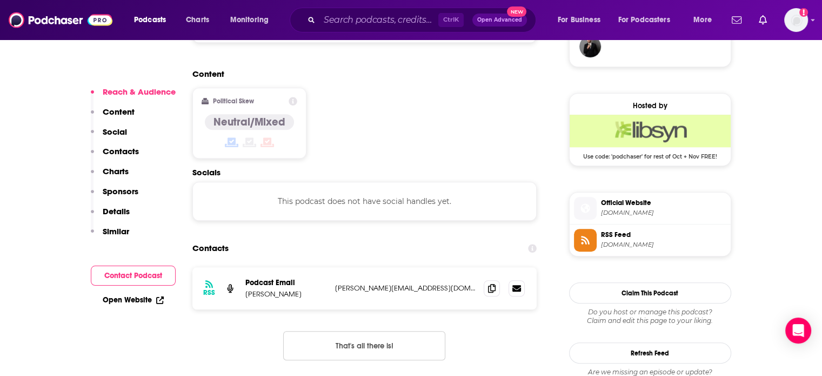
scroll to position [866, 0]
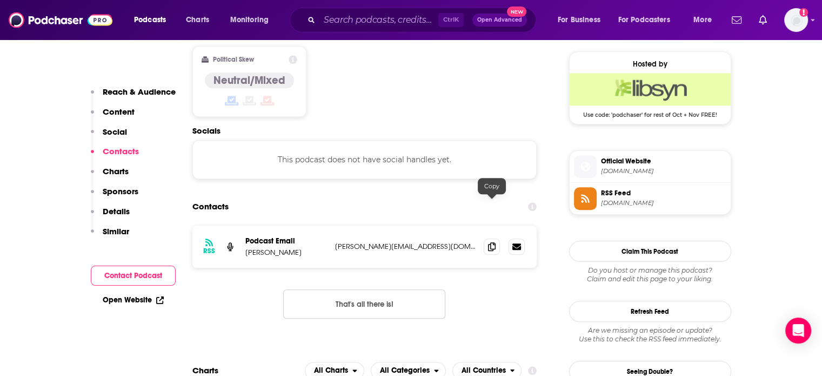
click at [491, 238] on span at bounding box center [492, 246] width 16 height 16
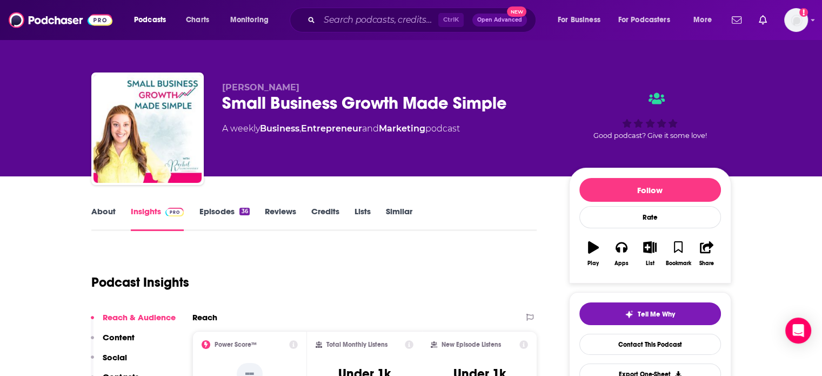
click at [106, 222] on link "About" at bounding box center [103, 218] width 24 height 25
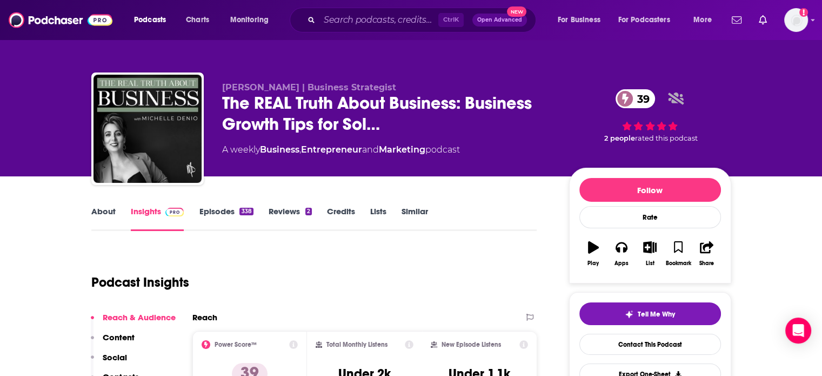
click at [104, 222] on link "About" at bounding box center [103, 218] width 24 height 25
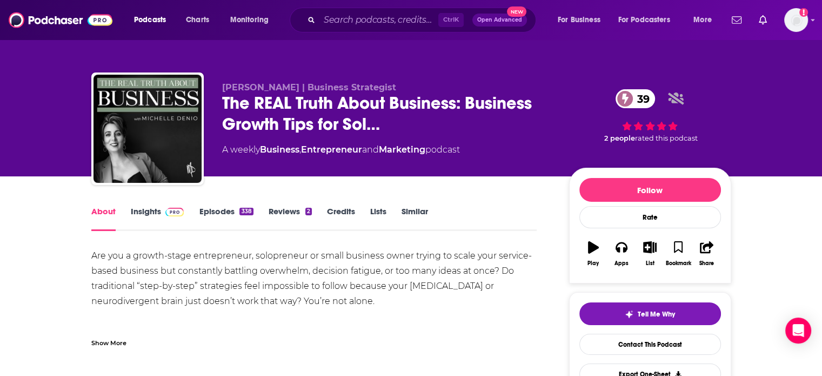
click at [159, 223] on link "Insights" at bounding box center [158, 218] width 54 height 25
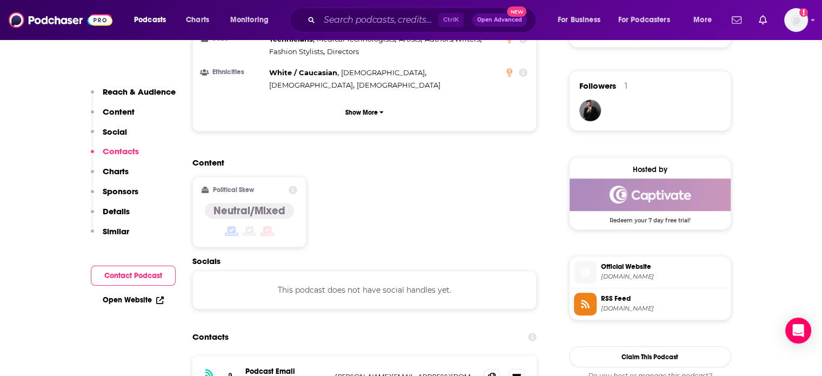
scroll to position [943, 0]
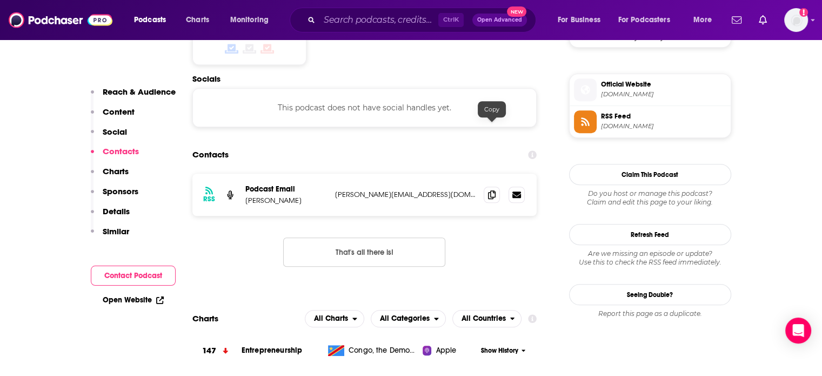
click at [491, 190] on icon at bounding box center [492, 194] width 8 height 9
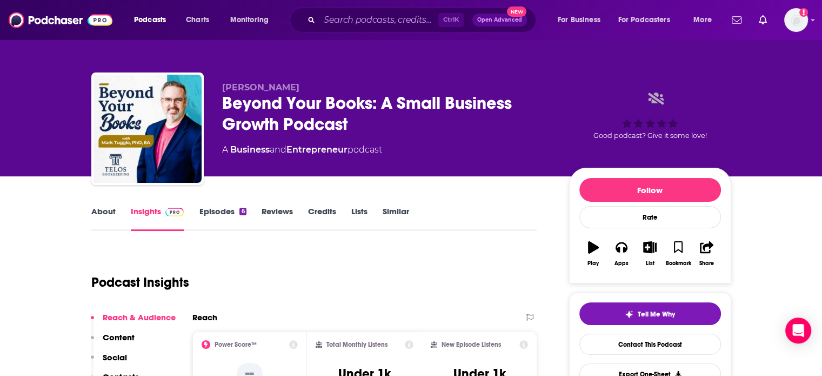
click at [104, 218] on link "About" at bounding box center [103, 218] width 24 height 25
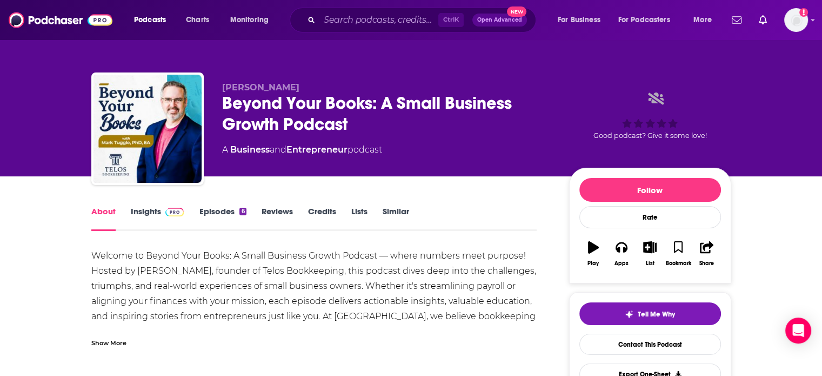
click at [171, 220] on link "Insights" at bounding box center [158, 218] width 54 height 25
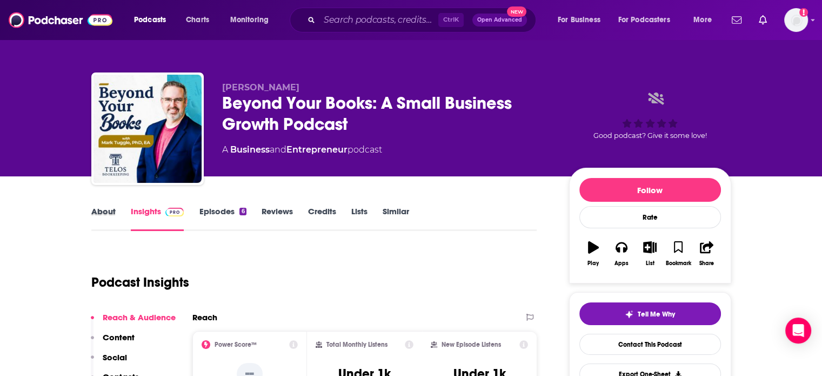
click at [117, 216] on div "About" at bounding box center [110, 218] width 39 height 25
click at [91, 216] on link "About" at bounding box center [103, 218] width 24 height 25
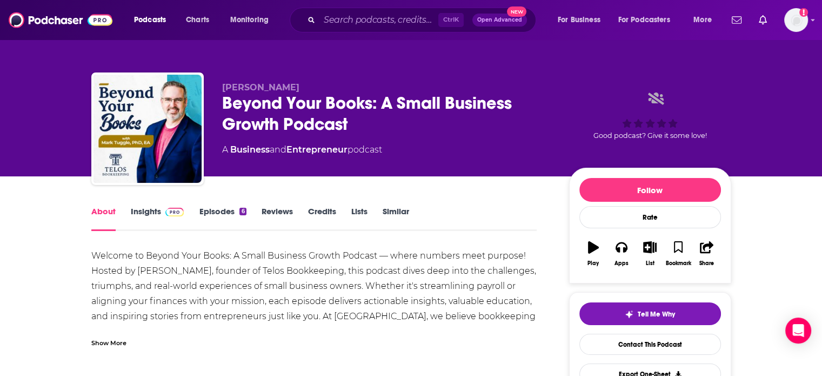
click at [91, 216] on link "About" at bounding box center [103, 218] width 24 height 25
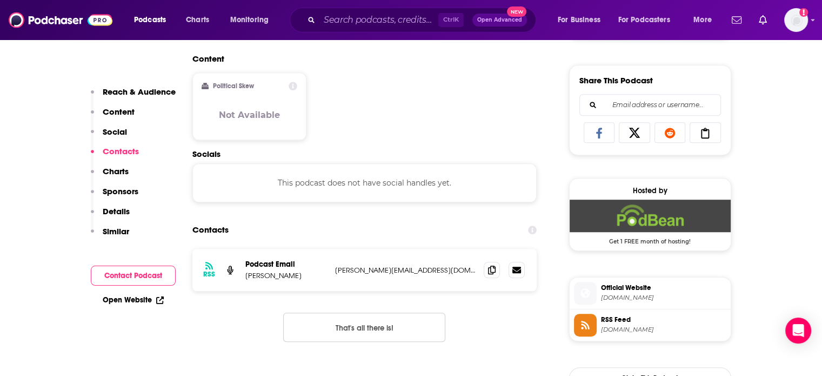
scroll to position [700, 0]
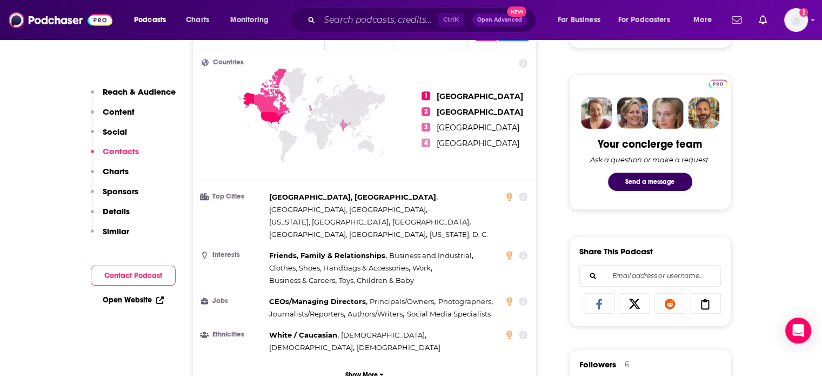
scroll to position [877, 0]
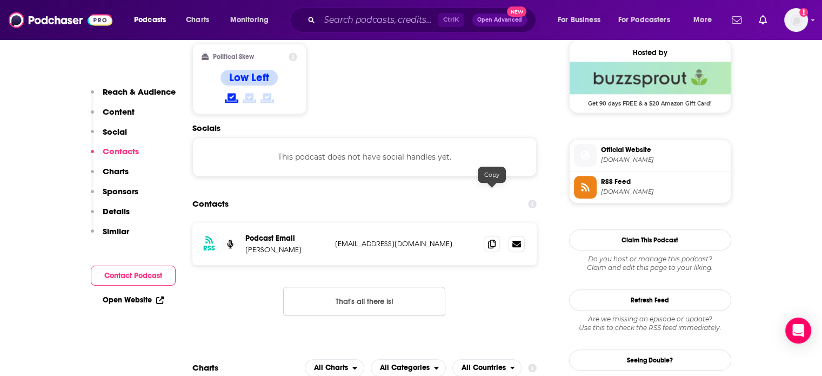
click at [493, 239] on icon at bounding box center [492, 243] width 8 height 9
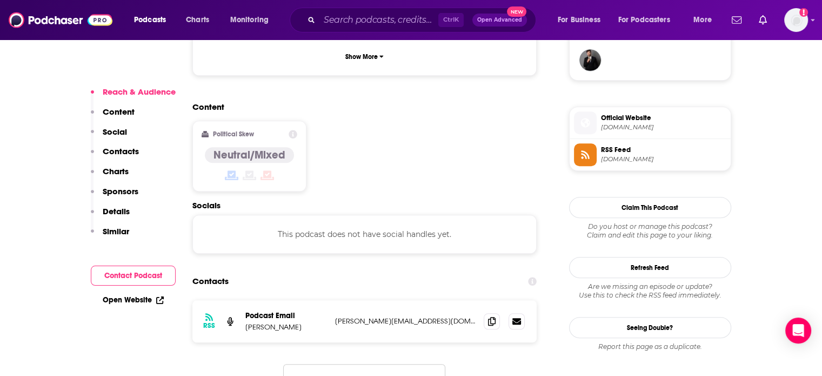
scroll to position [864, 0]
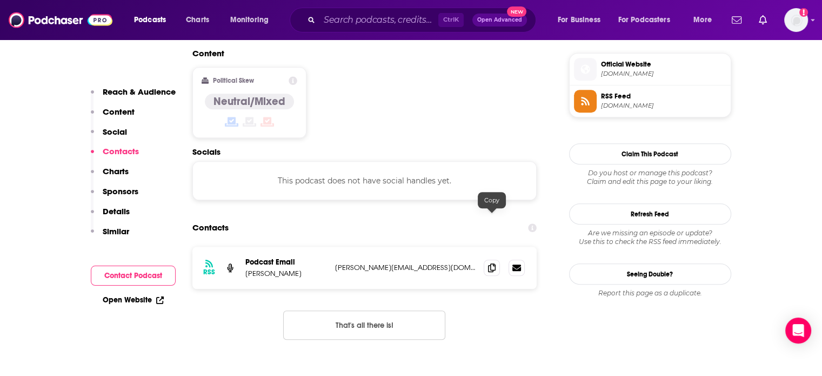
click at [491, 259] on span at bounding box center [492, 267] width 16 height 16
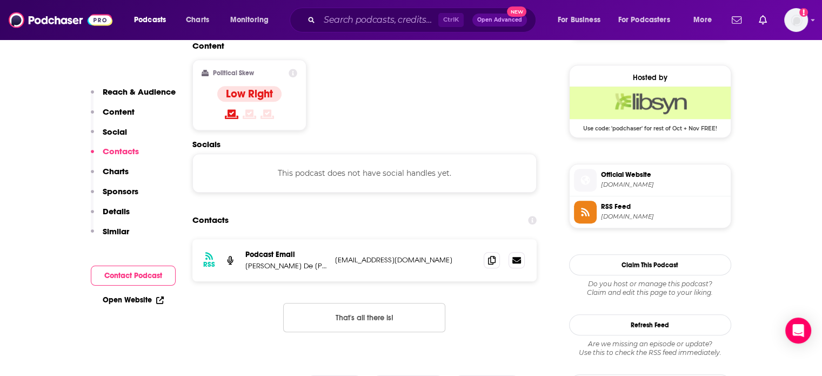
scroll to position [887, 0]
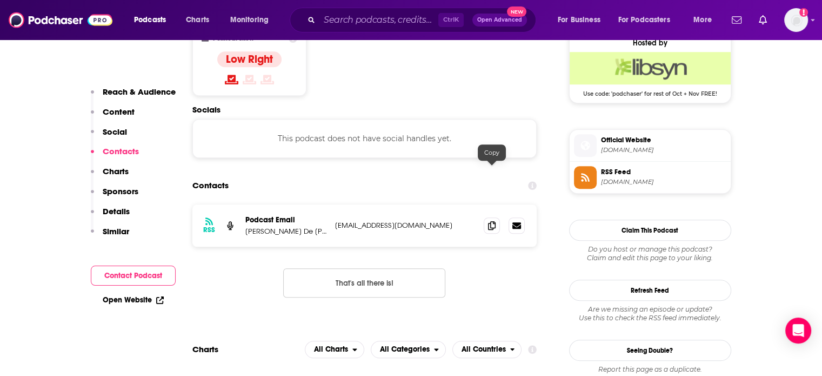
click at [491, 217] on span at bounding box center [492, 225] width 16 height 16
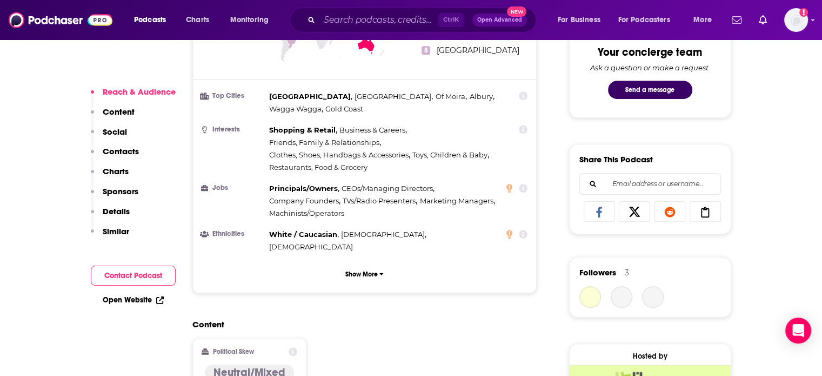
scroll to position [917, 0]
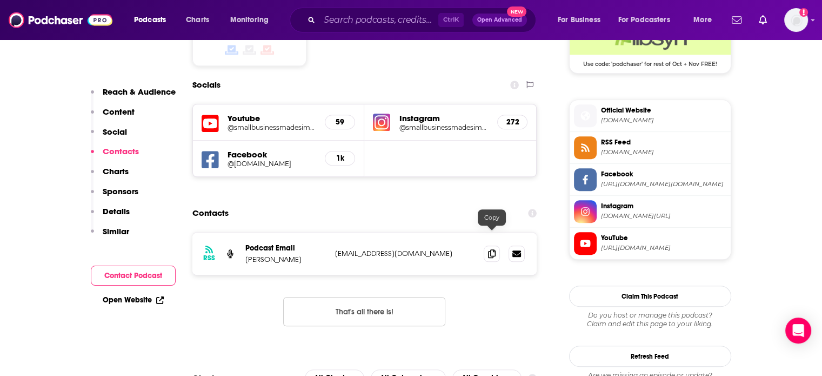
click at [489, 249] on icon at bounding box center [492, 253] width 8 height 9
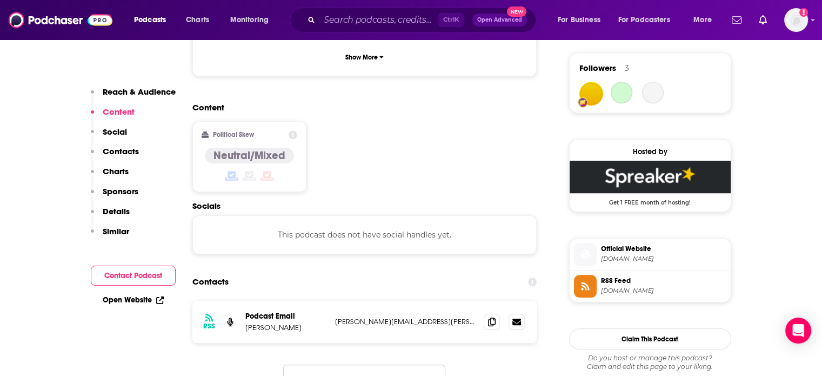
scroll to position [806, 0]
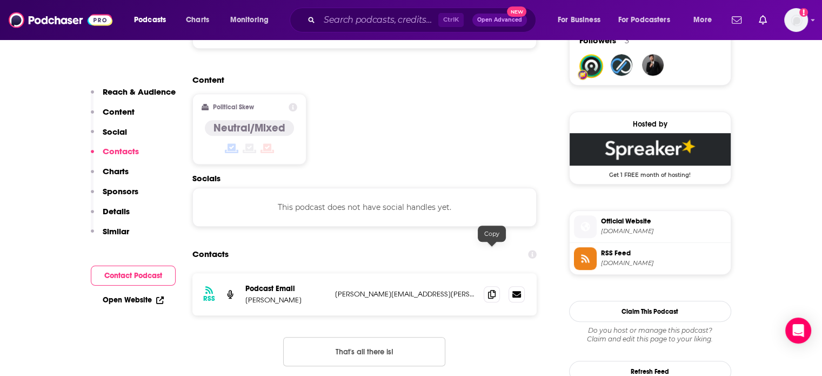
click at [492, 290] on icon at bounding box center [492, 294] width 8 height 9
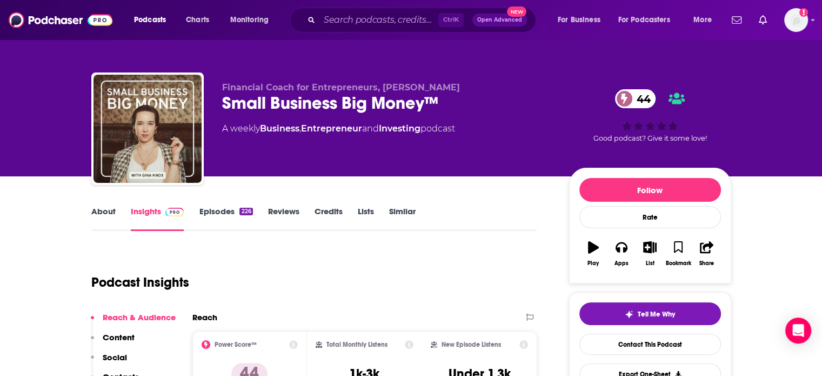
click at [108, 213] on link "About" at bounding box center [103, 218] width 24 height 25
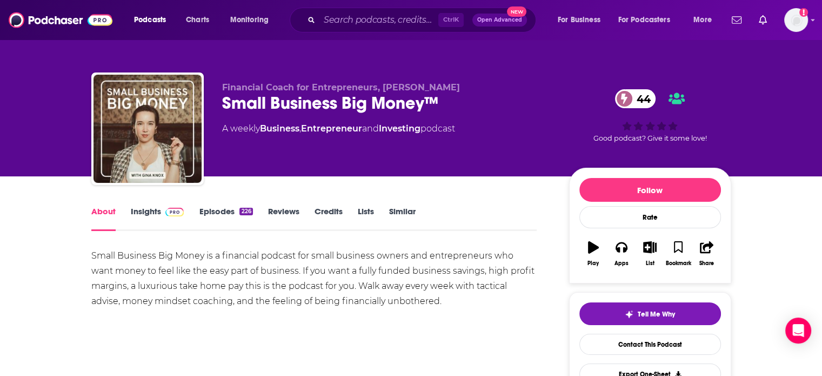
click at [139, 213] on link "Insights" at bounding box center [158, 218] width 54 height 25
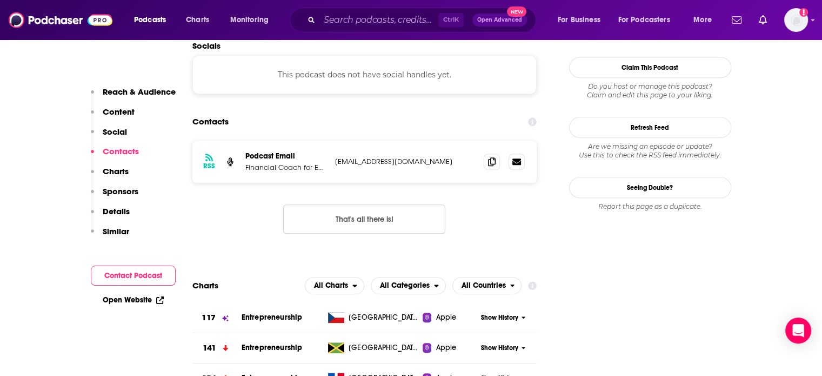
scroll to position [964, 0]
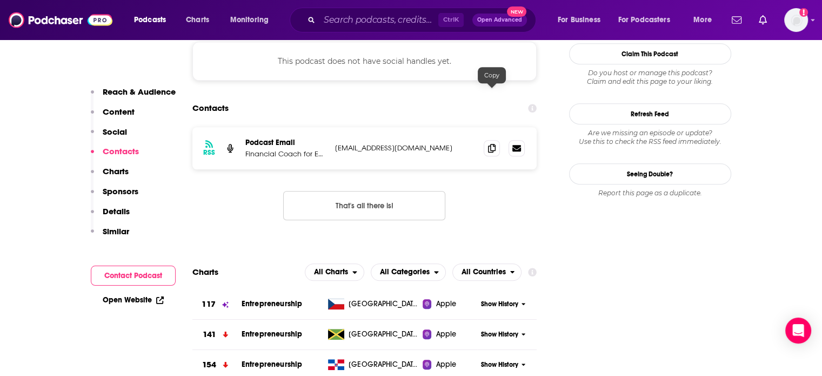
click at [489, 144] on icon at bounding box center [492, 148] width 8 height 9
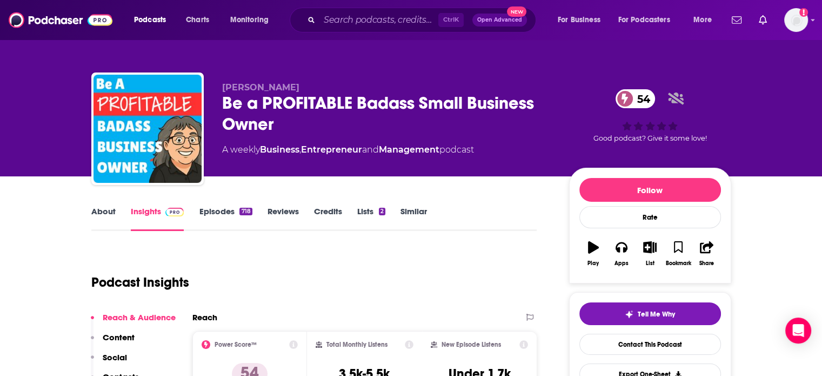
click at [106, 212] on link "About" at bounding box center [103, 218] width 24 height 25
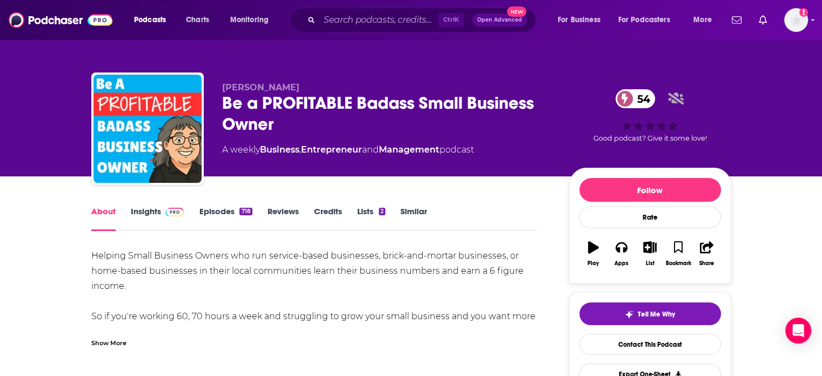
drag, startPoint x: 147, startPoint y: 216, endPoint x: 252, endPoint y: 9, distance: 232.0
click at [147, 216] on link "Insights" at bounding box center [158, 218] width 54 height 25
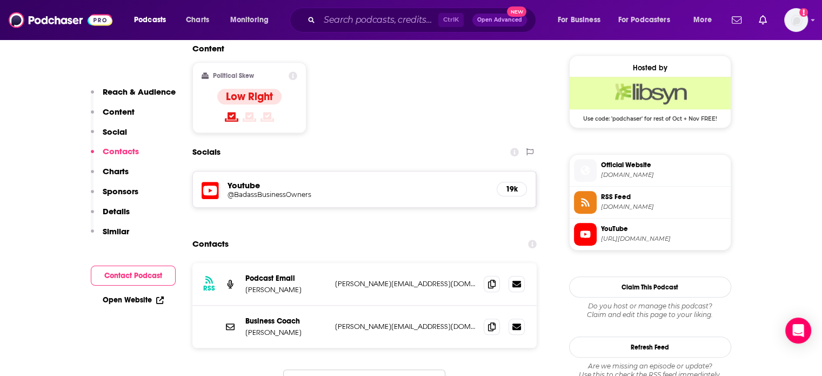
scroll to position [876, 0]
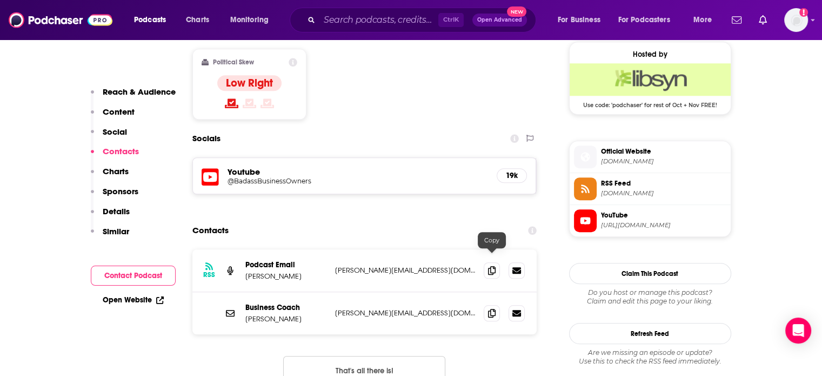
click at [499, 305] on span at bounding box center [492, 313] width 16 height 16
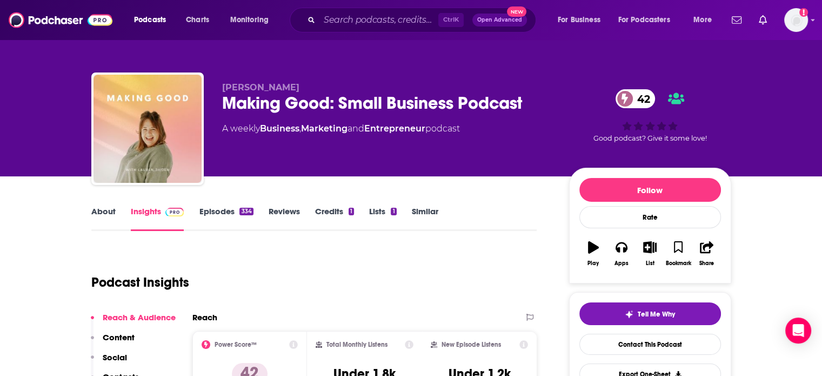
click at [103, 222] on link "About" at bounding box center [103, 218] width 24 height 25
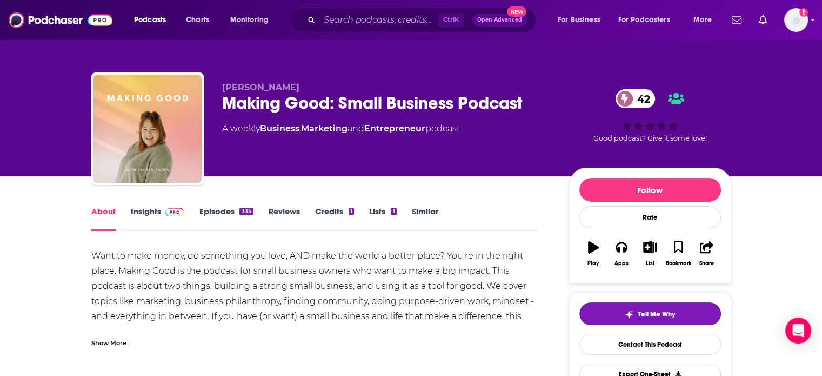
drag, startPoint x: 155, startPoint y: 211, endPoint x: 259, endPoint y: 19, distance: 218.1
click at [155, 211] on link "Insights" at bounding box center [158, 218] width 54 height 25
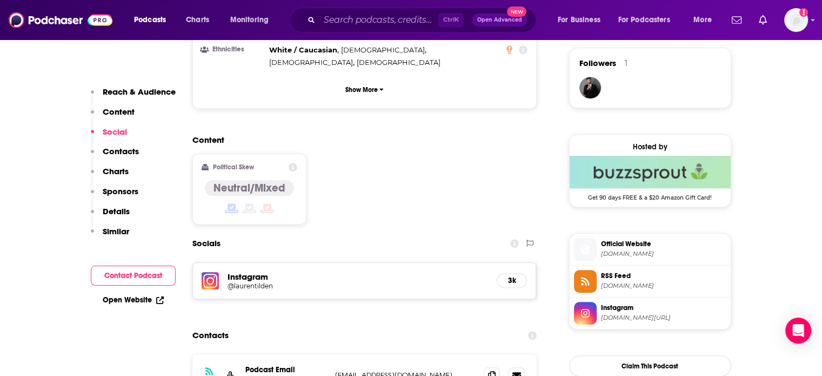
scroll to position [865, 0]
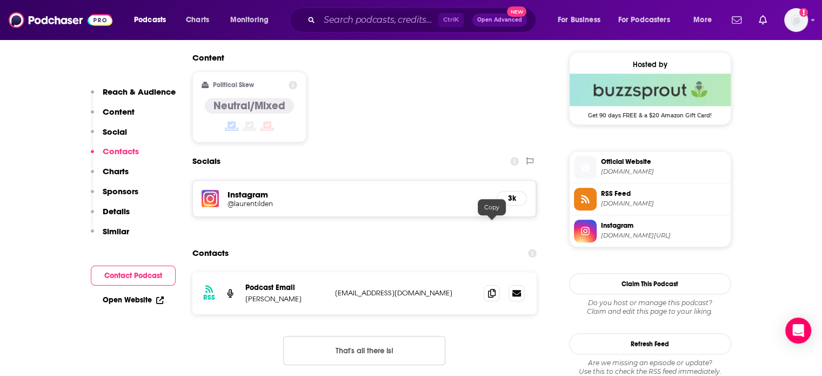
click at [490, 289] on icon at bounding box center [492, 293] width 8 height 9
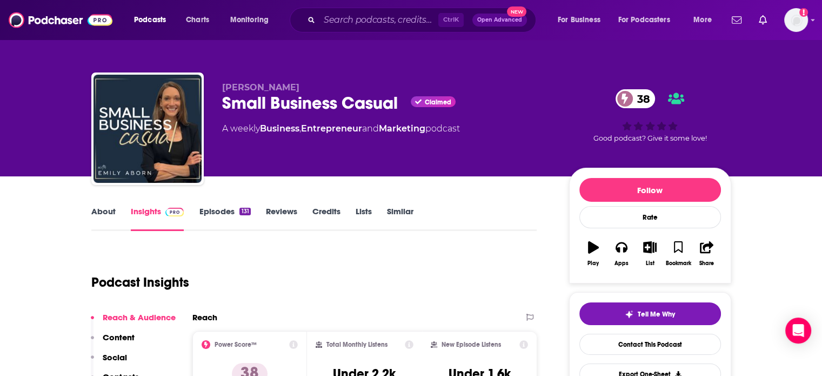
click at [108, 213] on link "About" at bounding box center [103, 218] width 24 height 25
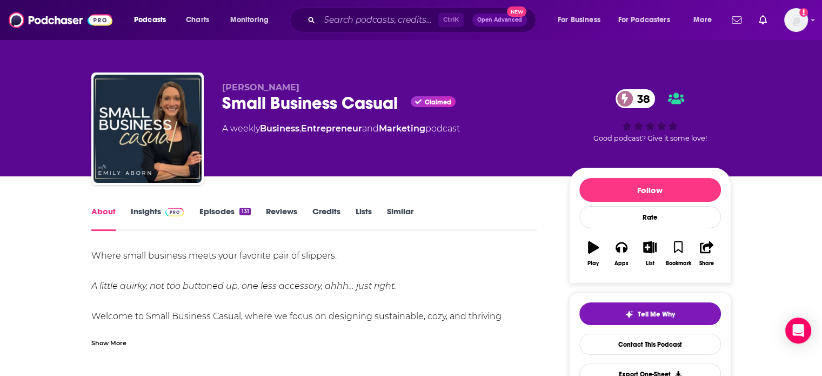
click at [105, 344] on div "Show More" at bounding box center [108, 342] width 35 height 10
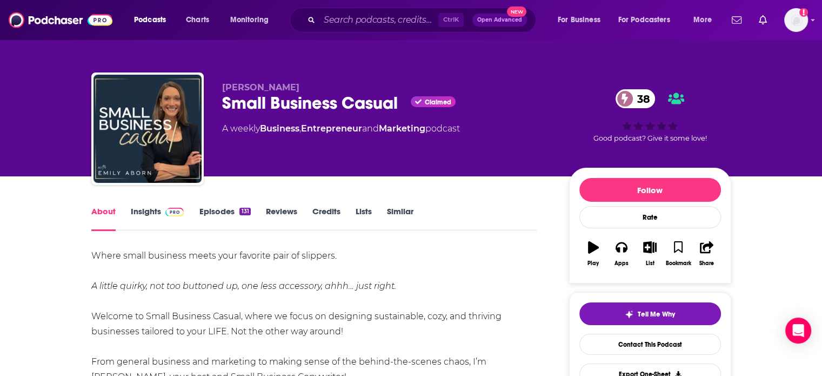
click at [142, 218] on link "Insights" at bounding box center [158, 218] width 54 height 25
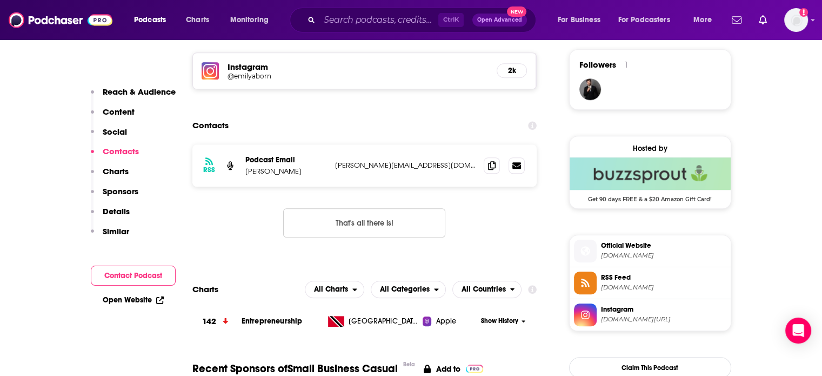
scroll to position [807, 0]
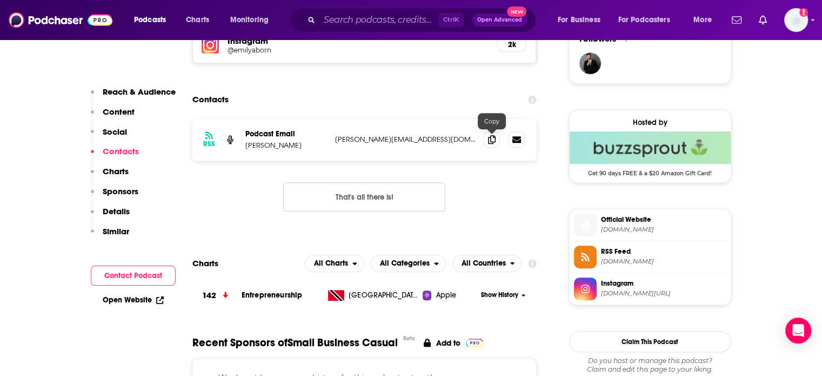
click at [486, 137] on span at bounding box center [492, 139] width 16 height 16
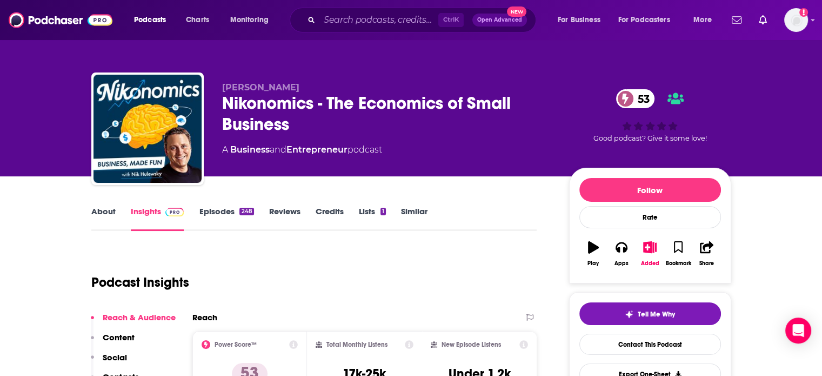
click at [106, 212] on link "About" at bounding box center [103, 218] width 24 height 25
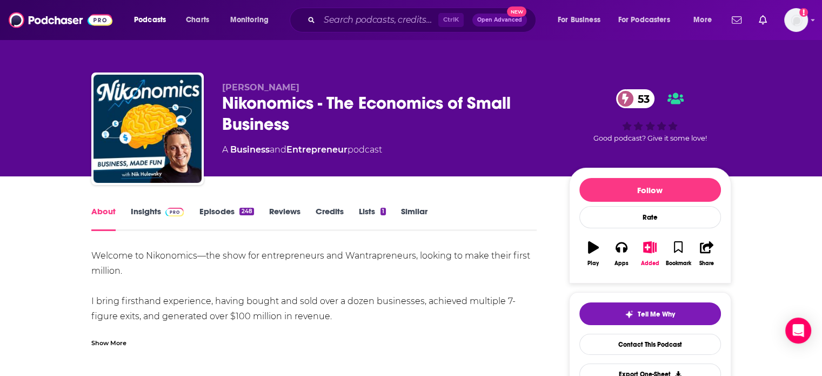
click at [106, 338] on div "Show More" at bounding box center [108, 342] width 35 height 10
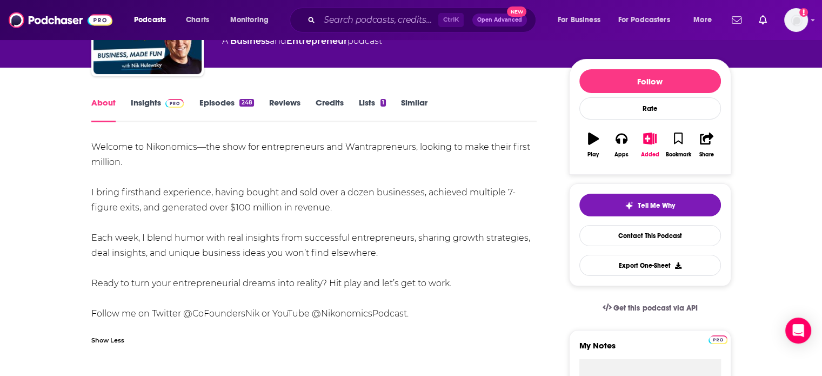
scroll to position [166, 0]
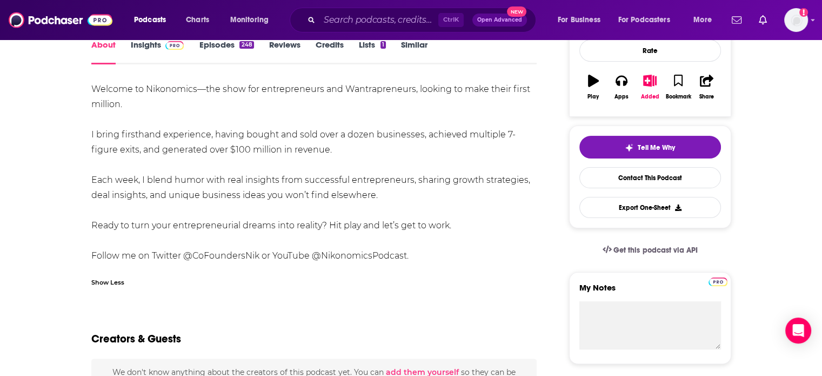
click at [156, 51] on link "Insights" at bounding box center [158, 51] width 54 height 25
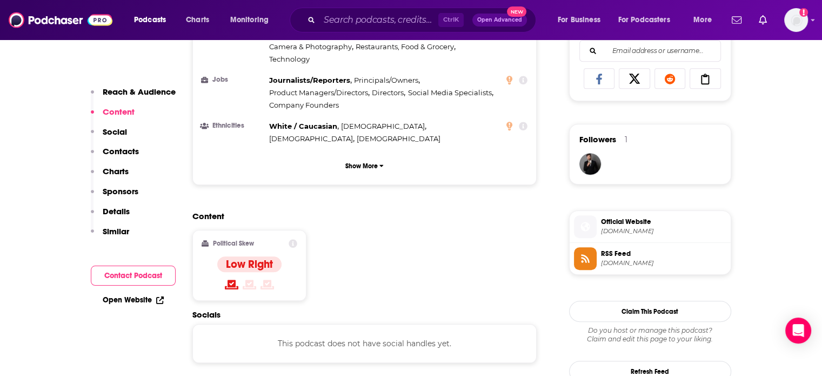
scroll to position [886, 0]
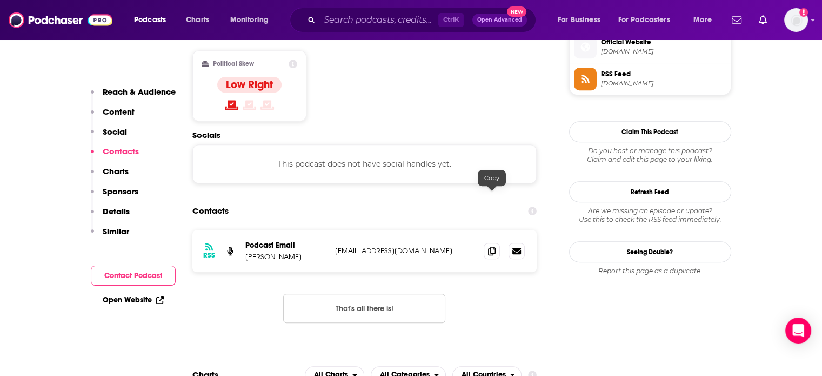
click at [489, 246] on icon at bounding box center [492, 250] width 8 height 9
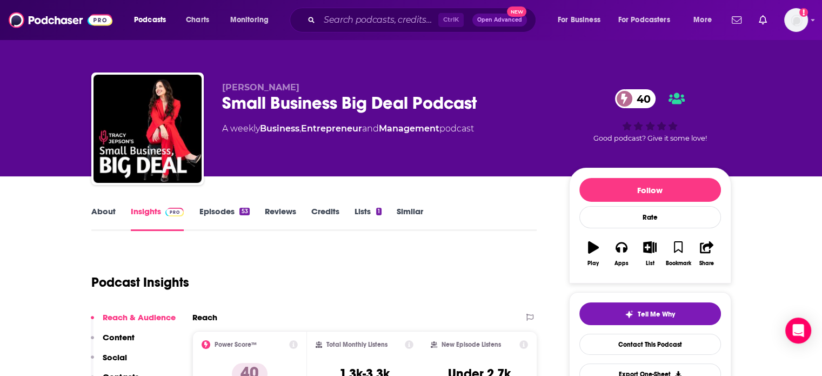
click at [110, 216] on link "About" at bounding box center [103, 218] width 24 height 25
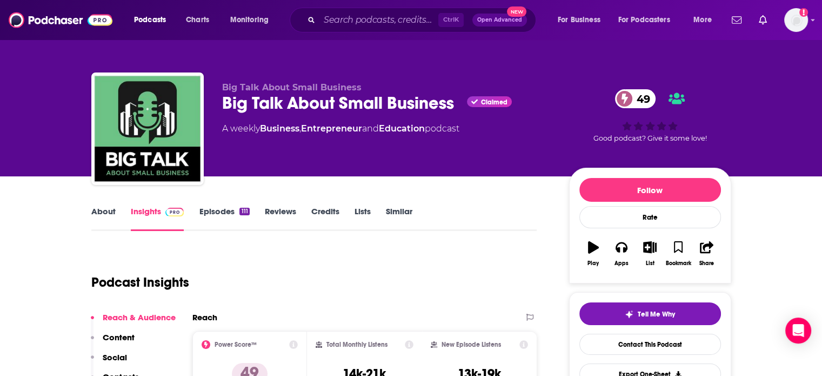
click at [97, 213] on link "About" at bounding box center [103, 218] width 24 height 25
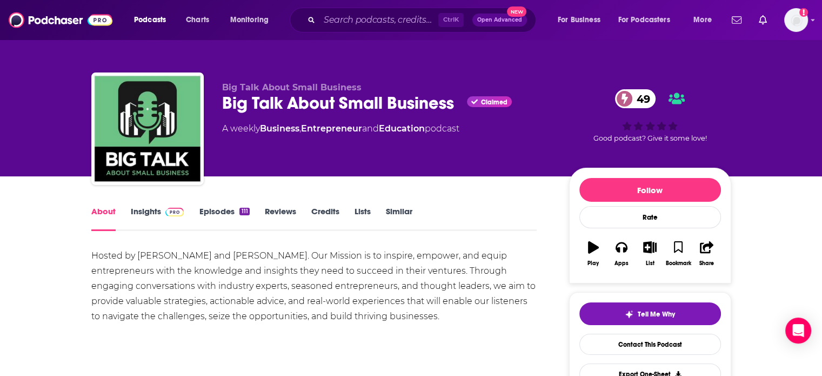
click at [159, 212] on link "Insights" at bounding box center [158, 218] width 54 height 25
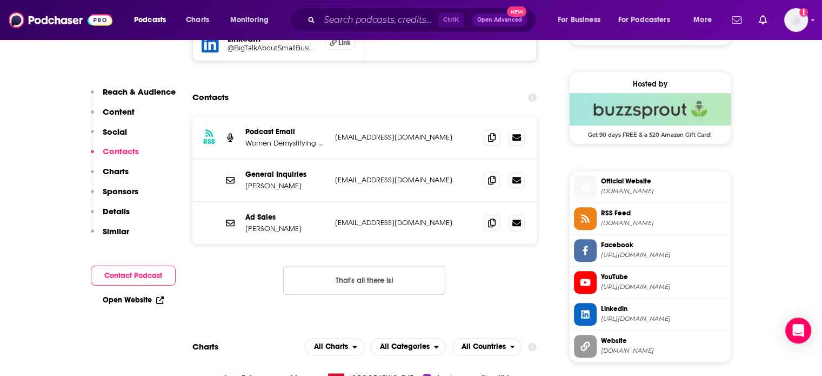
scroll to position [772, 0]
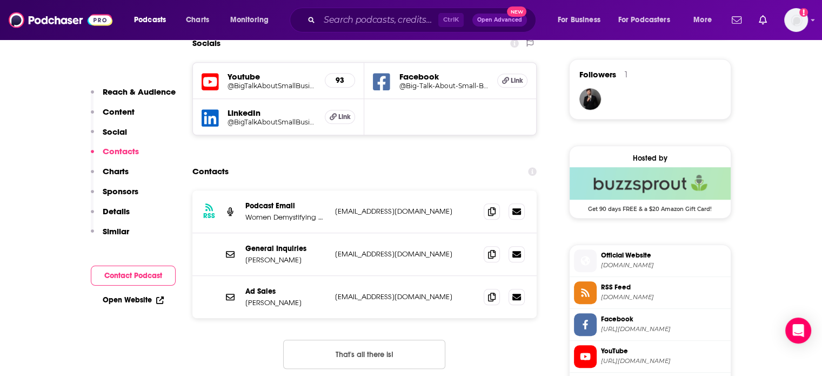
click at [344, 75] on div "93" at bounding box center [340, 80] width 30 height 15
click at [342, 83] on h5 "93" at bounding box center [340, 80] width 12 height 9
click at [290, 89] on h5 "@BigTalkAboutSmallBusiness" at bounding box center [272, 86] width 89 height 8
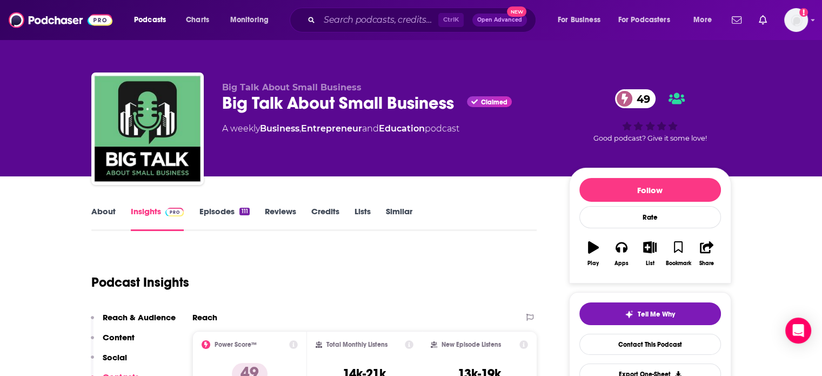
click at [95, 212] on link "About" at bounding box center [103, 218] width 24 height 25
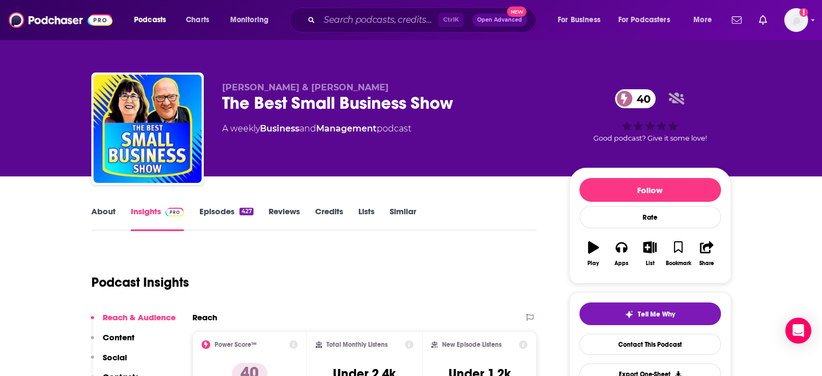
click at [99, 220] on link "About" at bounding box center [103, 218] width 24 height 25
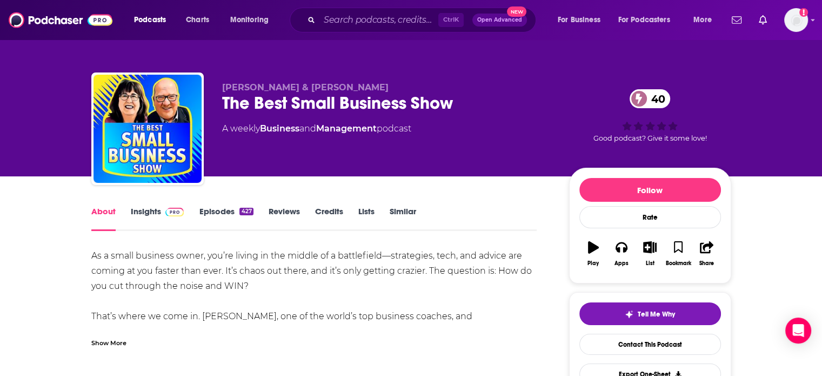
drag, startPoint x: 140, startPoint y: 226, endPoint x: 256, endPoint y: 3, distance: 251.4
click at [140, 226] on link "Insights" at bounding box center [158, 218] width 54 height 25
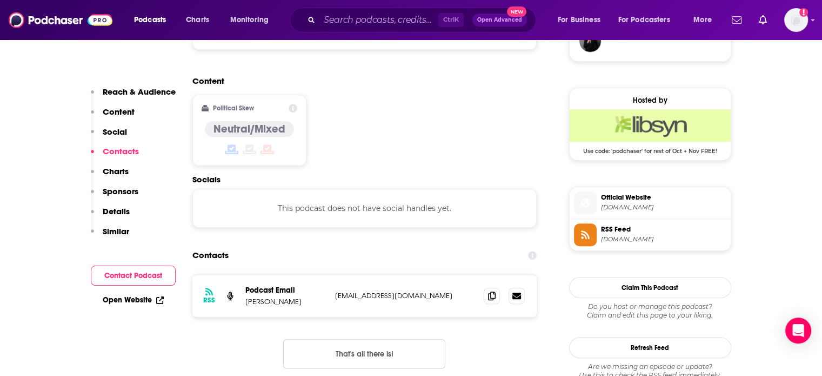
scroll to position [897, 0]
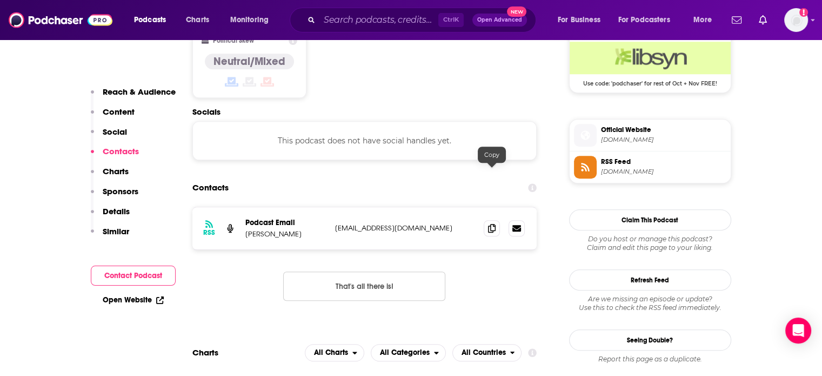
click at [496, 220] on span at bounding box center [492, 228] width 16 height 16
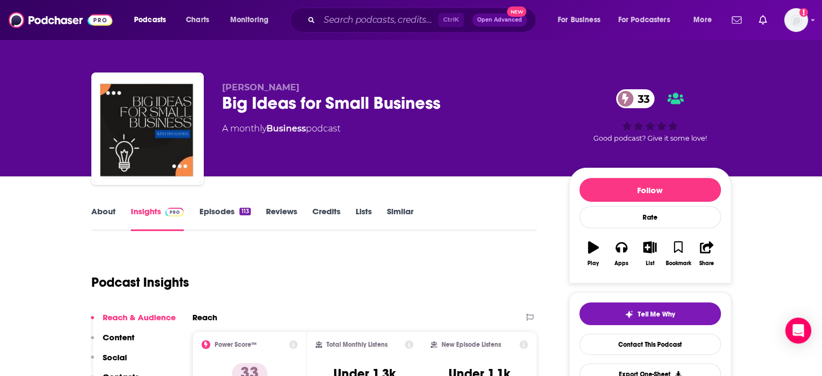
click at [104, 216] on link "About" at bounding box center [103, 218] width 24 height 25
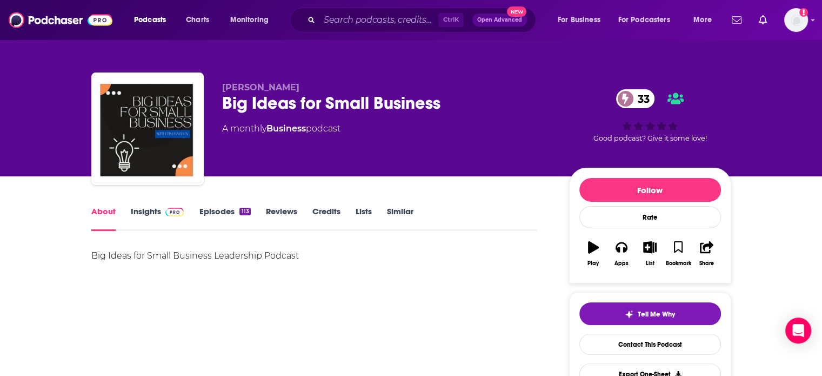
drag, startPoint x: 104, startPoint y: 216, endPoint x: 261, endPoint y: 21, distance: 250.3
click at [151, 219] on link "Insights" at bounding box center [158, 218] width 54 height 25
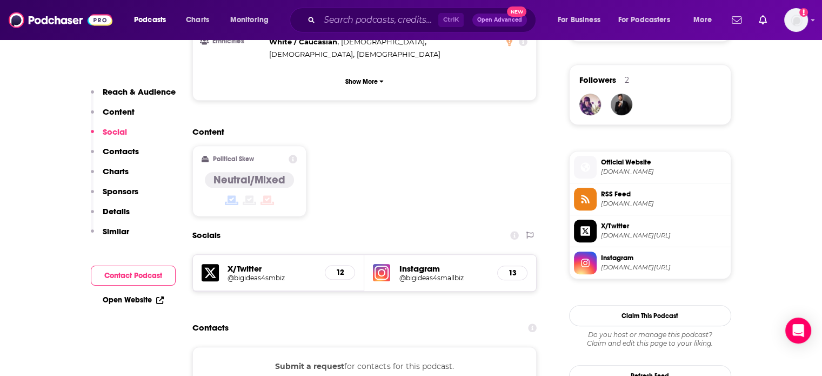
scroll to position [847, 0]
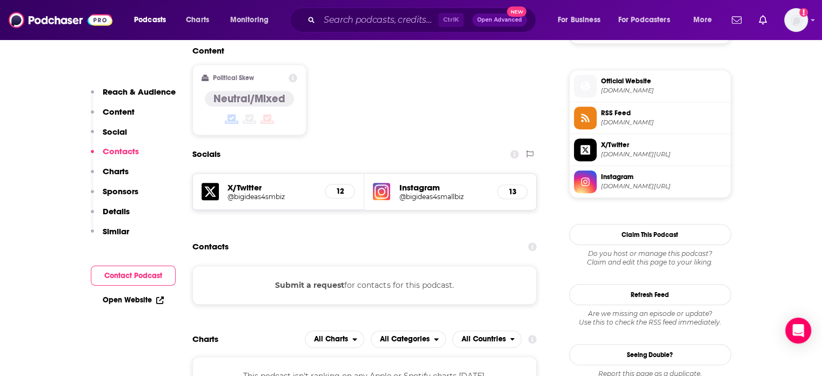
click at [125, 296] on link "Open Website" at bounding box center [133, 299] width 61 height 9
click at [408, 192] on h5 "@bigideas4smallbiz" at bounding box center [444, 196] width 90 height 8
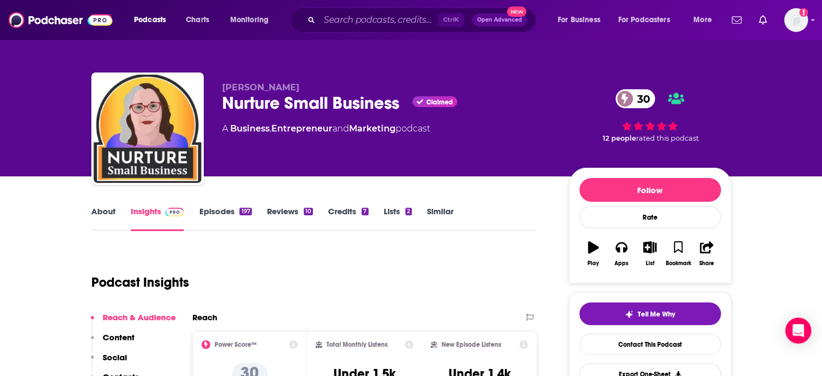
click at [99, 214] on link "About" at bounding box center [103, 218] width 24 height 25
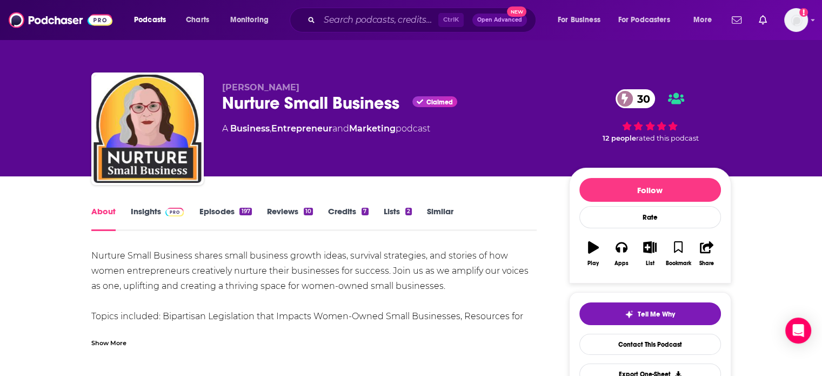
click at [138, 215] on link "Insights" at bounding box center [158, 218] width 54 height 25
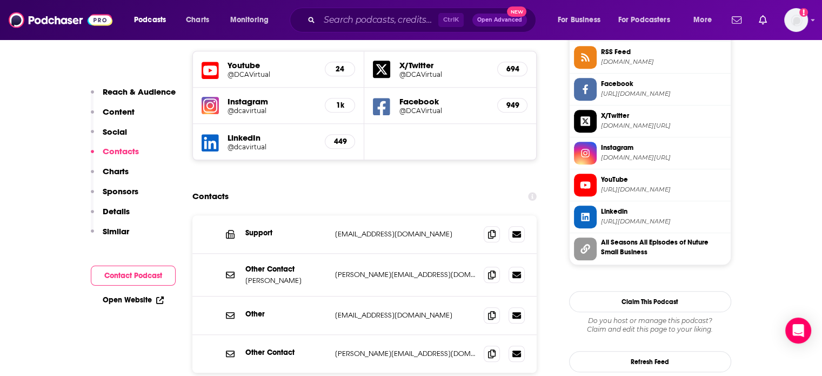
scroll to position [1020, 0]
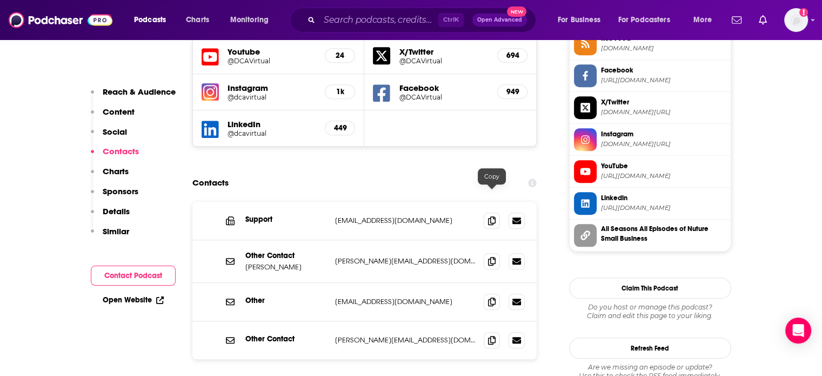
click at [491, 257] on icon at bounding box center [492, 261] width 8 height 9
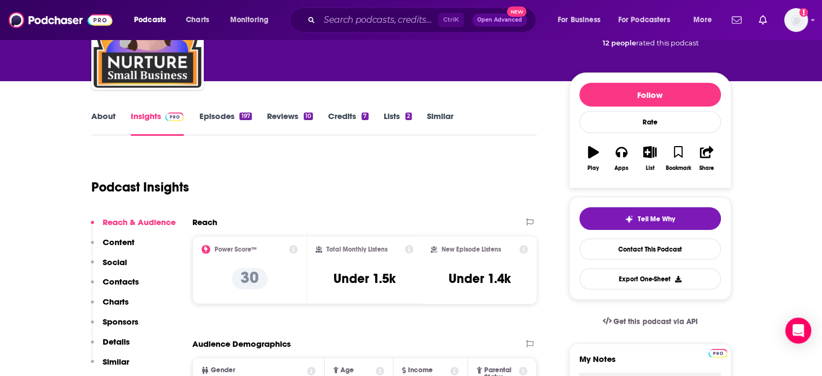
scroll to position [0, 0]
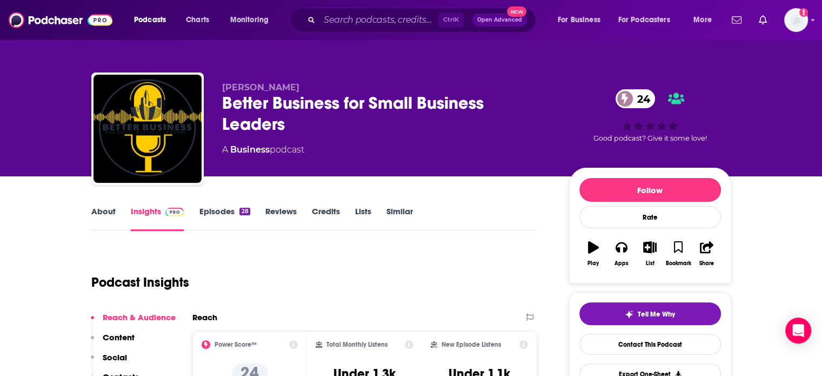
click at [104, 218] on link "About" at bounding box center [103, 218] width 24 height 25
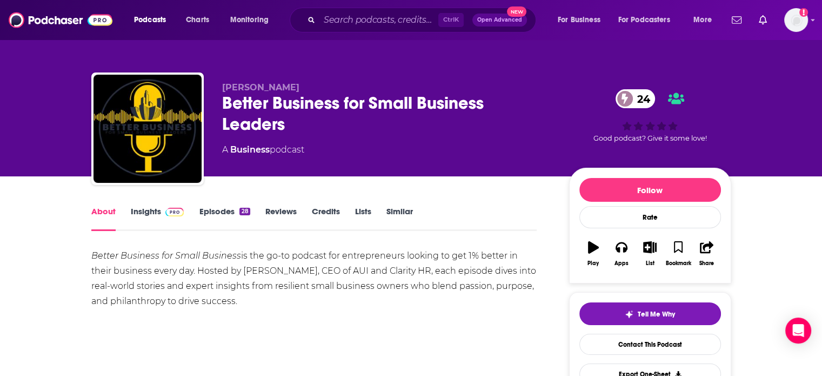
drag, startPoint x: 104, startPoint y: 218, endPoint x: 243, endPoint y: 19, distance: 243.3
click at [153, 212] on link "Insights" at bounding box center [158, 218] width 54 height 25
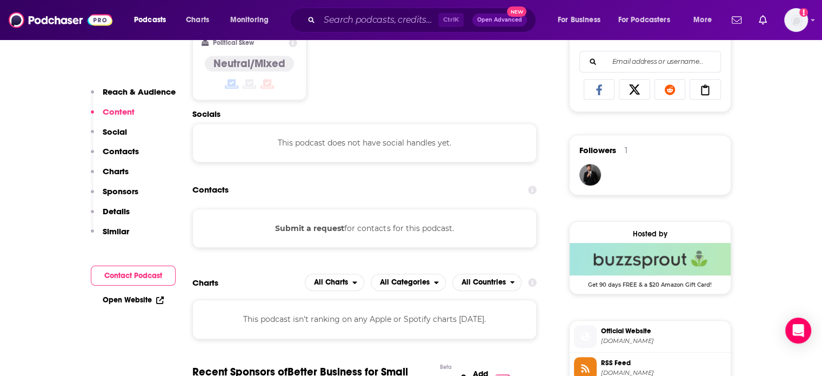
scroll to position [702, 0]
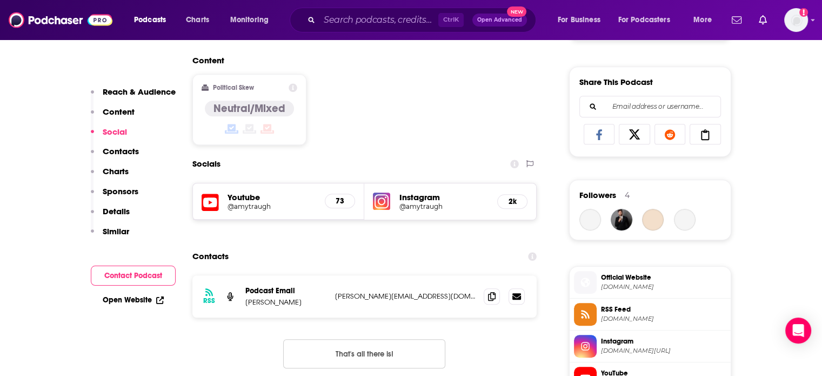
scroll to position [658, 0]
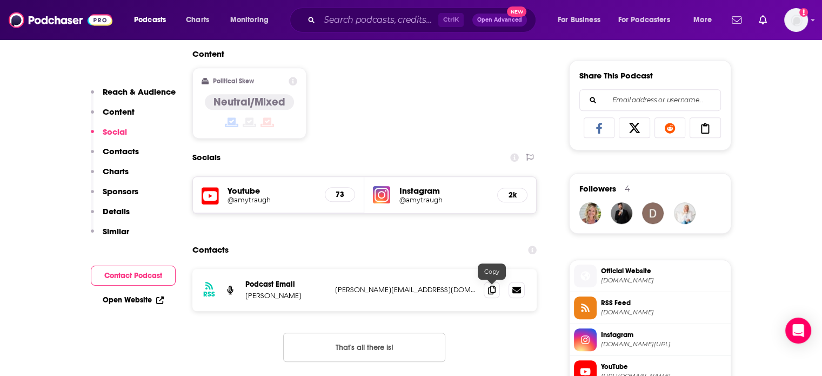
click at [495, 291] on icon at bounding box center [492, 289] width 8 height 9
